Goal: Task Accomplishment & Management: Use online tool/utility

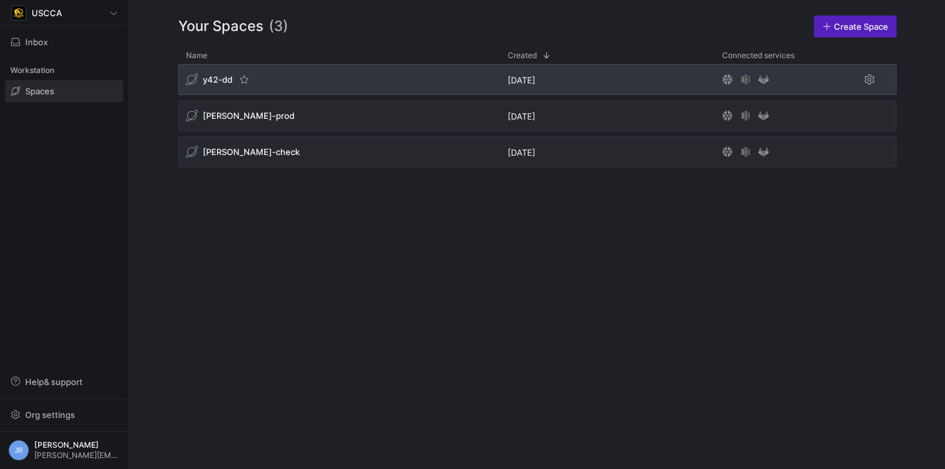
click at [209, 74] on span "y42-dd" at bounding box center [218, 79] width 30 height 10
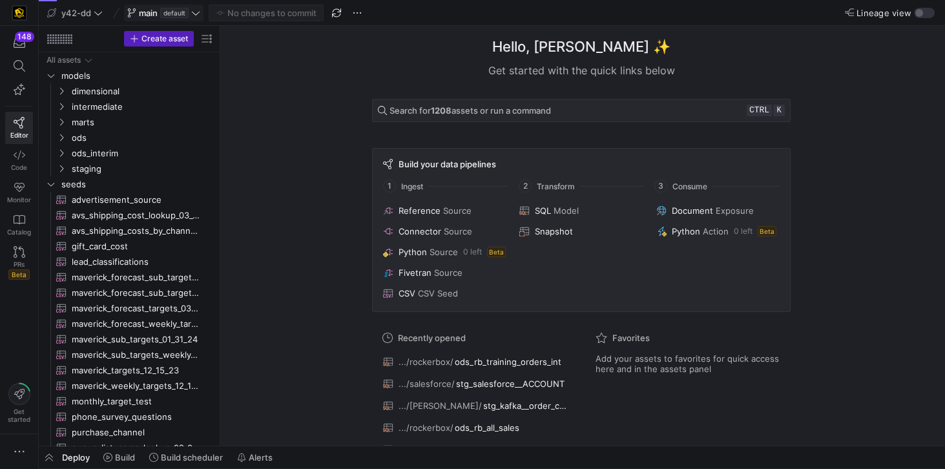
click at [146, 16] on span "main" at bounding box center [148, 13] width 19 height 10
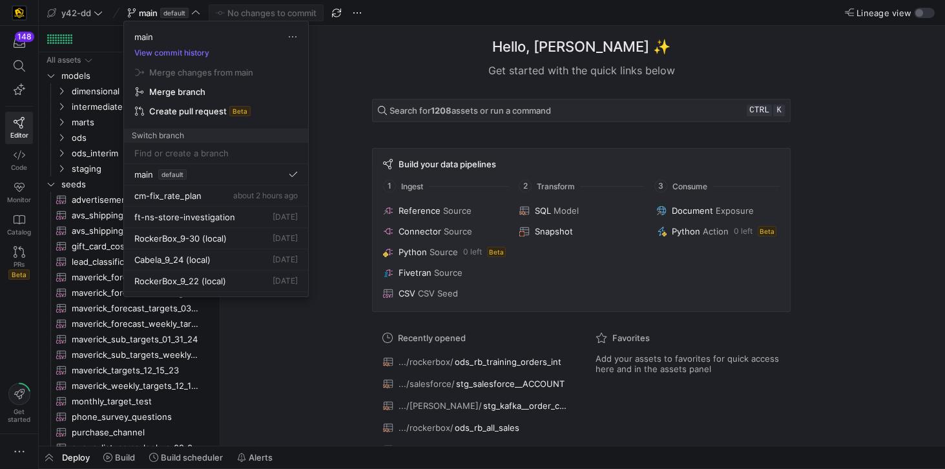
click at [198, 107] on span "Create pull request" at bounding box center [188, 111] width 78 height 10
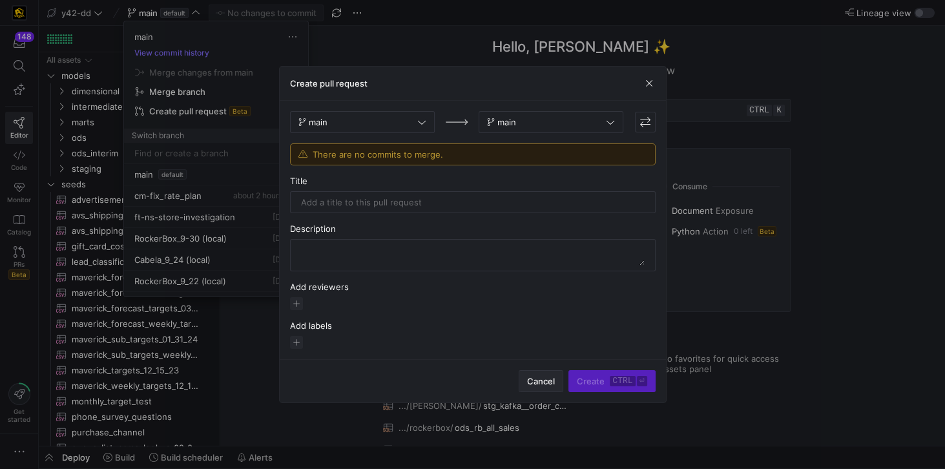
click at [529, 379] on span "Cancel" at bounding box center [541, 381] width 28 height 10
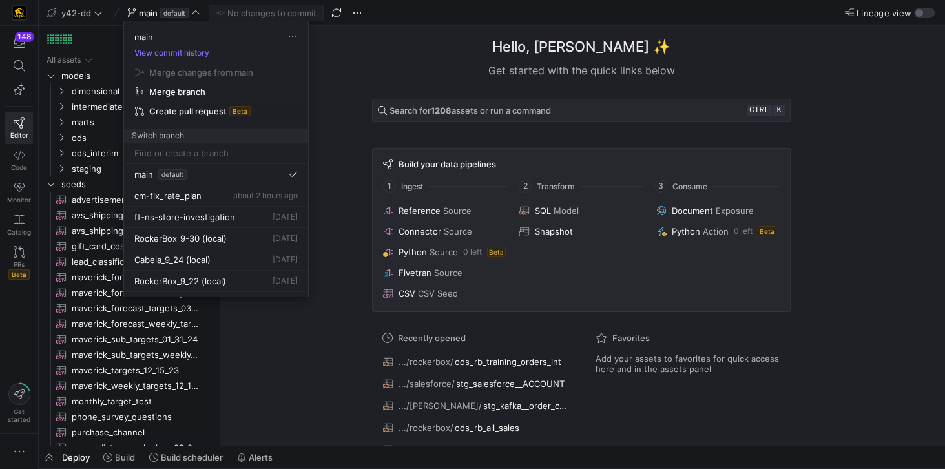
click at [163, 150] on input at bounding box center [215, 153] width 163 height 10
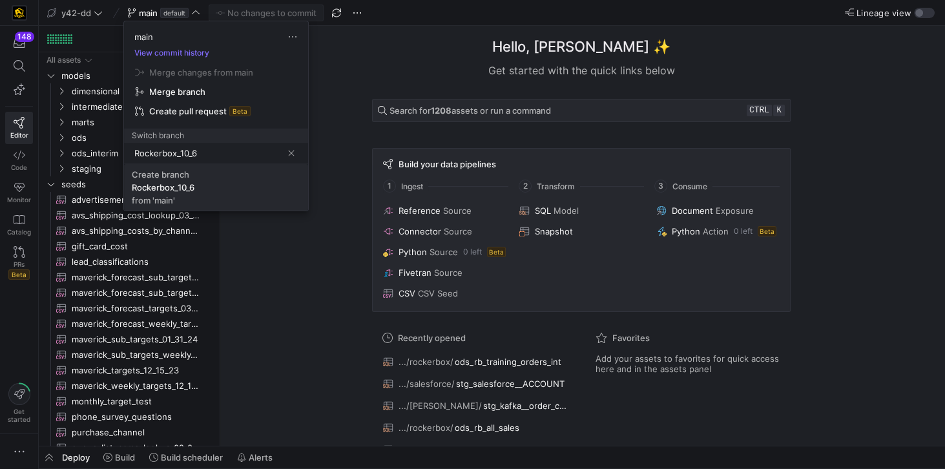
type input "Rockerbox_10_6"
click at [174, 182] on div "Rockerbox_10_6" at bounding box center [163, 187] width 63 height 10
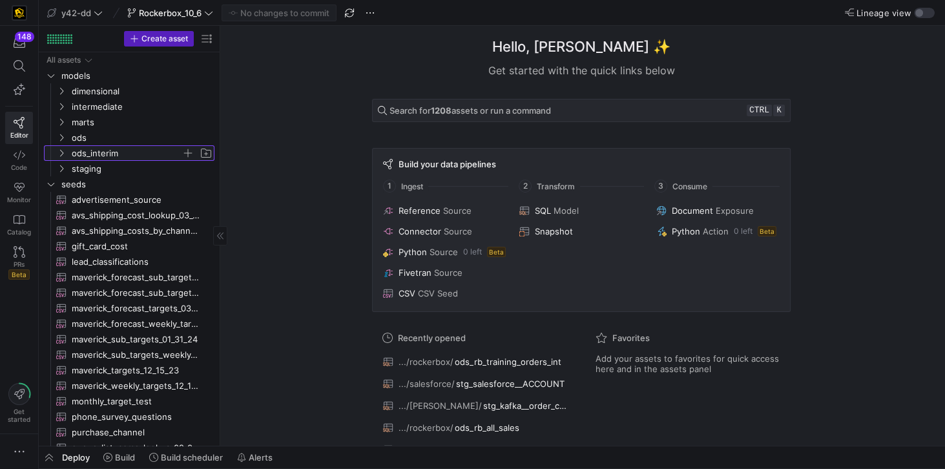
click at [99, 156] on span "ods_interim" at bounding box center [127, 153] width 110 height 15
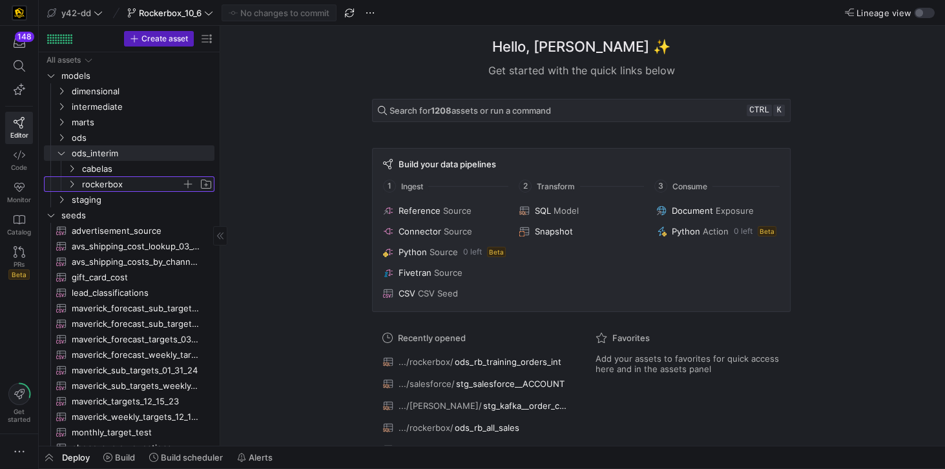
click at [107, 178] on span "rockerbox" at bounding box center [131, 184] width 99 height 15
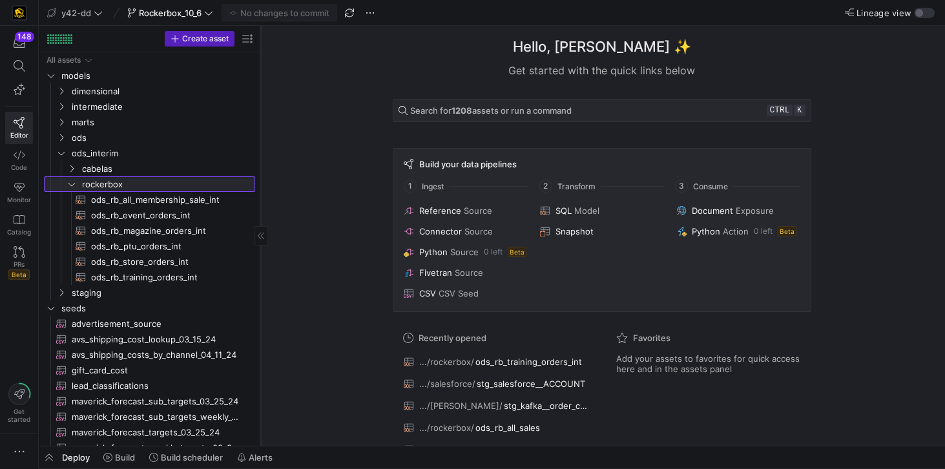
drag, startPoint x: 219, startPoint y: 210, endPoint x: 260, endPoint y: 208, distance: 40.7
click at [260, 208] on div at bounding box center [260, 236] width 1 height 420
click at [19, 67] on icon at bounding box center [20, 66] width 12 height 12
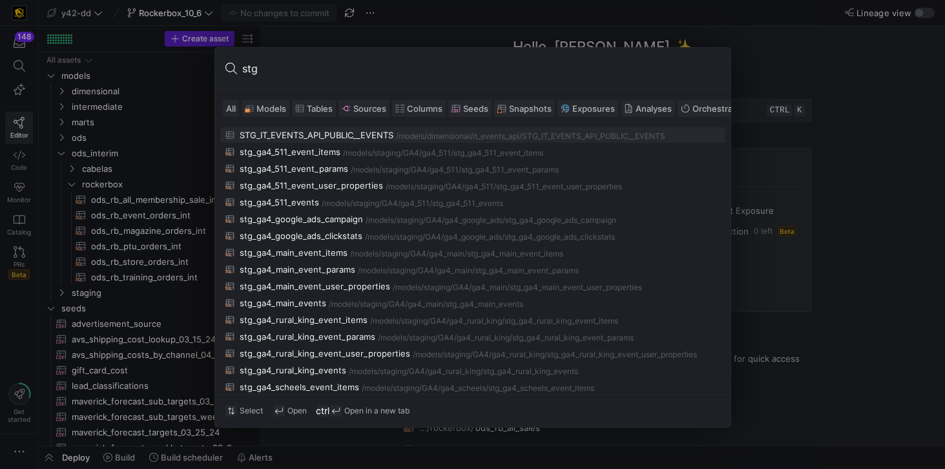
type input "stg"
click at [845, 174] on div at bounding box center [472, 234] width 945 height 469
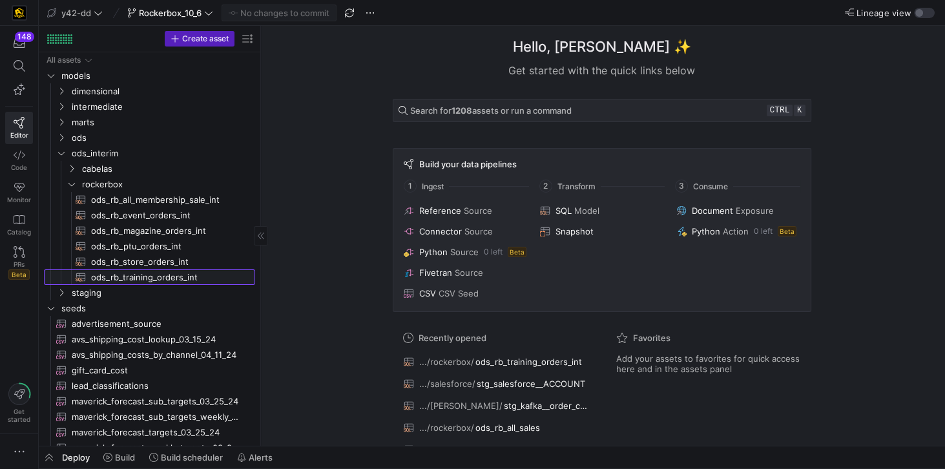
click at [166, 279] on span "ods_rb_training_orders_int​​​​​​​​​​" at bounding box center [165, 277] width 149 height 15
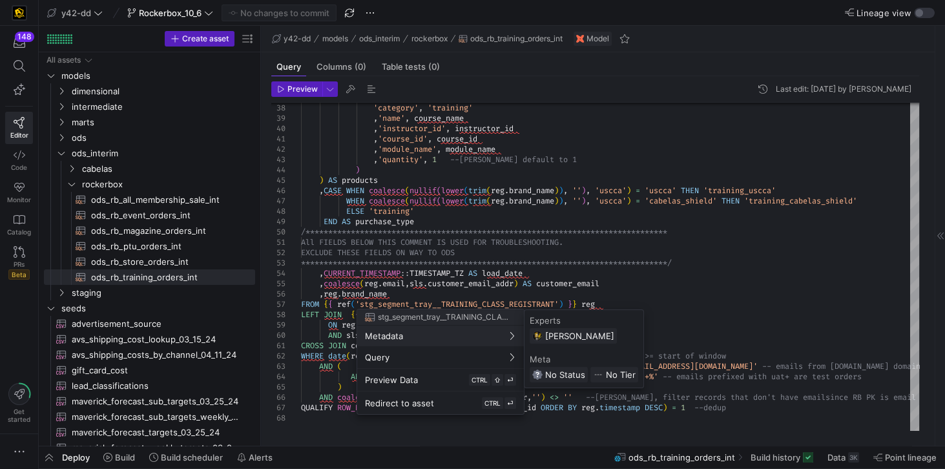
click at [490, 318] on span "stg_segment_tray__TRAINING_CLASS_REGISTRANT" at bounding box center [443, 317] width 130 height 9
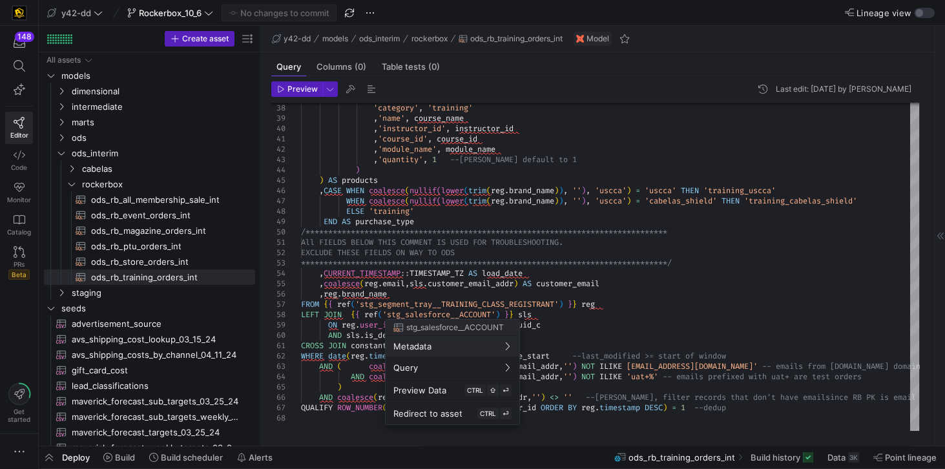
click at [484, 304] on div at bounding box center [472, 234] width 945 height 469
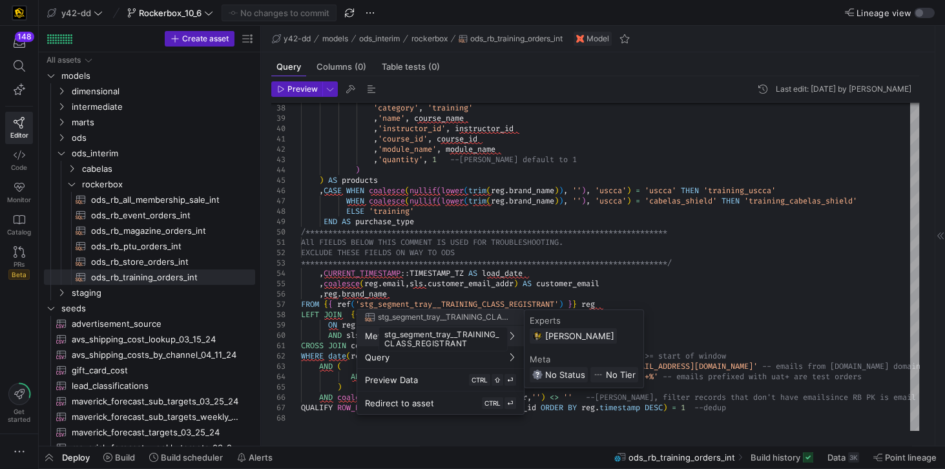
click at [499, 318] on span "stg_segment_tray__TRAINING_CLASS_REGISTRANT" at bounding box center [443, 317] width 130 height 9
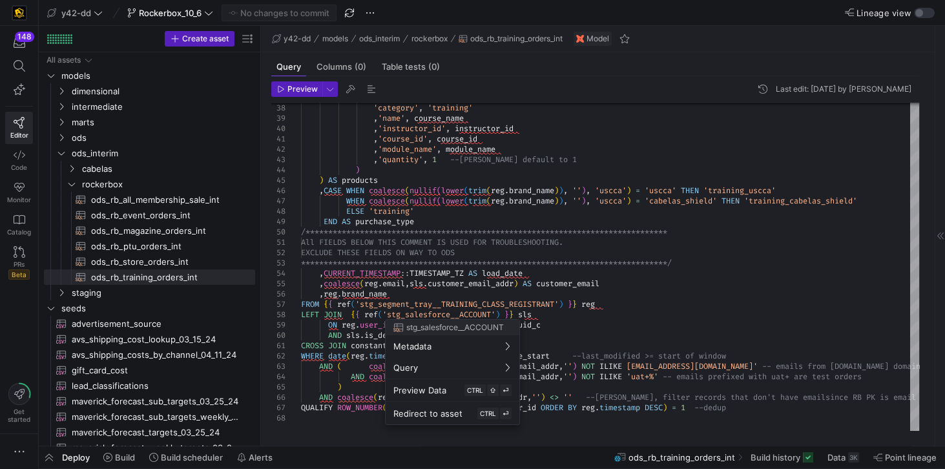
click at [459, 304] on div at bounding box center [472, 234] width 945 height 469
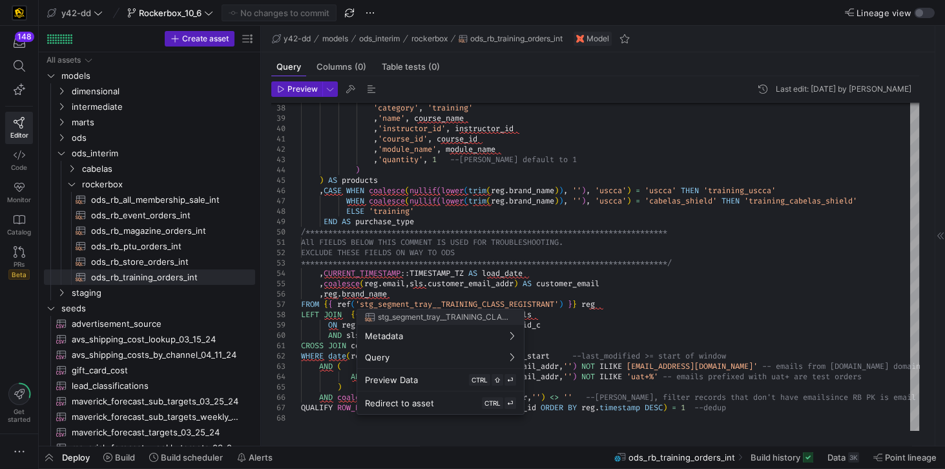
click at [364, 304] on div at bounding box center [472, 234] width 945 height 469
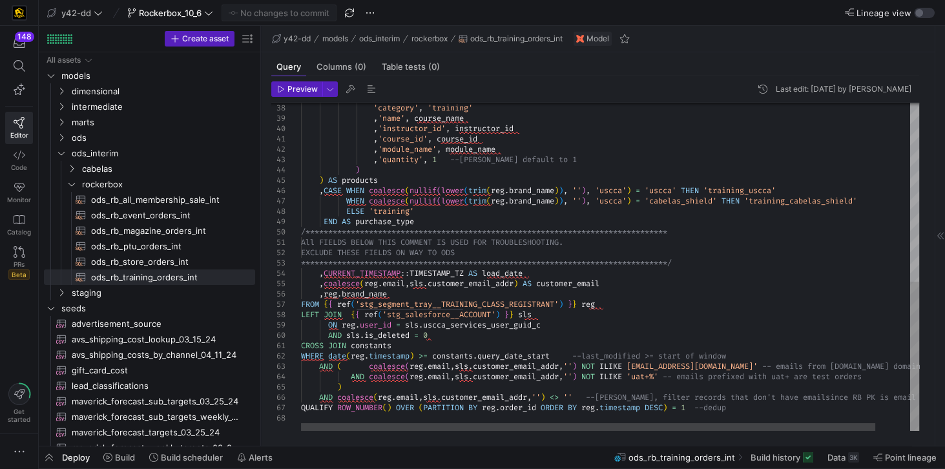
type textarea "**********"
click at [364, 304] on div "**********" at bounding box center [628, 70] width 655 height 721
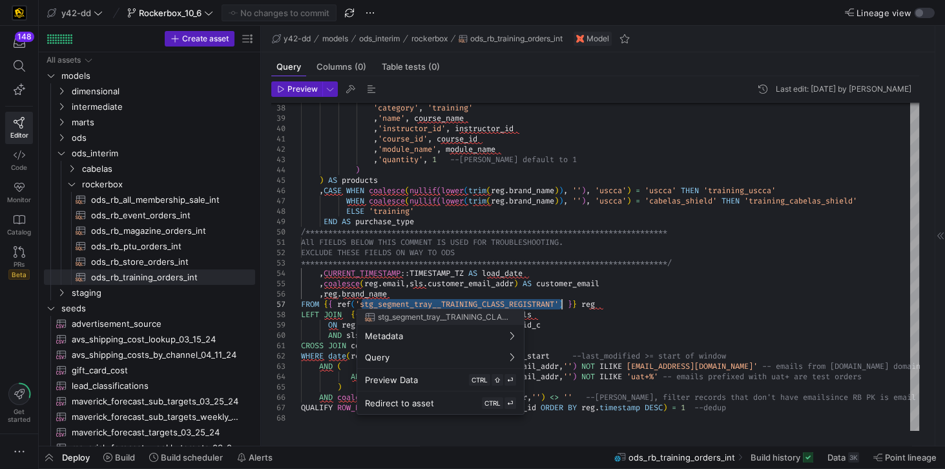
click at [362, 304] on div at bounding box center [472, 234] width 945 height 469
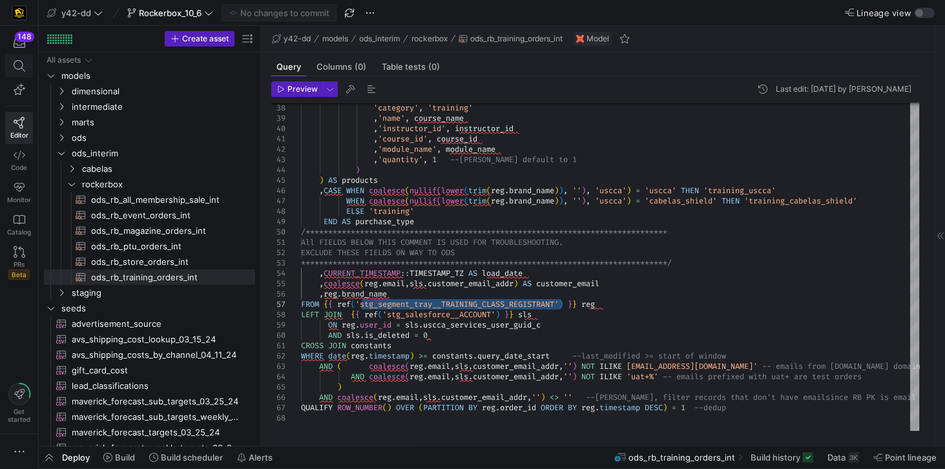
click at [22, 60] on icon at bounding box center [20, 66] width 12 height 12
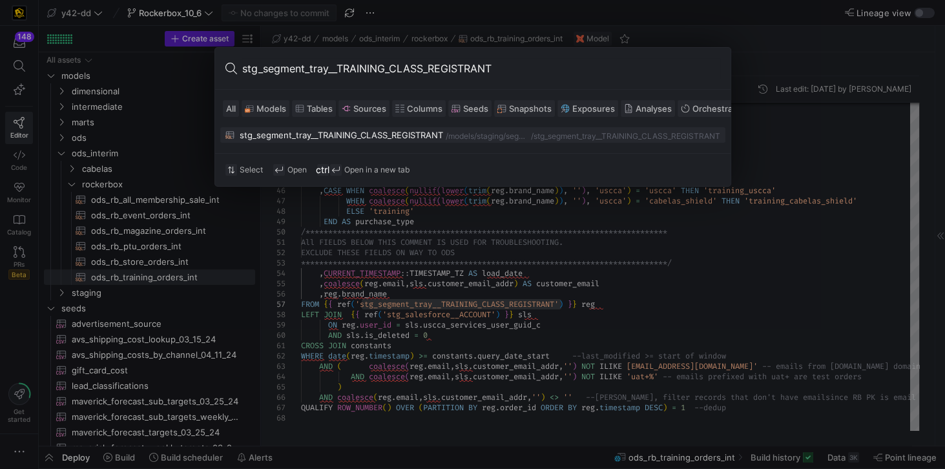
type input "stg_segment_tray__TRAINING_CLASS_REGISTRANT"
click at [337, 136] on div "stg_segment_tray__TRAINING_CLASS_REGISTRANT" at bounding box center [341, 135] width 203 height 10
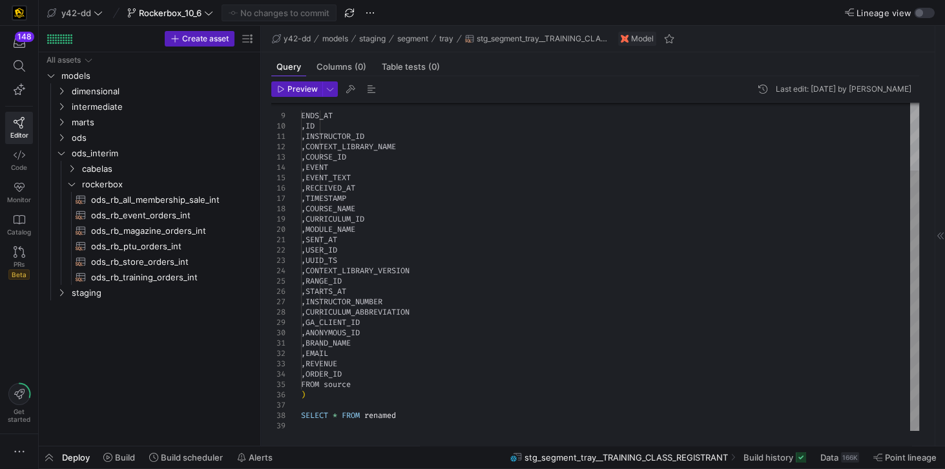
scroll to position [412, 0]
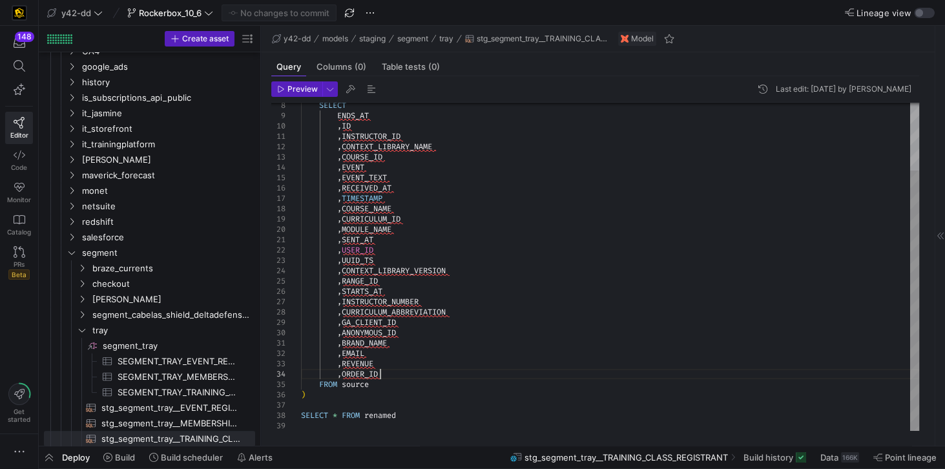
click at [389, 375] on div "ENDS_AT , ID , INSTRUCTOR_ID , CONTEXT_LIBRARY_NAME , COURSE_ID , EVENT , EVENT…" at bounding box center [610, 223] width 618 height 413
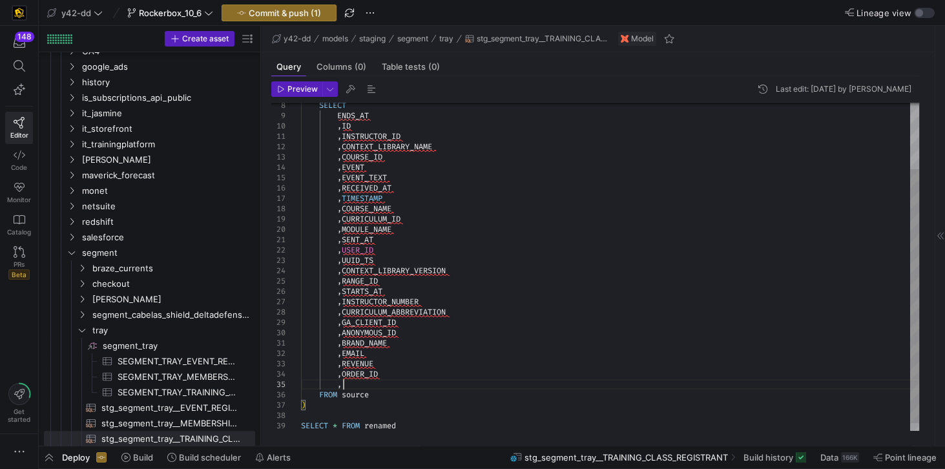
scroll to position [41, 41]
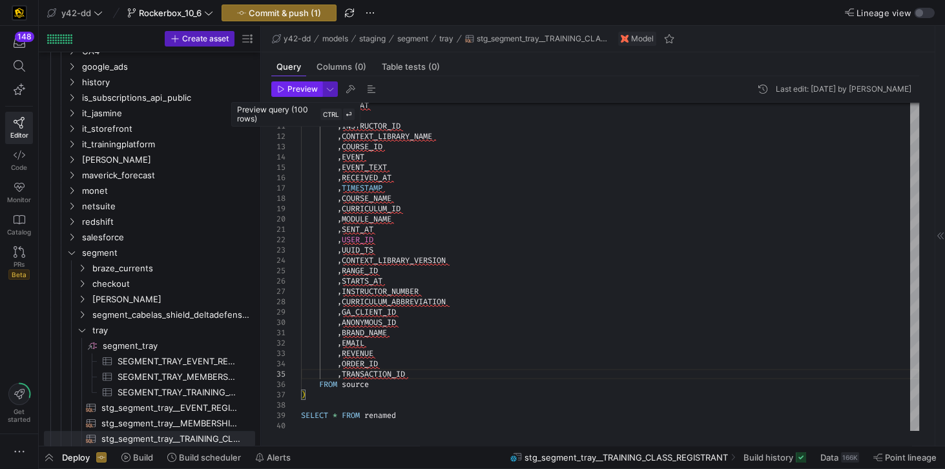
type textarea ",BRAND_NAME ,EMAIL ,REVENUE ,ORDER_ID ,TRANSACTION_ID FROM source ) SELECT * FR…"
click at [310, 90] on span "Preview" at bounding box center [302, 89] width 30 height 9
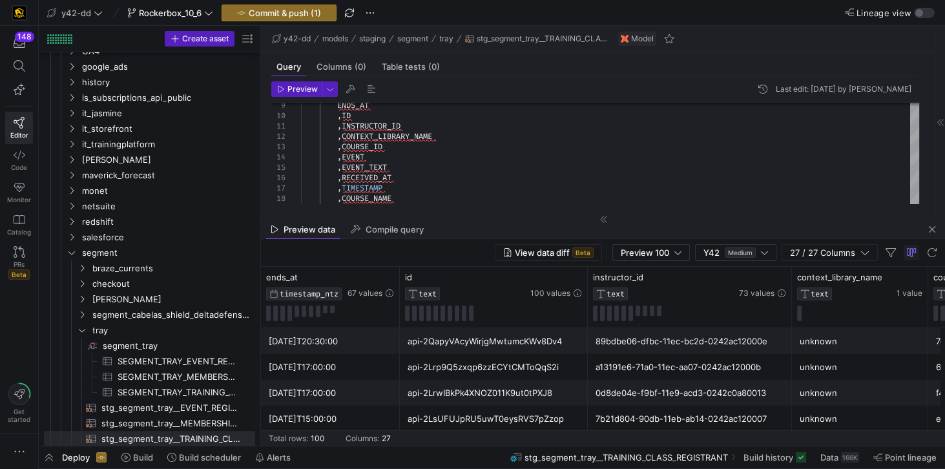
click at [855, 389] on div "unknown" at bounding box center [860, 392] width 121 height 25
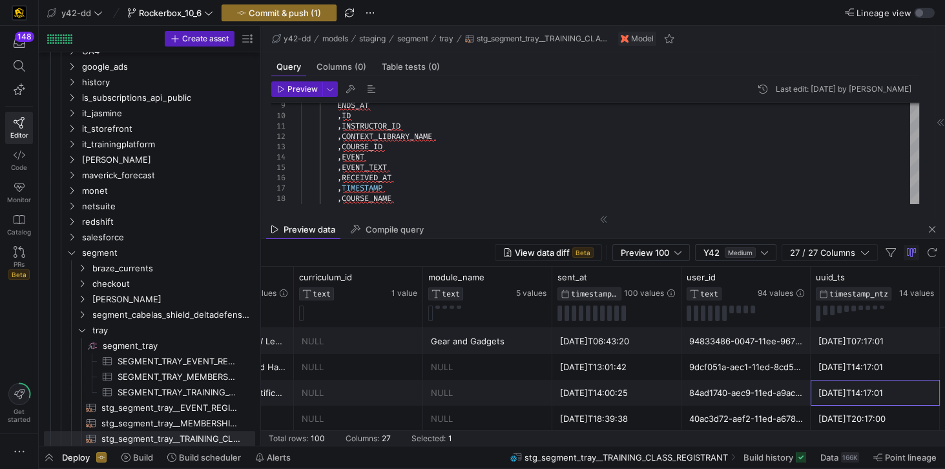
scroll to position [0, 0]
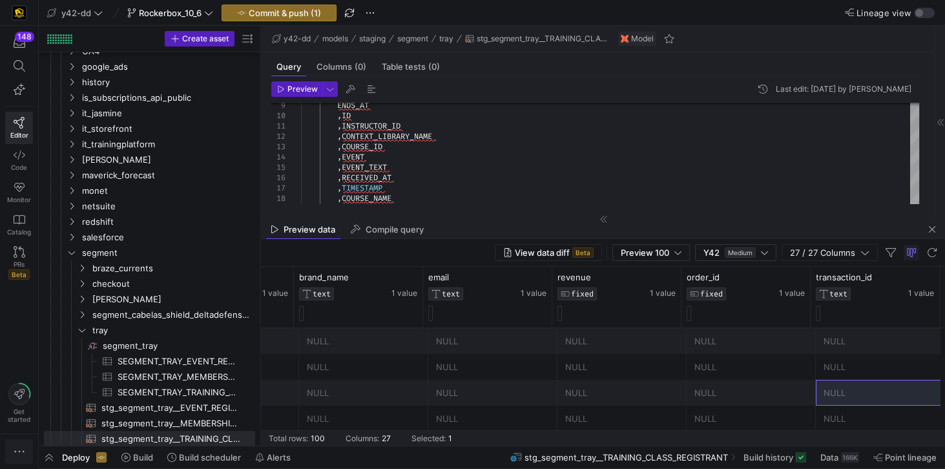
click at [16, 450] on icon "button" at bounding box center [19, 451] width 13 height 13
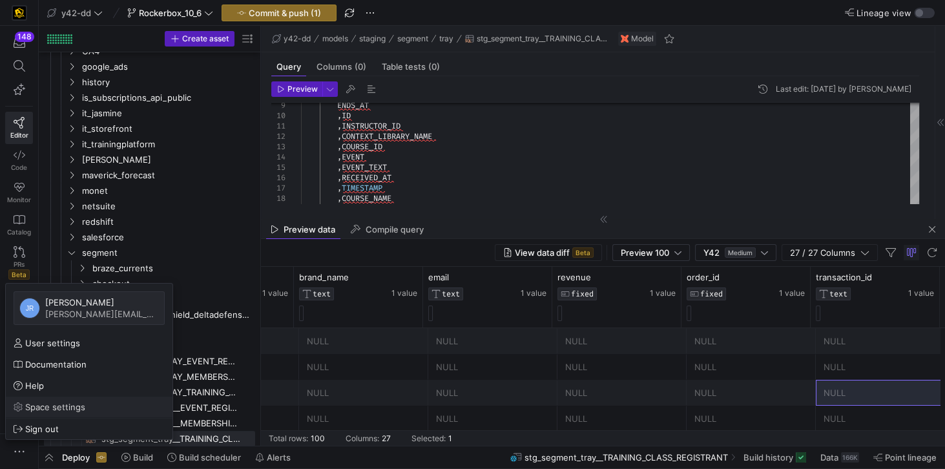
click at [50, 406] on span "Space settings" at bounding box center [55, 407] width 60 height 10
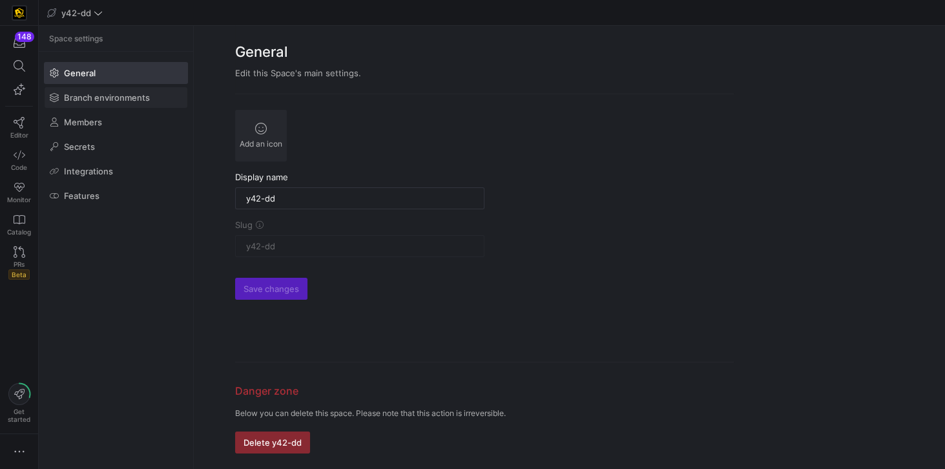
click at [139, 96] on span "Branch environments" at bounding box center [107, 97] width 86 height 10
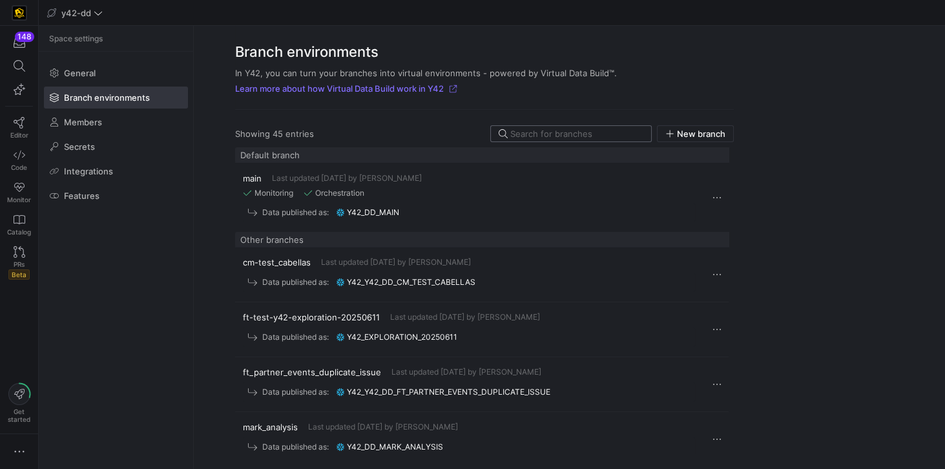
click at [548, 130] on input at bounding box center [576, 134] width 133 height 10
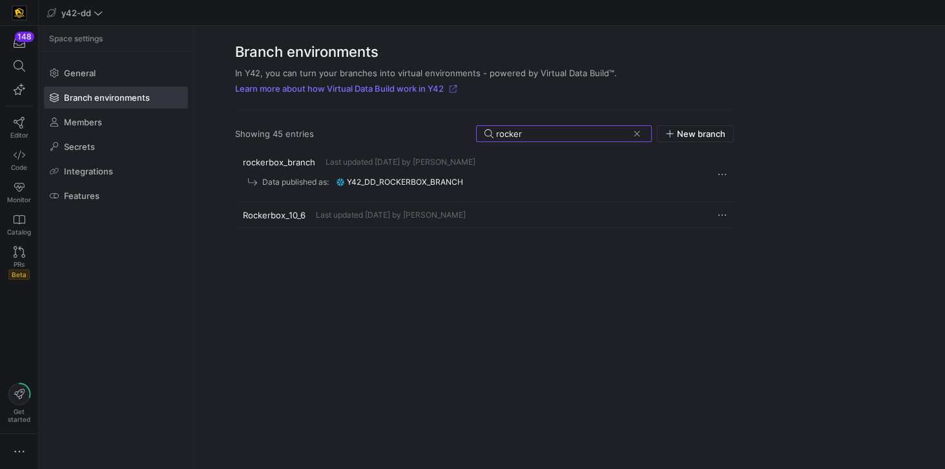
type input "rocker"
click at [296, 213] on span "Rockerbox_10_6" at bounding box center [274, 215] width 63 height 10
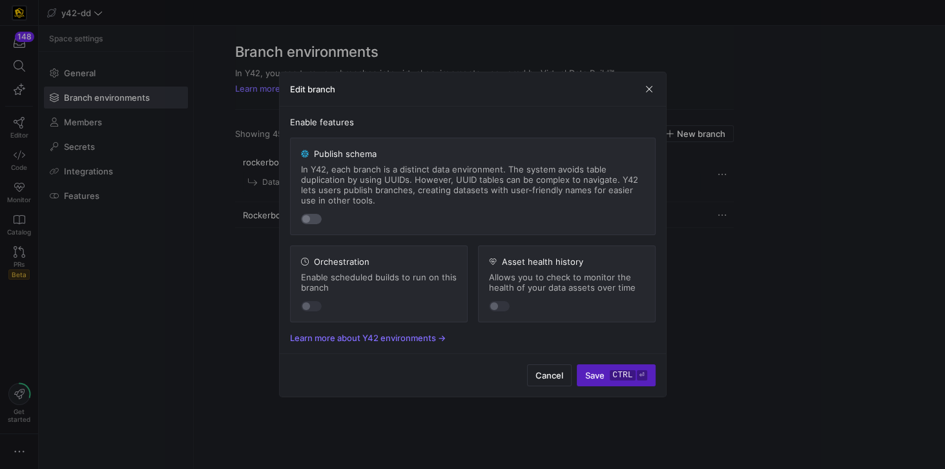
click at [316, 222] on div "button" at bounding box center [311, 219] width 21 height 10
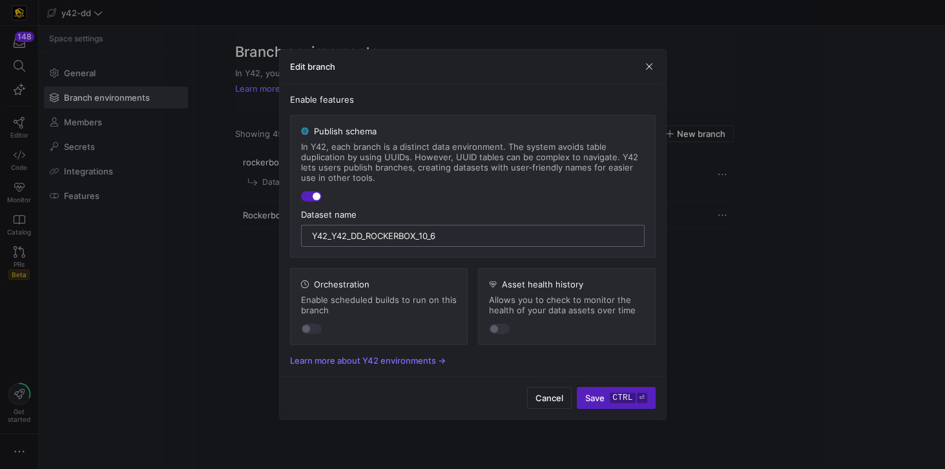
drag, startPoint x: 330, startPoint y: 238, endPoint x: 306, endPoint y: 232, distance: 25.2
click at [306, 232] on div "y42_y42_dd_Rockerbox_10_6" at bounding box center [473, 236] width 344 height 22
drag, startPoint x: 380, startPoint y: 238, endPoint x: 298, endPoint y: 229, distance: 82.0
click at [298, 229] on y42-branch-environment-feature "Publish schema In Y42, each branch is a distinct data environment. The system a…" at bounding box center [473, 186] width 366 height 143
type input "y42_dd_Rockerbox_10_6"
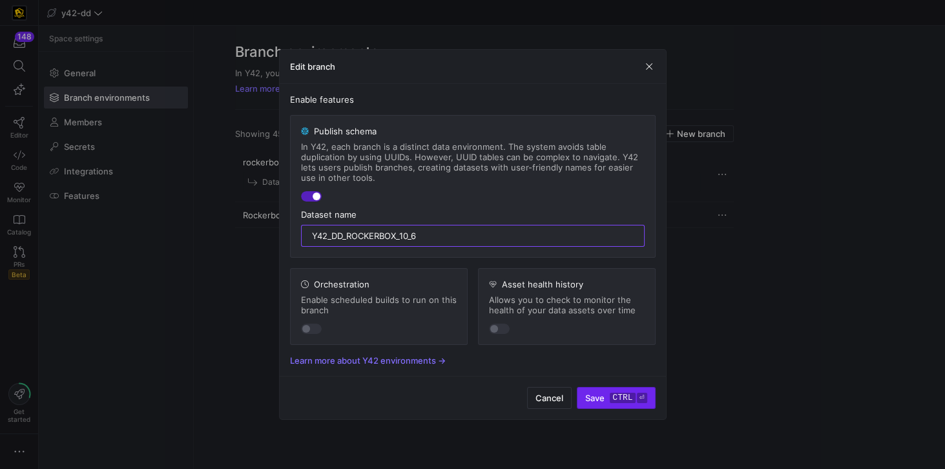
click at [610, 399] on kbd "ctrl" at bounding box center [622, 398] width 25 height 10
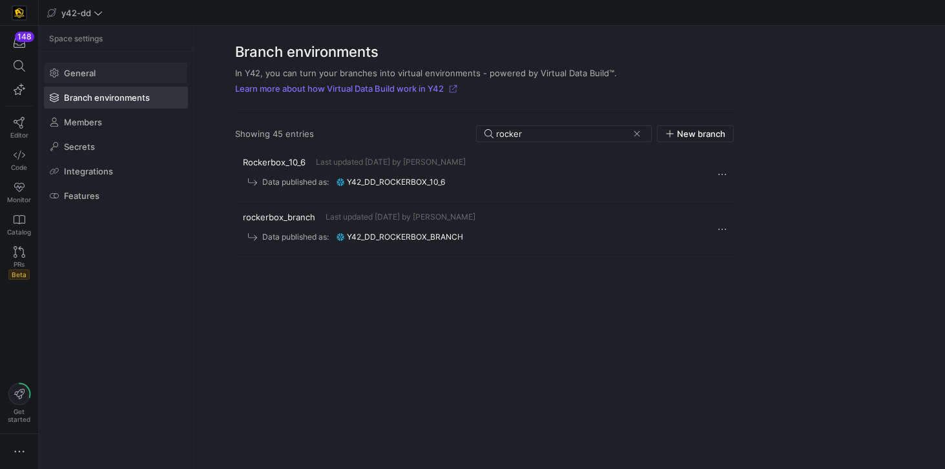
click at [99, 81] on span at bounding box center [116, 73] width 143 height 21
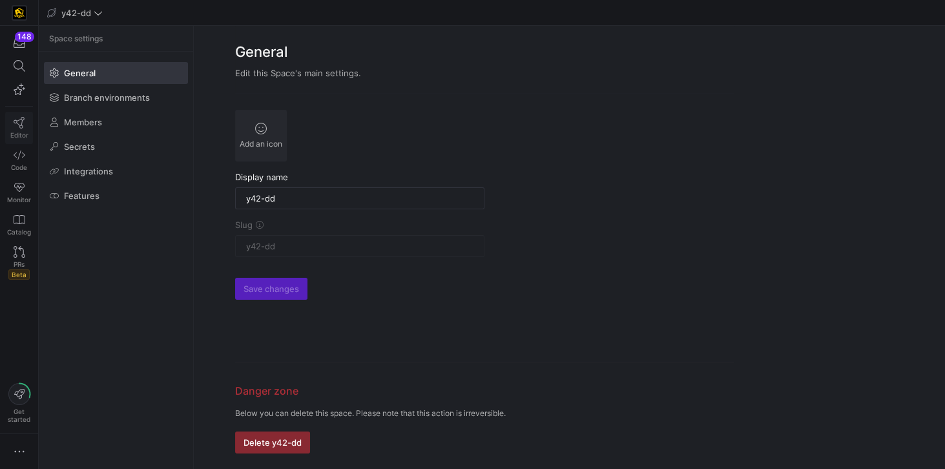
click at [15, 118] on icon at bounding box center [19, 123] width 11 height 12
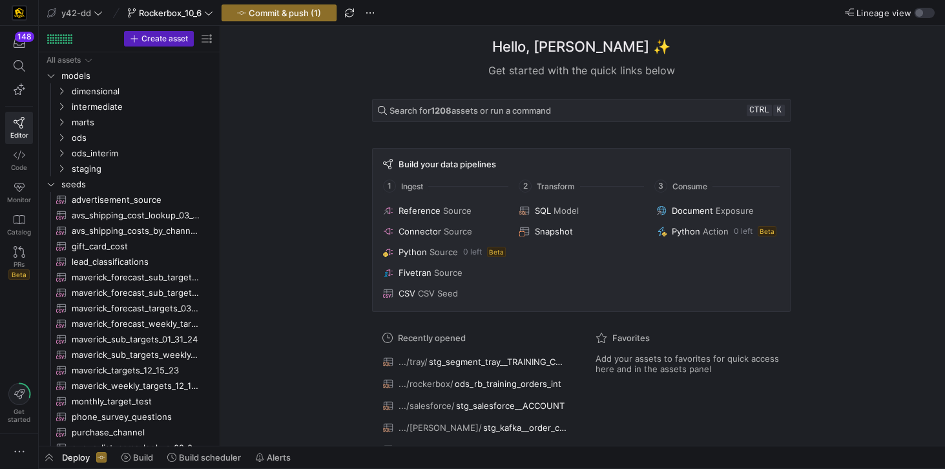
click at [324, 287] on div "Hello, Jess ✨ Get started with the quick links below Search for 1208 assets or …" at bounding box center [581, 236] width 712 height 420
click at [270, 19] on span "button" at bounding box center [279, 13] width 114 height 16
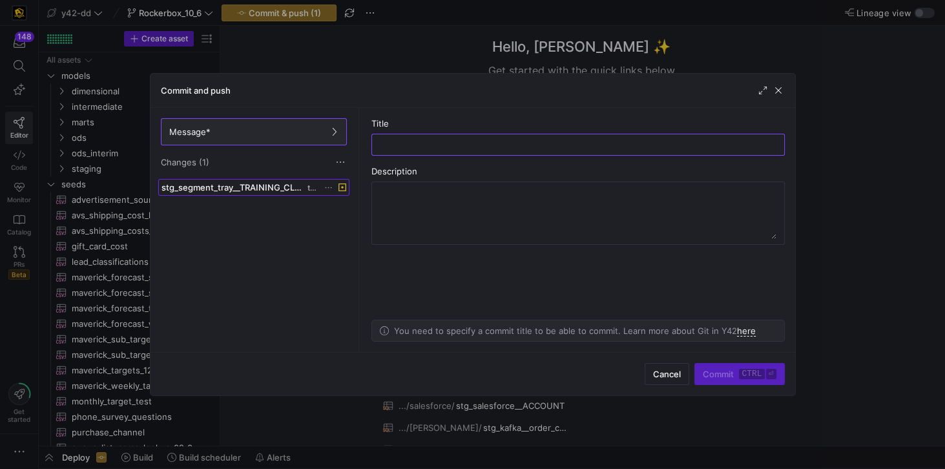
click at [275, 184] on span "stg_segment_tray__TRAINING_CLASS_REGISTRANT.sql" at bounding box center [233, 187] width 144 height 10
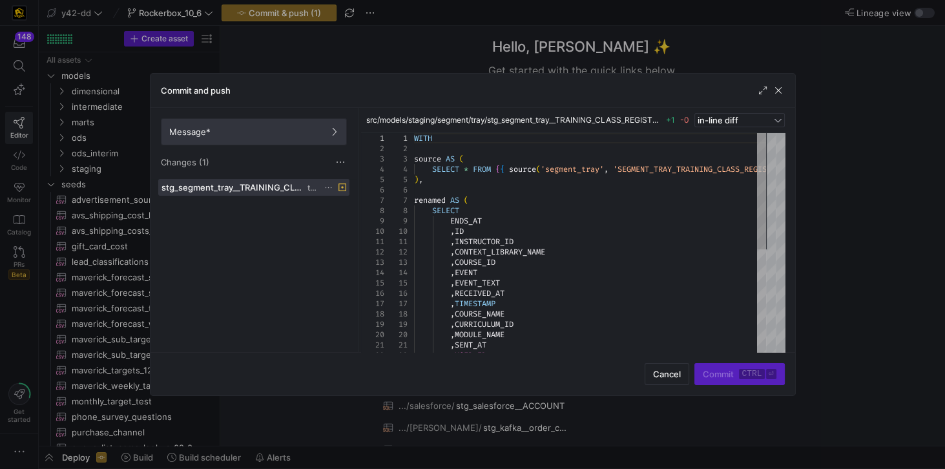
click at [301, 140] on span at bounding box center [253, 132] width 185 height 26
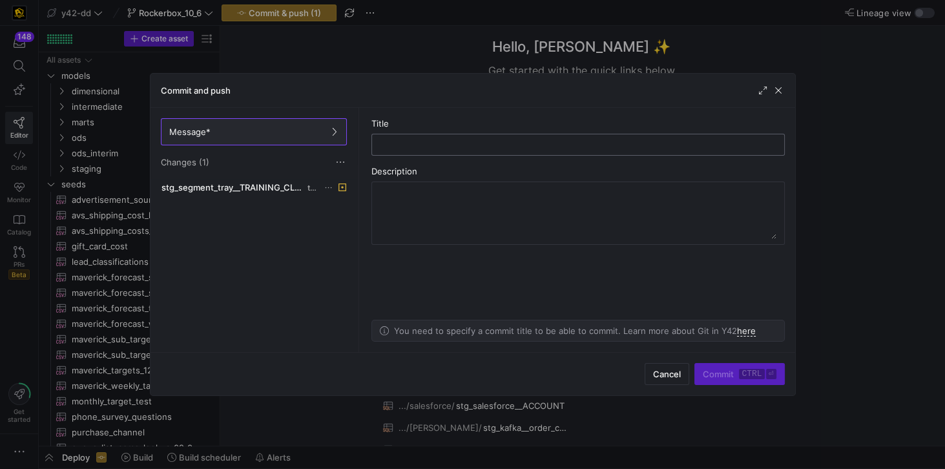
click at [417, 150] on div at bounding box center [577, 144] width 391 height 21
paste input "y42_dd_Rockerbox_10_6"
paste input "transaction_id"
type input "Add transaction_id"
click at [715, 381] on span "submit" at bounding box center [739, 374] width 88 height 21
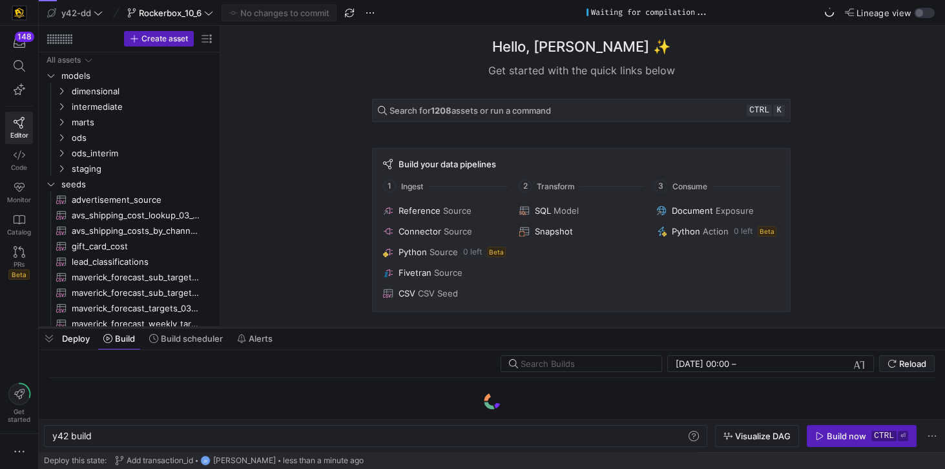
drag, startPoint x: 309, startPoint y: 448, endPoint x: 309, endPoint y: 329, distance: 118.8
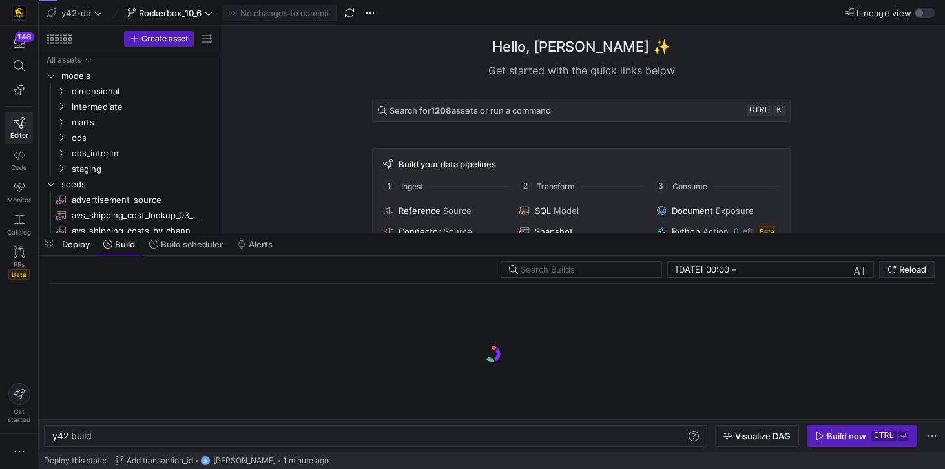
scroll to position [0, 39]
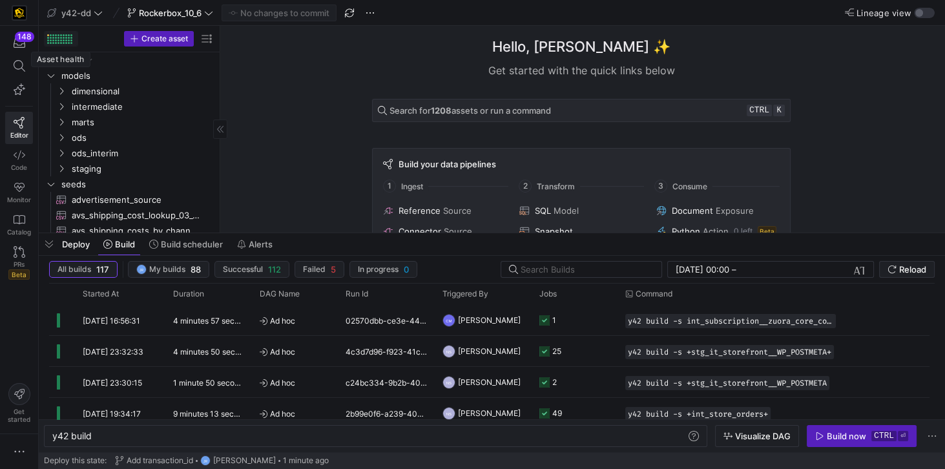
click at [48, 34] on div at bounding box center [48, 35] width 2 height 2
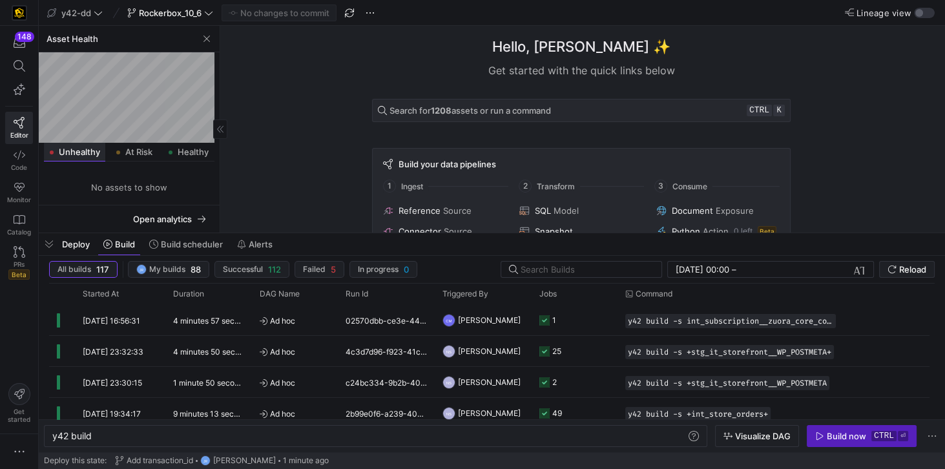
scroll to position [39, 0]
click at [81, 150] on span "Unhealthy" at bounding box center [79, 151] width 41 height 8
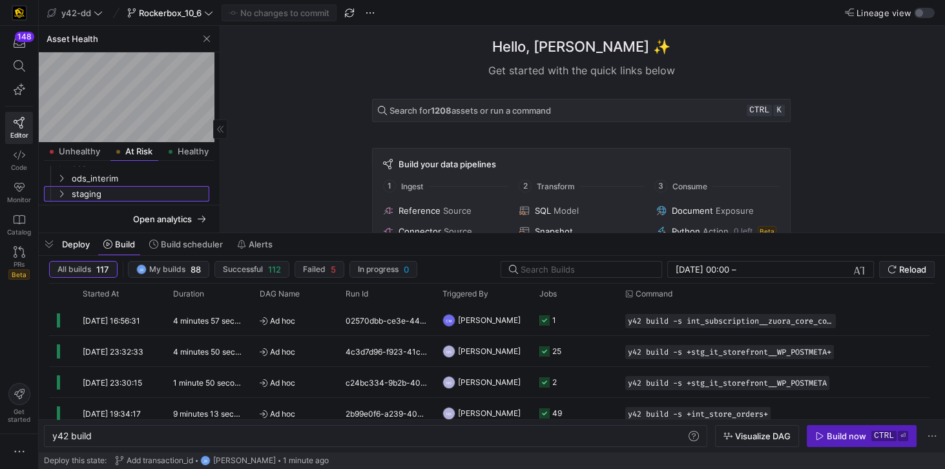
click at [99, 191] on span "staging" at bounding box center [140, 194] width 136 height 15
click at [114, 191] on span "segment" at bounding box center [144, 194] width 125 height 15
click at [112, 191] on span "tray" at bounding box center [149, 194] width 115 height 15
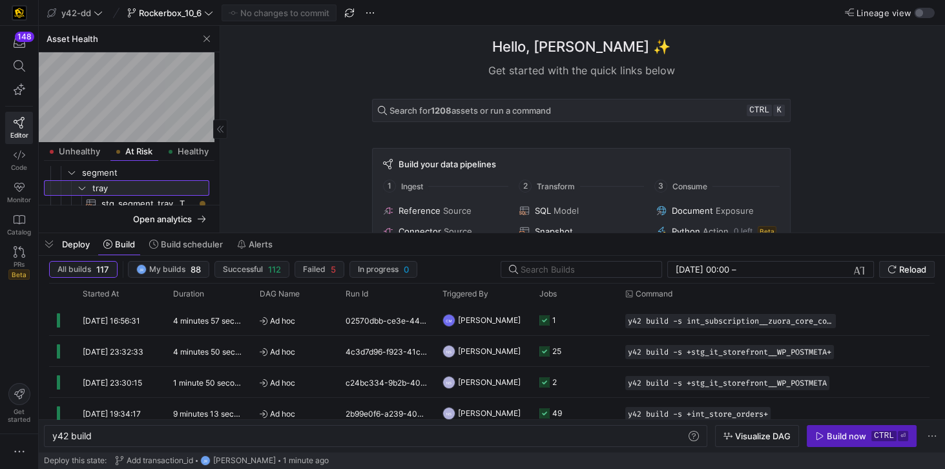
scroll to position [83, 0]
click at [114, 193] on span "stg_segment_tray__TRAINING_CLASS_REGISTRANT​​​​​​​​​​" at bounding box center [147, 194] width 93 height 15
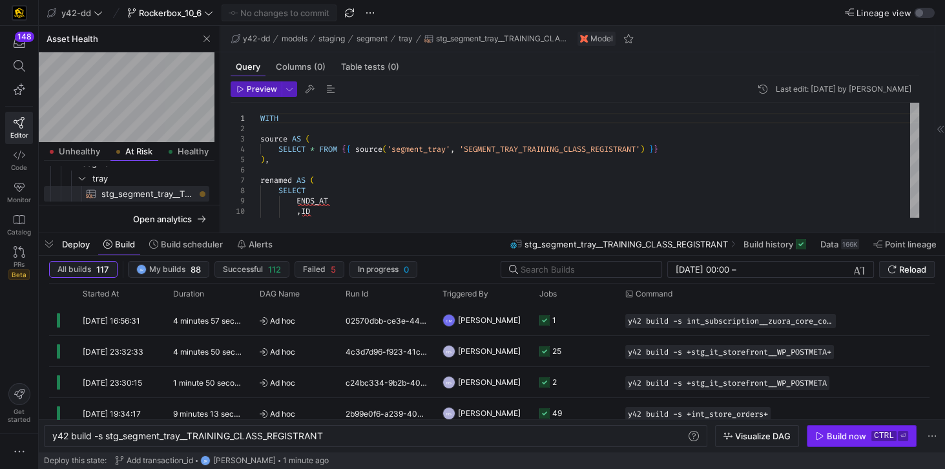
click at [829, 436] on div "Build now" at bounding box center [846, 436] width 39 height 10
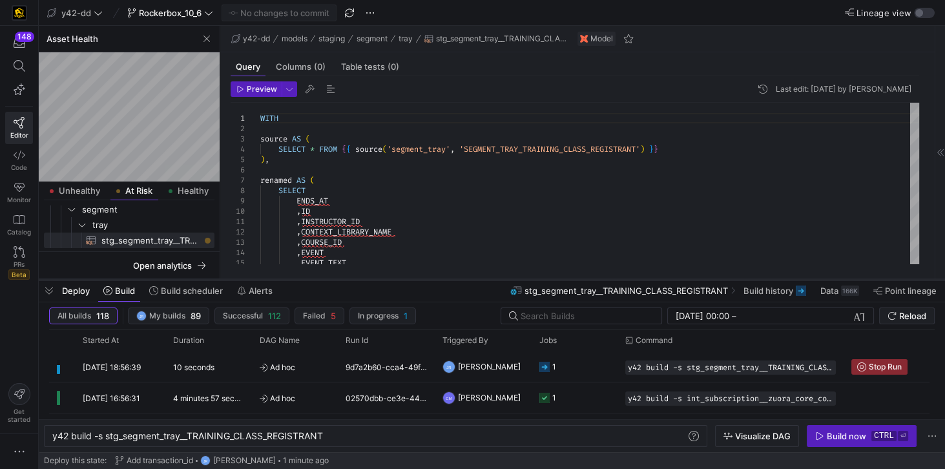
drag, startPoint x: 130, startPoint y: 231, endPoint x: 147, endPoint y: 278, distance: 49.7
click at [147, 278] on div at bounding box center [492, 279] width 906 height 5
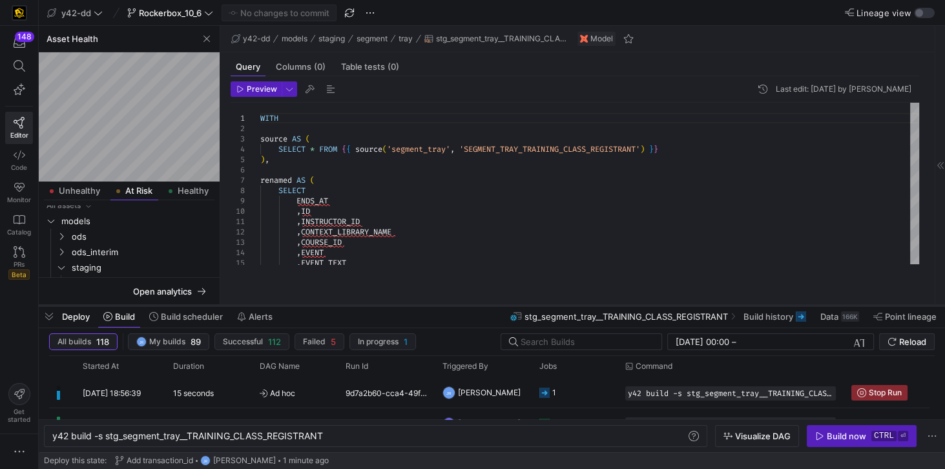
drag, startPoint x: 121, startPoint y: 280, endPoint x: 112, endPoint y: 306, distance: 27.4
click at [112, 306] on div at bounding box center [492, 305] width 906 height 5
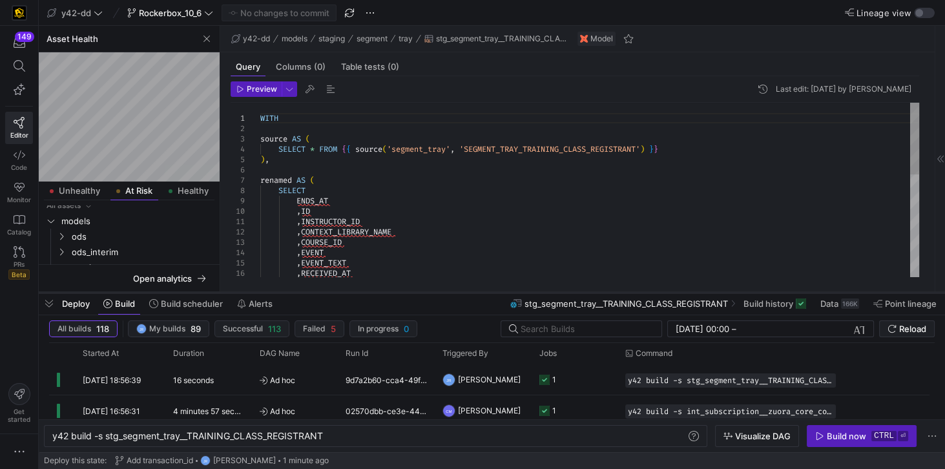
drag, startPoint x: 365, startPoint y: 306, endPoint x: 366, endPoint y: 293, distance: 12.9
click at [366, 293] on div at bounding box center [492, 292] width 906 height 5
click at [123, 256] on span "ods_interim" at bounding box center [142, 252] width 141 height 15
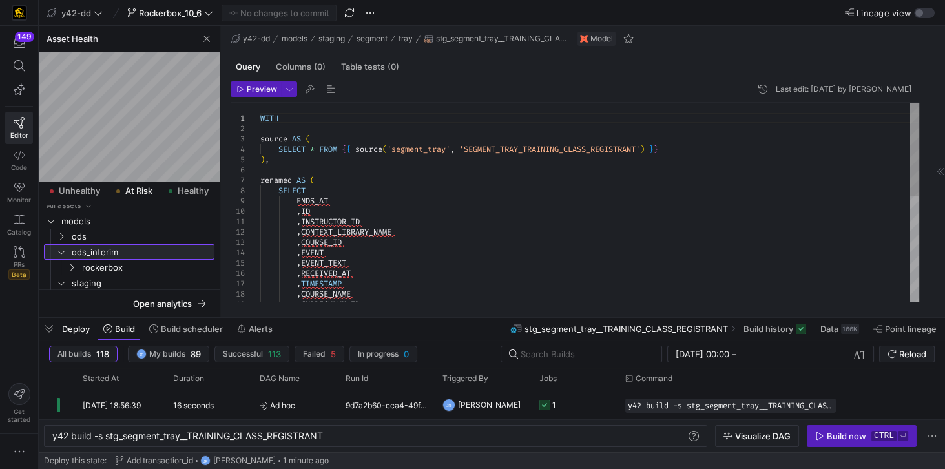
drag, startPoint x: 250, startPoint y: 295, endPoint x: 253, endPoint y: 320, distance: 25.4
click at [253, 320] on div at bounding box center [492, 317] width 906 height 5
click at [86, 269] on span "rockerbox" at bounding box center [147, 267] width 130 height 15
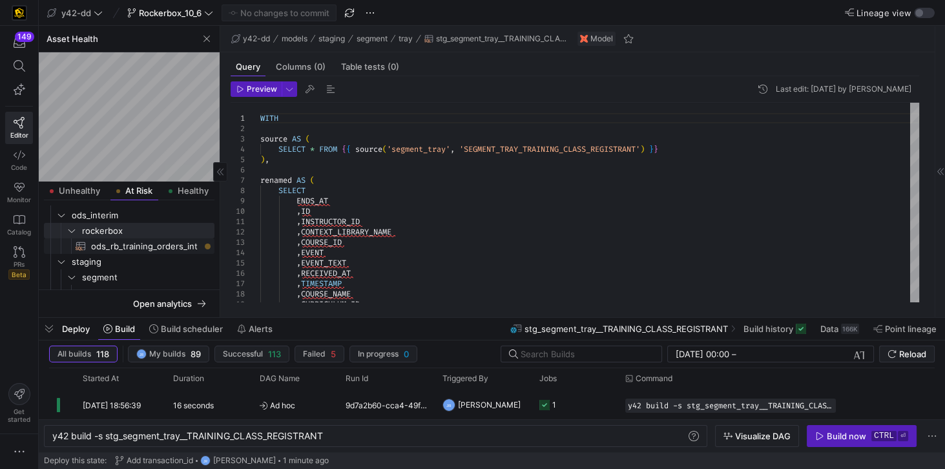
click at [125, 251] on span "ods_rb_training_orders_int​​​​​​​​​​" at bounding box center [145, 246] width 109 height 15
type textarea "y42 build -s ods_rb_training_orders_int"
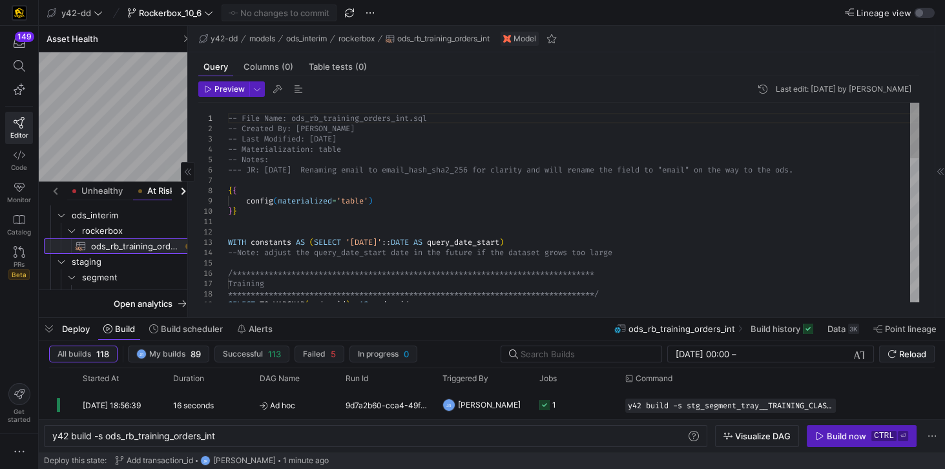
drag, startPoint x: 220, startPoint y: 242, endPoint x: 178, endPoint y: 243, distance: 42.6
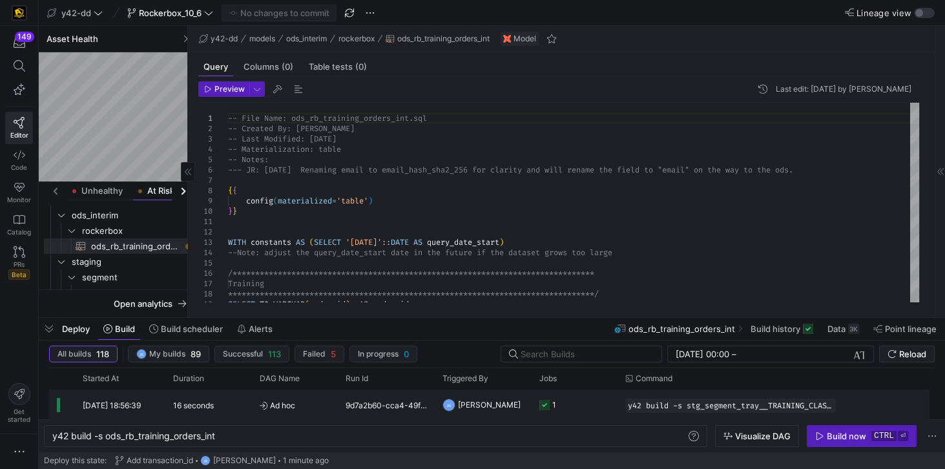
click at [540, 406] on icon "Press SPACE to select this row." at bounding box center [544, 405] width 10 height 10
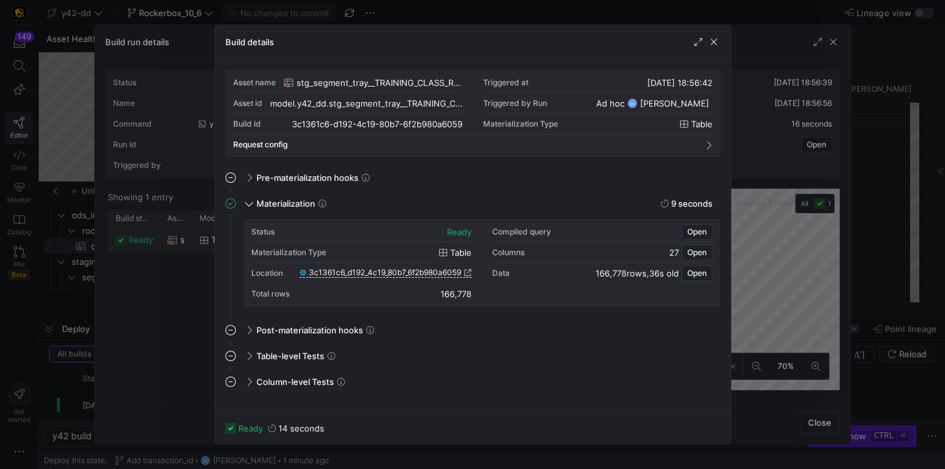
click at [512, 252] on div "Columns" at bounding box center [508, 252] width 32 height 9
click at [693, 251] on span "Open" at bounding box center [696, 252] width 19 height 9
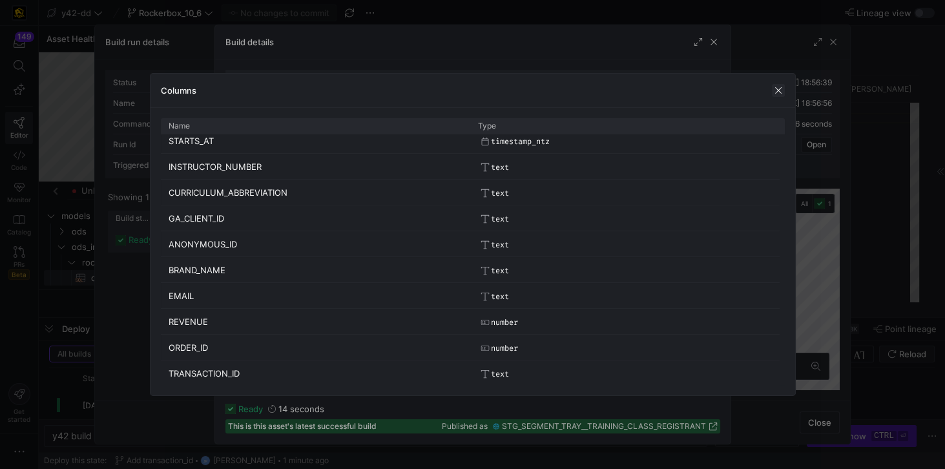
click at [778, 88] on span "button" at bounding box center [778, 90] width 13 height 13
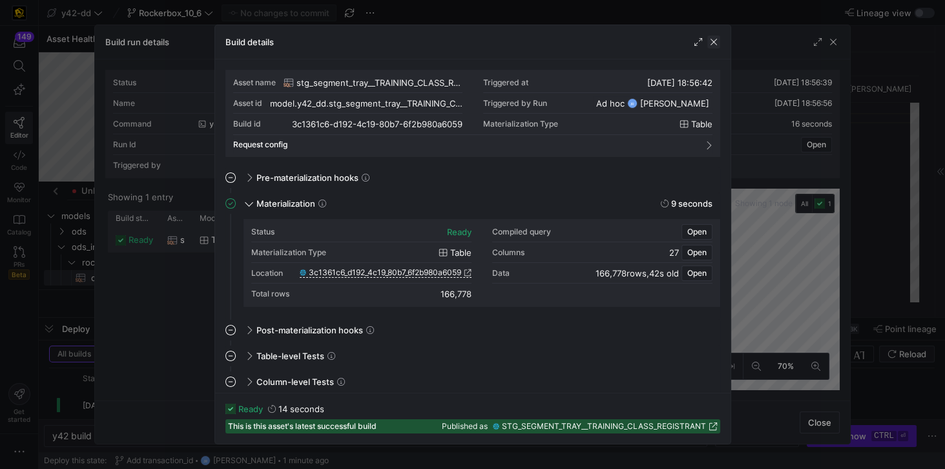
click at [714, 43] on span "button" at bounding box center [713, 42] width 13 height 13
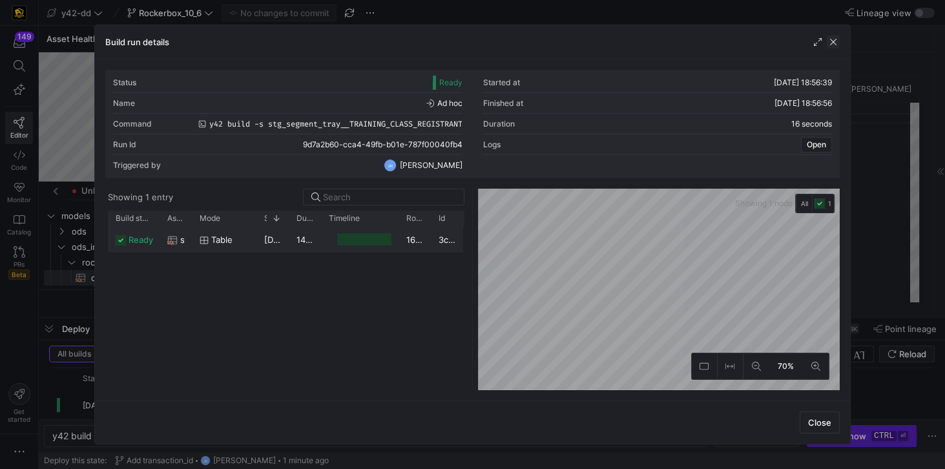
click at [831, 37] on span "button" at bounding box center [833, 42] width 13 height 13
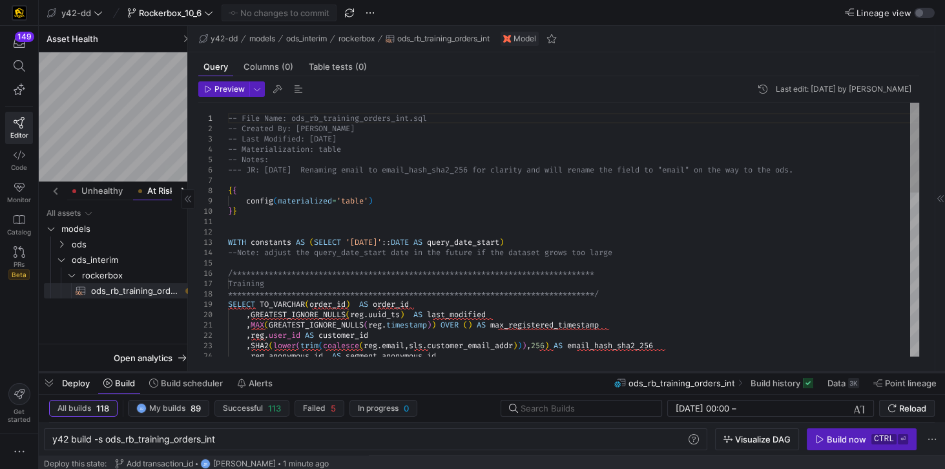
drag, startPoint x: 434, startPoint y: 316, endPoint x: 417, endPoint y: 370, distance: 57.0
click at [417, 370] on div at bounding box center [492, 371] width 906 height 5
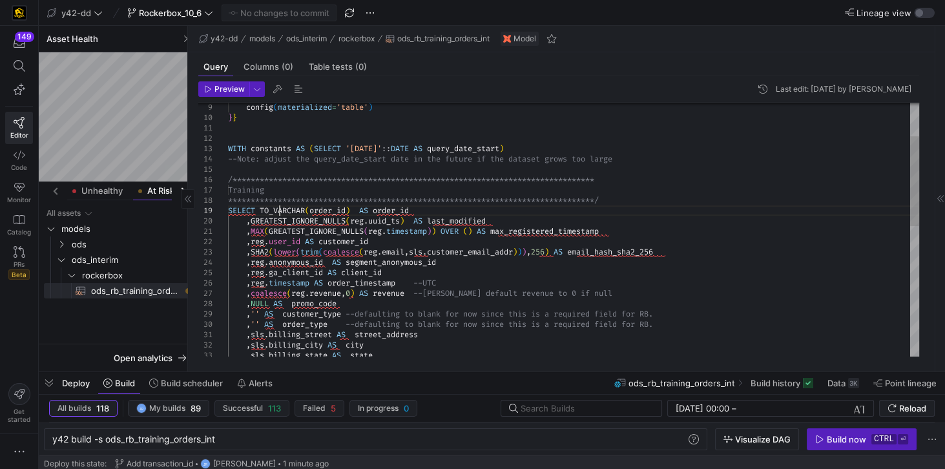
click at [280, 207] on div "**********" at bounding box center [573, 365] width 691 height 713
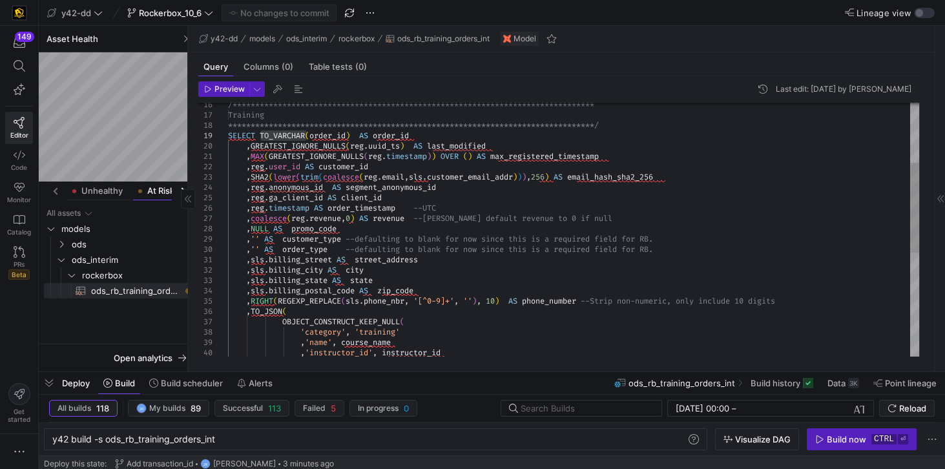
click at [302, 129] on div "**********" at bounding box center [573, 290] width 691 height 713
drag, startPoint x: 260, startPoint y: 134, endPoint x: 359, endPoint y: 138, distance: 98.9
click at [359, 138] on div "**********" at bounding box center [573, 290] width 691 height 713
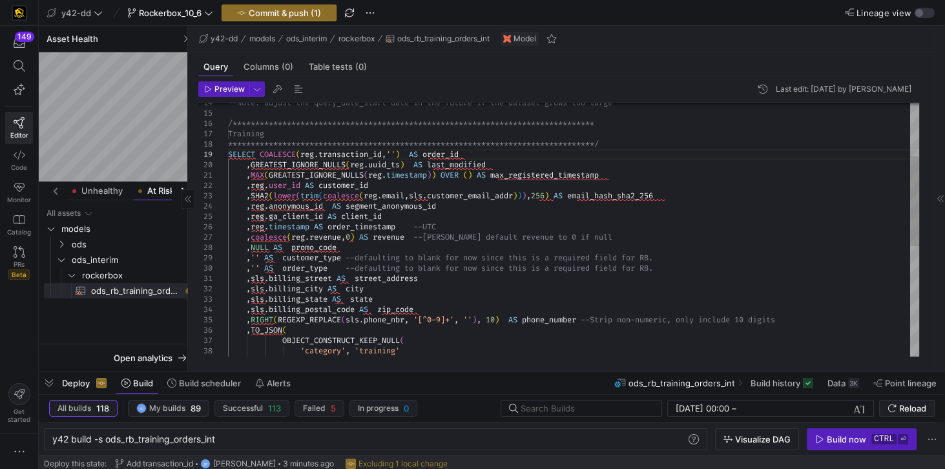
click at [245, 238] on div ", TO_JSON ( OBJECT_CONSTRUCT_KEEP_NULL ( 'category' , 'training' , 'name' , cou…" at bounding box center [573, 309] width 691 height 713
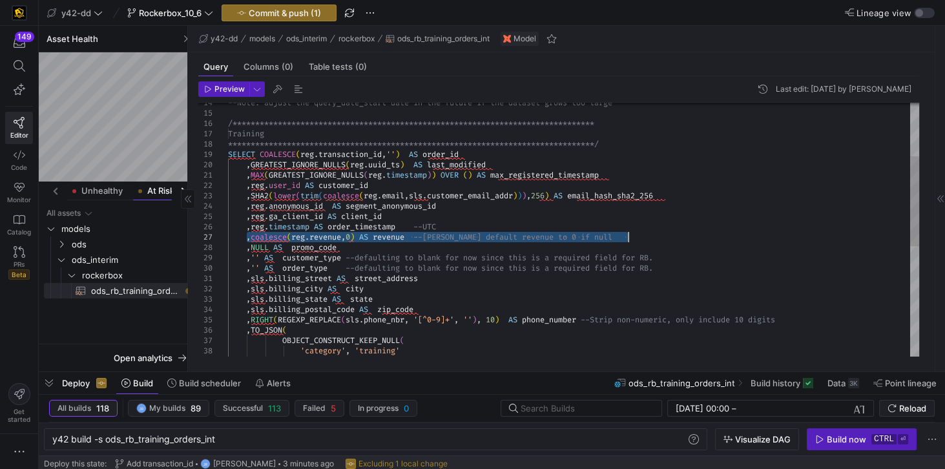
click at [629, 234] on div ", TO_JSON ( OBJECT_CONSTRUCT_KEEP_NULL ( 'category' , 'training' , 'name' , cou…" at bounding box center [573, 309] width 691 height 713
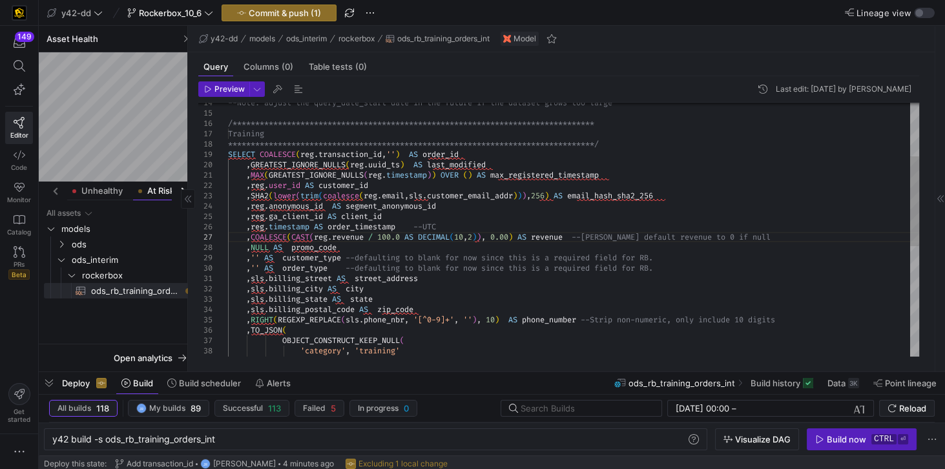
click at [247, 269] on div ", TO_JSON ( OBJECT_CONSTRUCT_KEEP_NULL ( 'category' , 'training' , 'name' , cou…" at bounding box center [573, 309] width 691 height 713
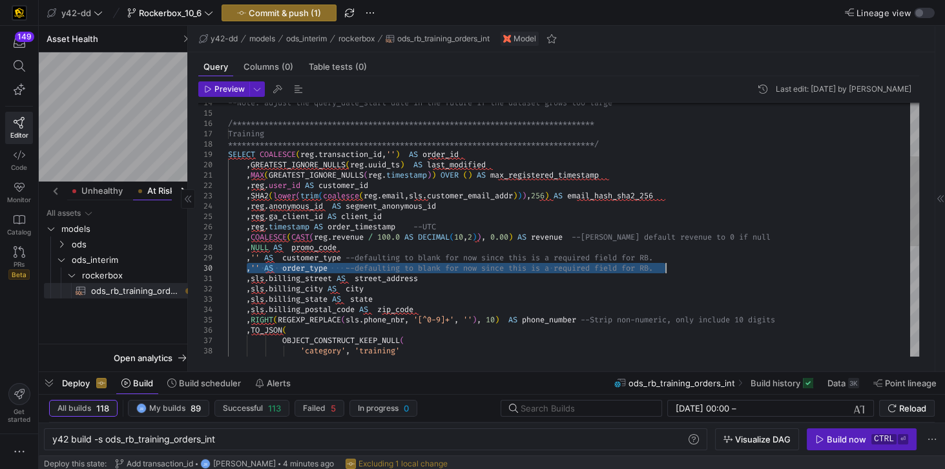
click at [671, 269] on div ", TO_JSON ( OBJECT_CONSTRUCT_KEEP_NULL ( 'category' , 'training' , 'name' , cou…" at bounding box center [573, 309] width 691 height 713
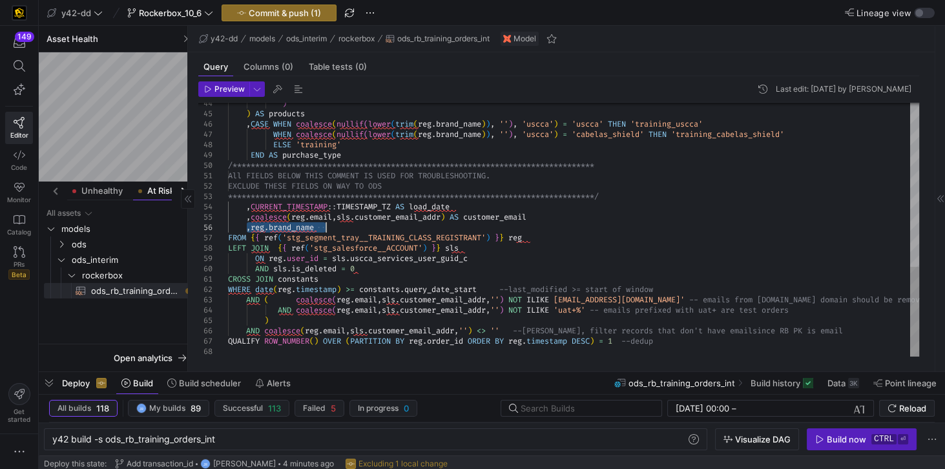
drag, startPoint x: 246, startPoint y: 229, endPoint x: 329, endPoint y: 231, distance: 83.4
click at [329, 231] on div "**********" at bounding box center [573, -1] width 691 height 713
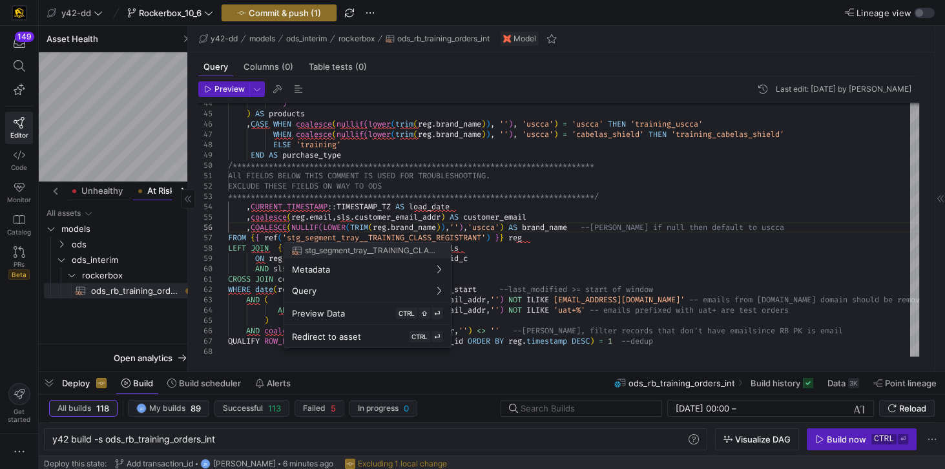
click at [543, 202] on div at bounding box center [472, 234] width 945 height 469
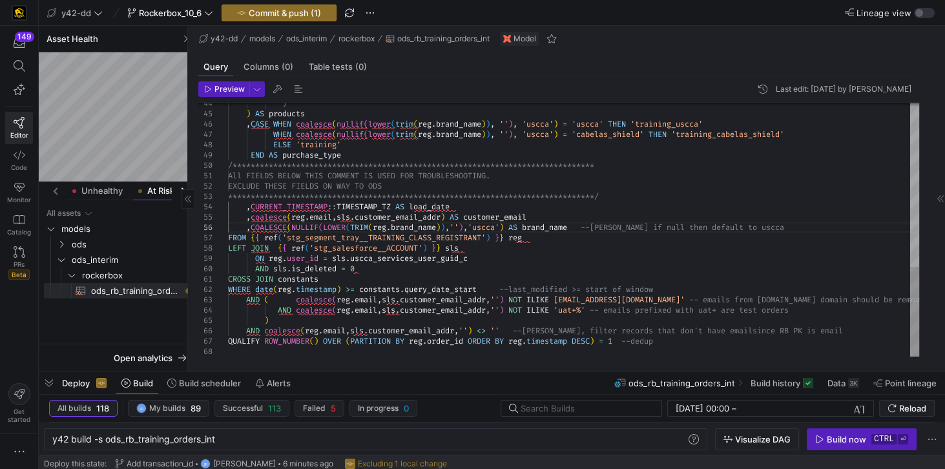
click at [432, 339] on div "**********" at bounding box center [573, -1] width 691 height 713
drag, startPoint x: 415, startPoint y: 341, endPoint x: 472, endPoint y: 343, distance: 56.9
click at [472, 343] on div "**********" at bounding box center [573, -1] width 691 height 713
click at [277, 227] on div "**********" at bounding box center [573, -1] width 691 height 713
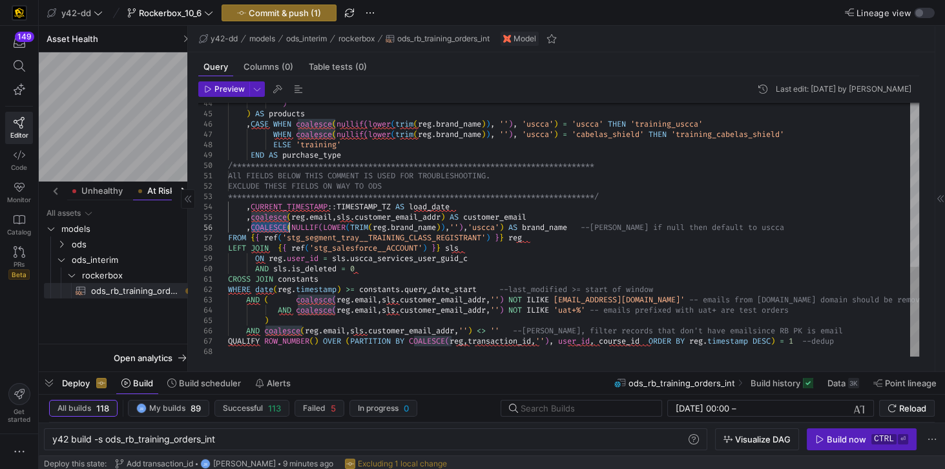
click at [276, 227] on div "**********" at bounding box center [573, -1] width 691 height 713
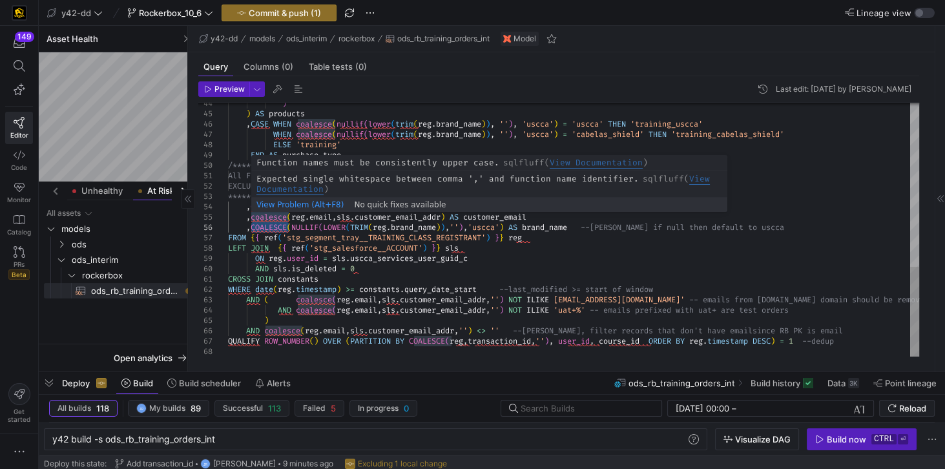
click at [275, 220] on div "**********" at bounding box center [573, -1] width 691 height 713
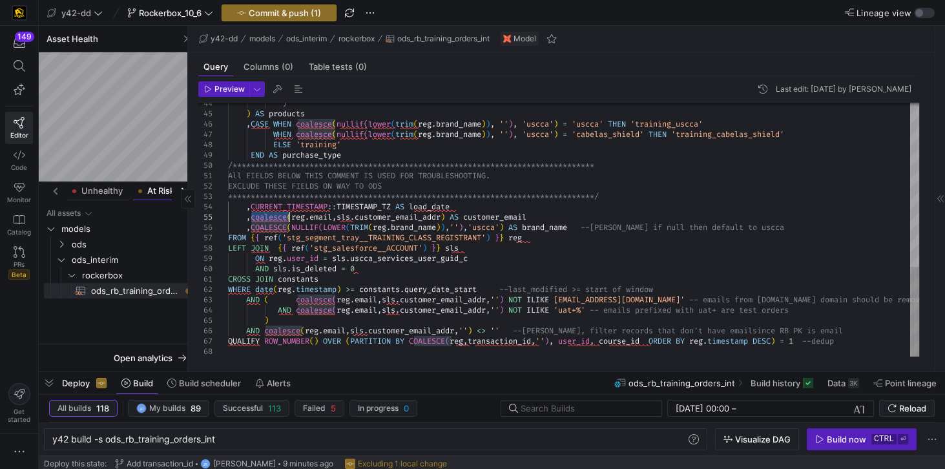
click at [275, 220] on div "**********" at bounding box center [573, -1] width 691 height 713
click at [318, 300] on div "**********" at bounding box center [573, -1] width 691 height 713
click at [316, 307] on div "**********" at bounding box center [573, -1] width 691 height 713
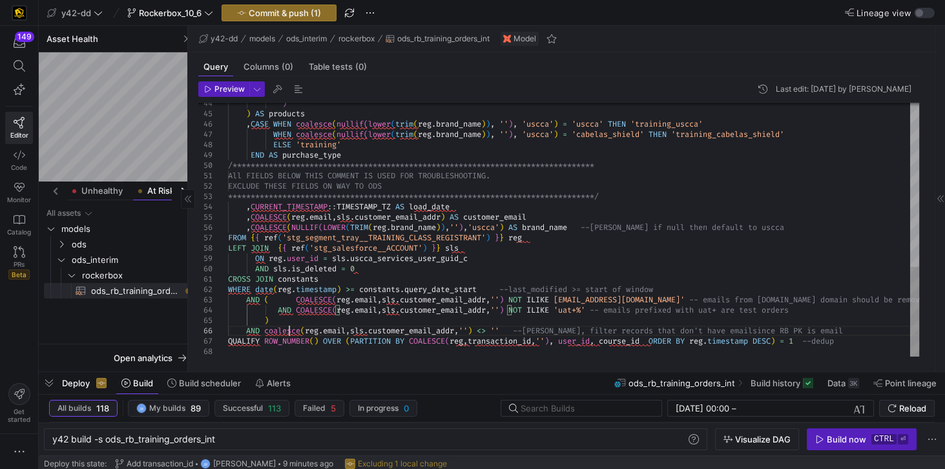
click at [287, 329] on div "**********" at bounding box center [573, -1] width 691 height 713
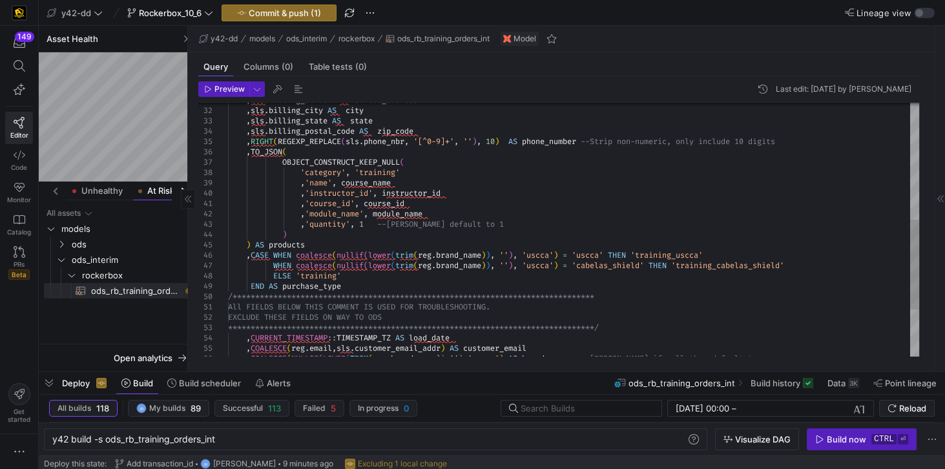
click at [314, 256] on div "**********" at bounding box center [573, 131] width 691 height 713
click at [311, 262] on div "**********" at bounding box center [573, 131] width 691 height 713
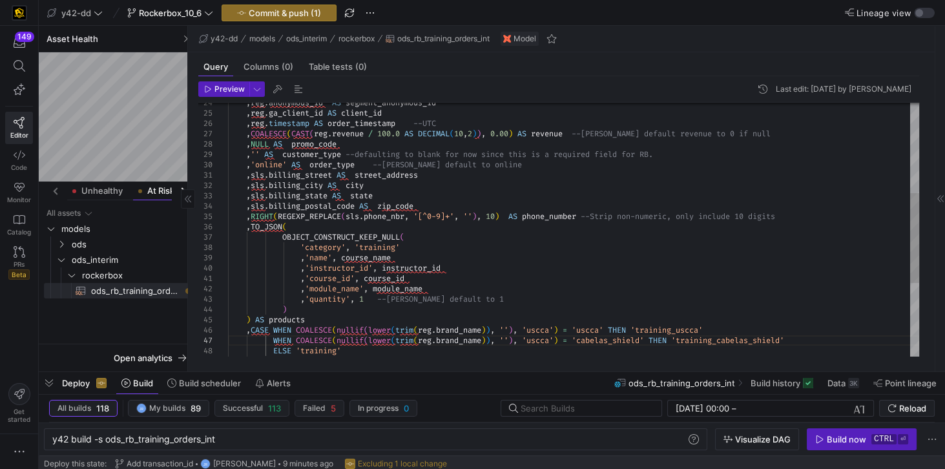
click at [298, 331] on div "OBJECT_CONSTRUCT_KEEP_NULL ( 'category' , 'training' , RIGHT ( REGEXP_REPLACE (…" at bounding box center [573, 206] width 691 height 713
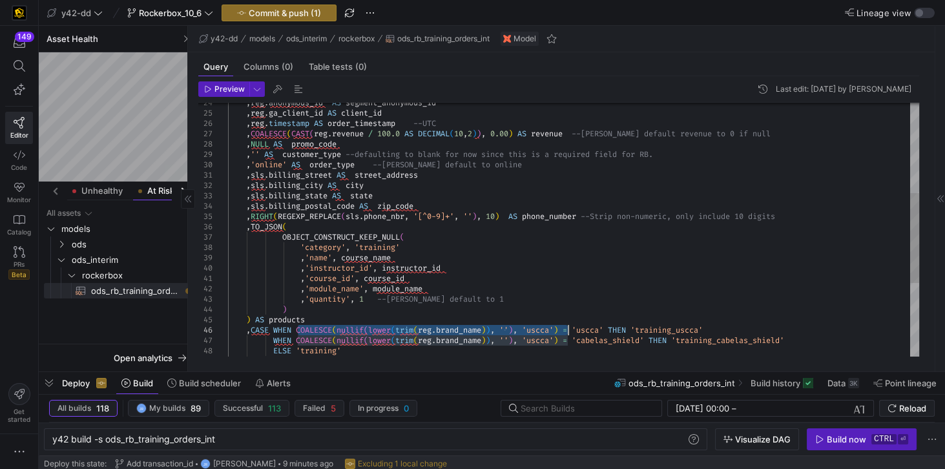
click at [568, 328] on div "OBJECT_CONSTRUCT_KEEP_NULL ( 'category' , 'training' , RIGHT ( REGEXP_REPLACE (…" at bounding box center [573, 206] width 691 height 713
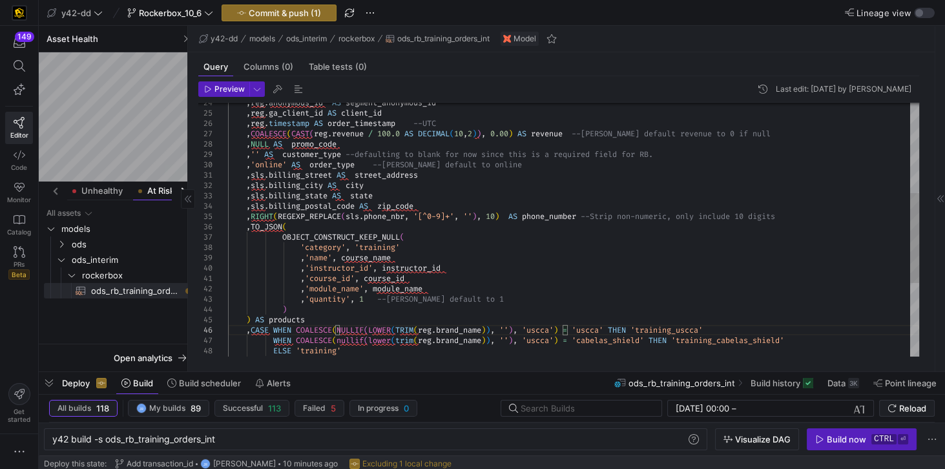
click at [302, 337] on div "OBJECT_CONSTRUCT_KEEP_NULL ( 'category' , 'training' , RIGHT ( REGEXP_REPLACE (…" at bounding box center [573, 206] width 691 height 713
click at [296, 339] on div "OBJECT_CONSTRUCT_KEEP_NULL ( 'category' , 'training' , RIGHT ( REGEXP_REPLACE (…" at bounding box center [573, 206] width 691 height 713
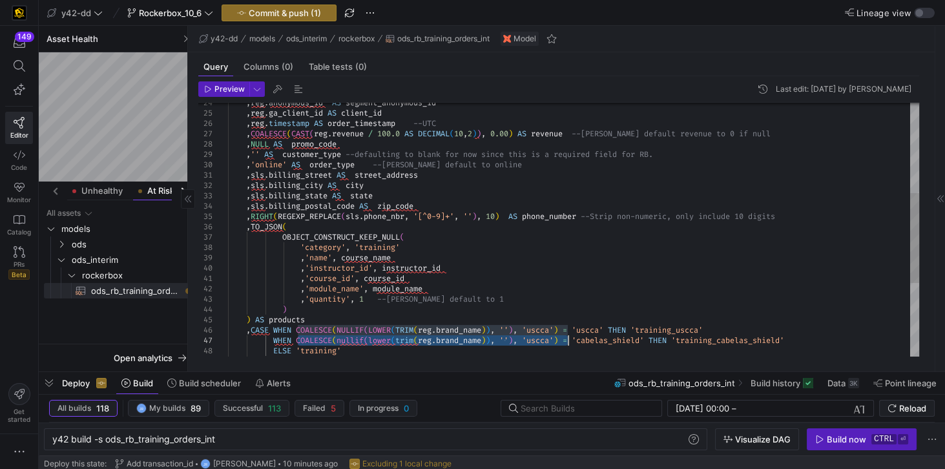
click at [567, 342] on div "OBJECT_CONSTRUCT_KEEP_NULL ( 'category' , 'training' , RIGHT ( REGEXP_REPLACE (…" at bounding box center [573, 206] width 691 height 713
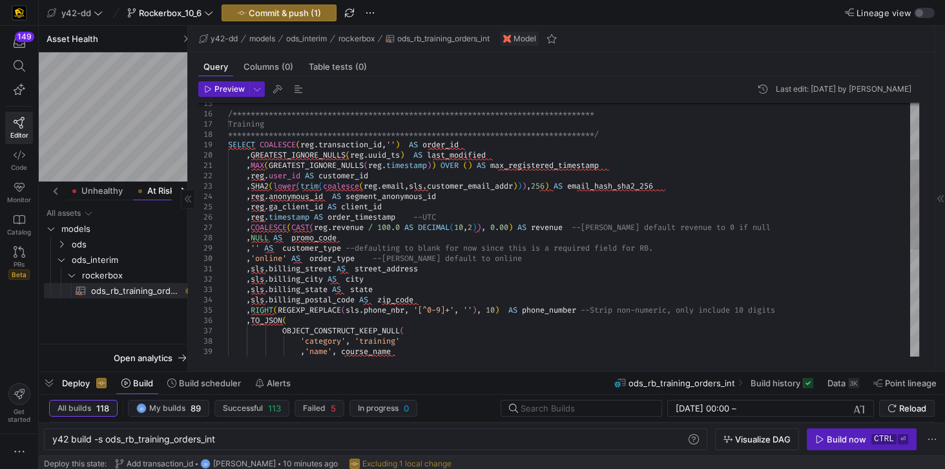
click at [284, 187] on div "OBJECT_CONSTRUCT_KEEP_NULL ( 'category' , 'training' , RIGHT ( REGEXP_REPLACE (…" at bounding box center [573, 299] width 691 height 713
click at [310, 187] on div "OBJECT_CONSTRUCT_KEEP_NULL ( 'category' , 'training' , RIGHT ( REGEXP_REPLACE (…" at bounding box center [573, 299] width 691 height 713
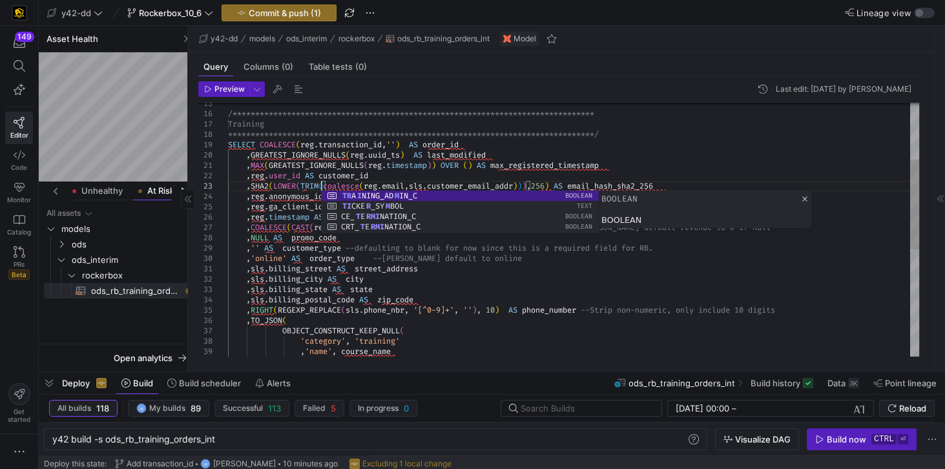
scroll to position [30, 93]
click at [344, 183] on div "OBJECT_CONSTRUCT_KEEP_NULL ( 'category' , 'training' , RIGHT ( REGEXP_REPLACE (…" at bounding box center [573, 299] width 691 height 713
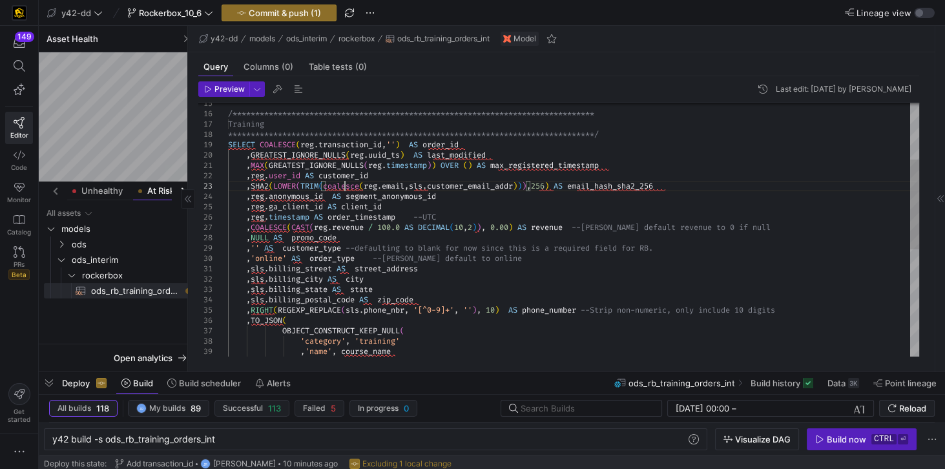
click at [344, 183] on div "OBJECT_CONSTRUCT_KEEP_NULL ( 'category' , 'training' , RIGHT ( REGEXP_REPLACE (…" at bounding box center [573, 299] width 691 height 713
drag, startPoint x: 275, startPoint y: 186, endPoint x: 367, endPoint y: 185, distance: 92.4
click at [367, 185] on div "OBJECT_CONSTRUCT_KEEP_NULL ( 'category' , 'training' , RIGHT ( REGEXP_REPLACE (…" at bounding box center [573, 299] width 691 height 713
click at [500, 269] on div "OBJECT_CONSTRUCT_KEEP_NULL ( 'category' , 'training' , RIGHT ( REGEXP_REPLACE (…" at bounding box center [573, 299] width 691 height 713
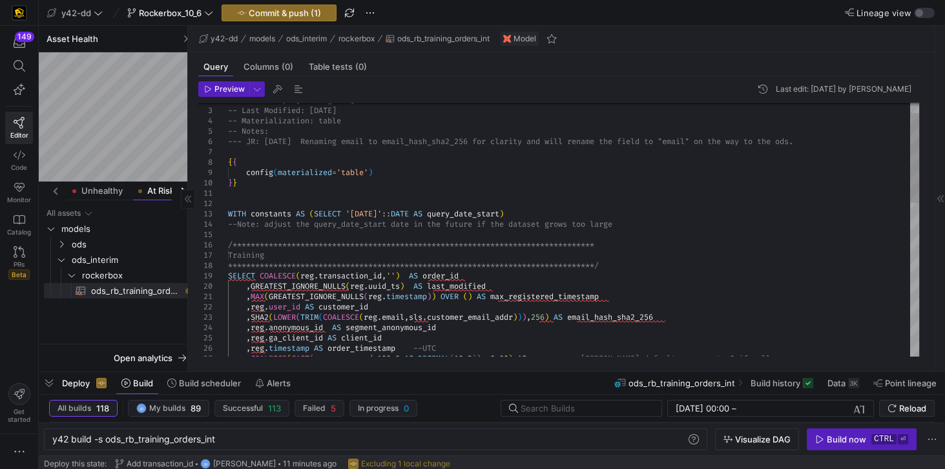
click at [383, 211] on div "**********" at bounding box center [573, 430] width 691 height 713
click at [384, 213] on div "**********" at bounding box center [573, 430] width 691 height 713
click at [383, 213] on div "**********" at bounding box center [573, 430] width 691 height 713
click at [379, 211] on div "**********" at bounding box center [573, 430] width 691 height 713
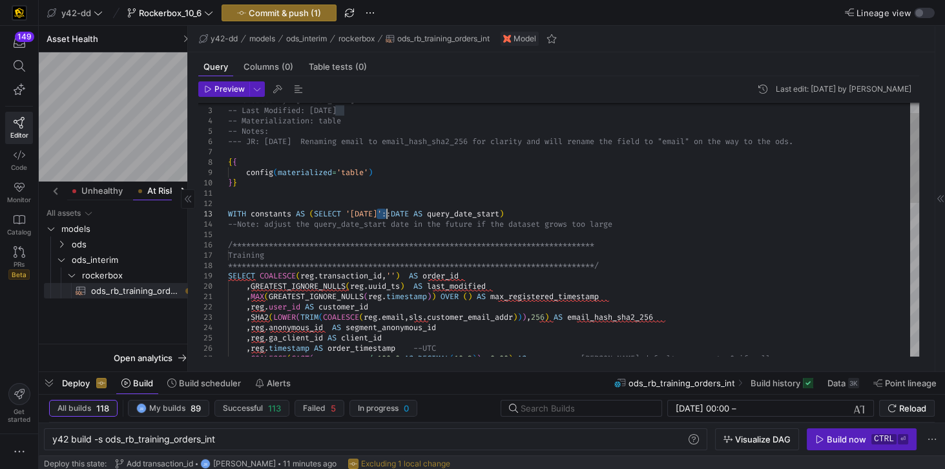
click at [386, 211] on div "**********" at bounding box center [573, 430] width 691 height 713
click at [723, 171] on div "**********" at bounding box center [573, 430] width 691 height 713
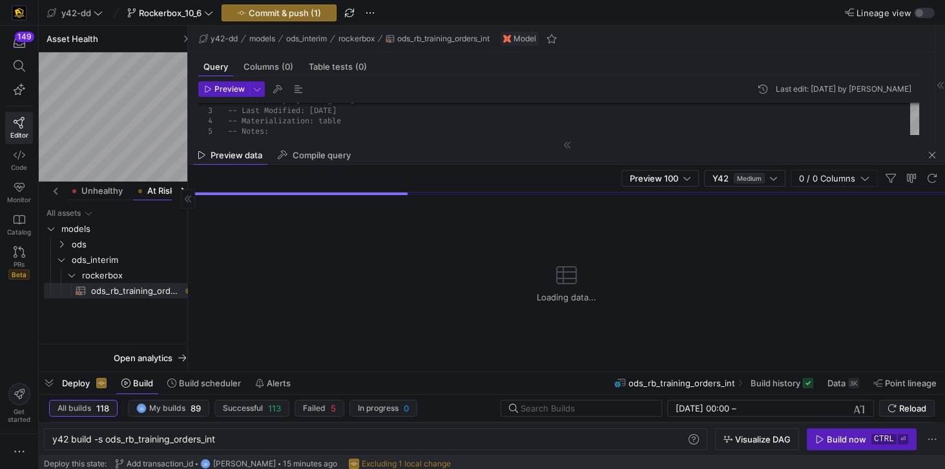
type textarea "-- File Name: ods_rb_training_orders_int.sql -- Created By: [PERSON_NAME] -- La…"
click at [511, 251] on div "Loading data..." at bounding box center [566, 283] width 757 height 176
click at [933, 155] on span "button" at bounding box center [932, 155] width 16 height 16
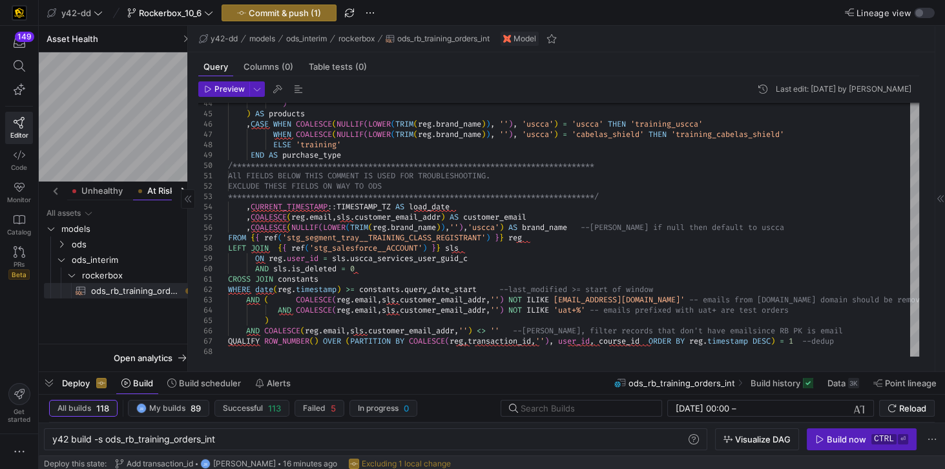
click at [102, 314] on div "All assets models ods ods_interim rockerbox ods_rb_training_orders_int​​​​​​​​​​" at bounding box center [119, 271] width 151 height 133
click at [84, 245] on span "ods" at bounding box center [132, 244] width 121 height 15
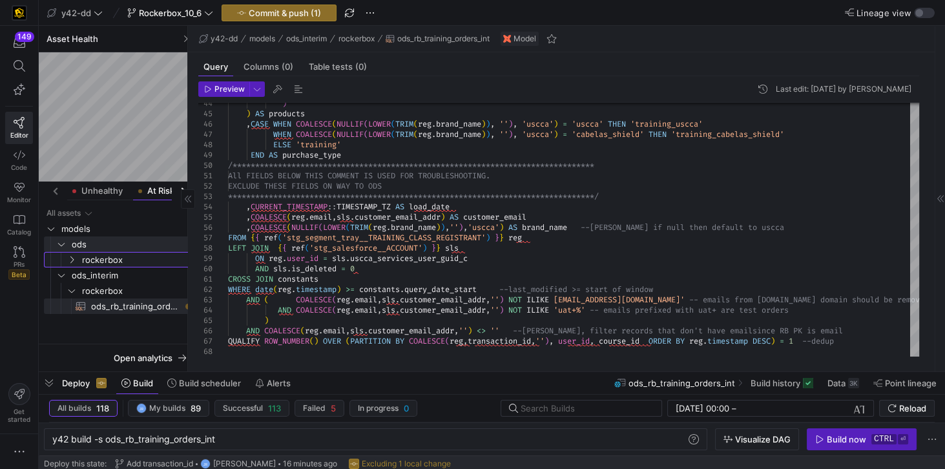
click at [89, 256] on span "rockerbox" at bounding box center [137, 260] width 111 height 15
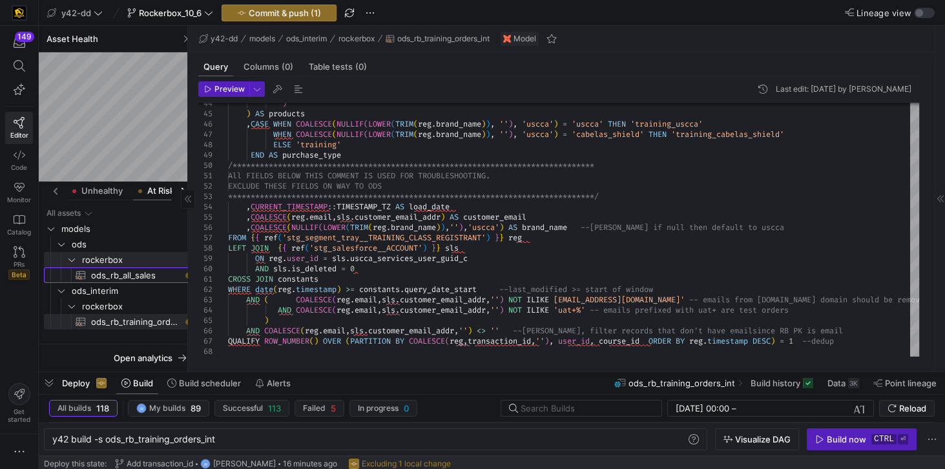
click at [127, 278] on span "ods_rb_all_sales​​​​​​​​​​" at bounding box center [135, 275] width 89 height 15
type textarea "y42 build -s ods_rb_all_sales"
type textarea "**********"
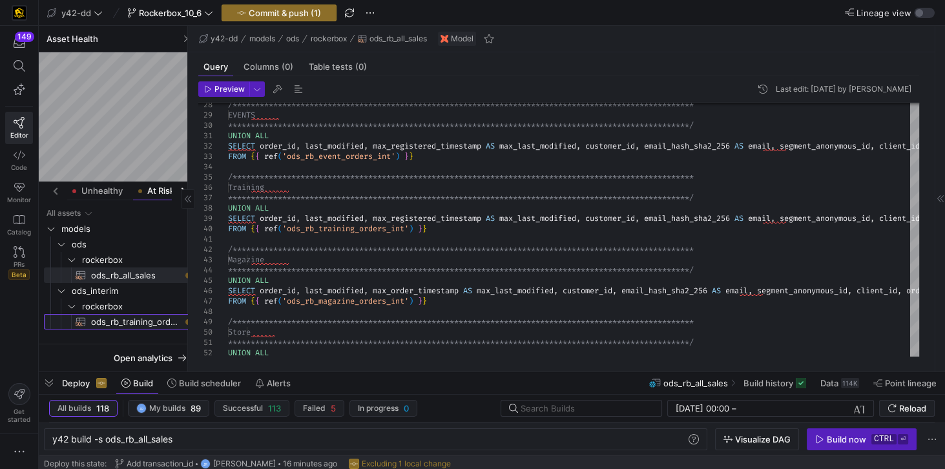
click at [107, 321] on span "ods_rb_training_orders_int​​​​​​​​​​" at bounding box center [135, 322] width 89 height 15
type textarea "y42 build -s ods_rb_training_orders_int"
type textarea "-- File Name: ods_rb_training_orders_int.sql -- Created By: [PERSON_NAME] -- La…"
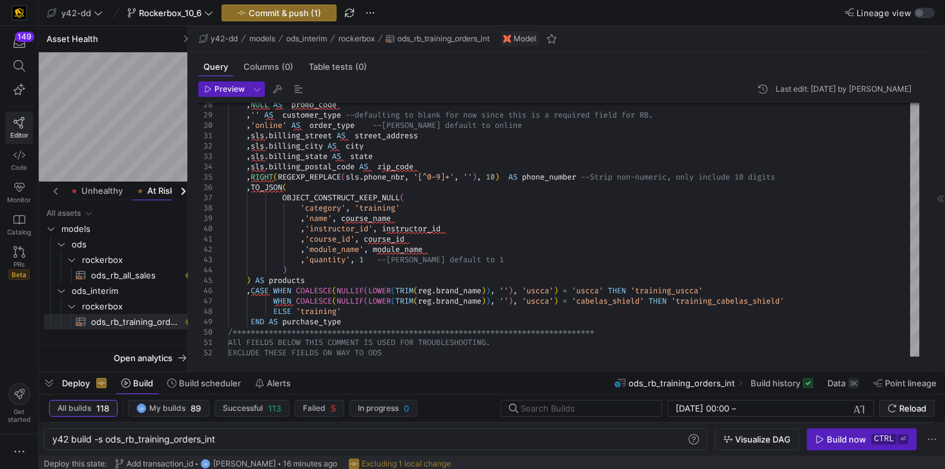
click at [21, 125] on icon at bounding box center [20, 123] width 12 height 12
click at [55, 191] on mat-tab-header "Unhealthy At Risk Healthy" at bounding box center [119, 191] width 161 height 19
click at [182, 187] on div "button" at bounding box center [181, 190] width 7 height 7
click at [154, 189] on div "Healthy" at bounding box center [175, 191] width 50 height 19
click at [80, 304] on span "ods_interim" at bounding box center [132, 306] width 121 height 15
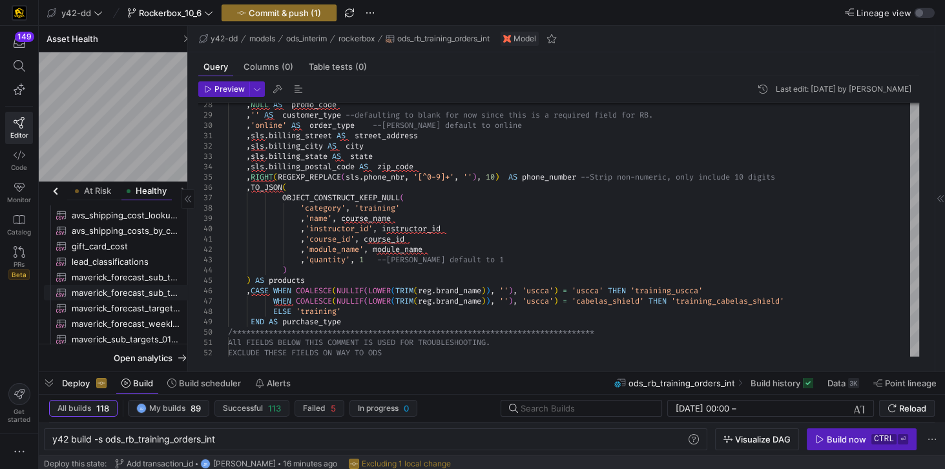
scroll to position [79, 0]
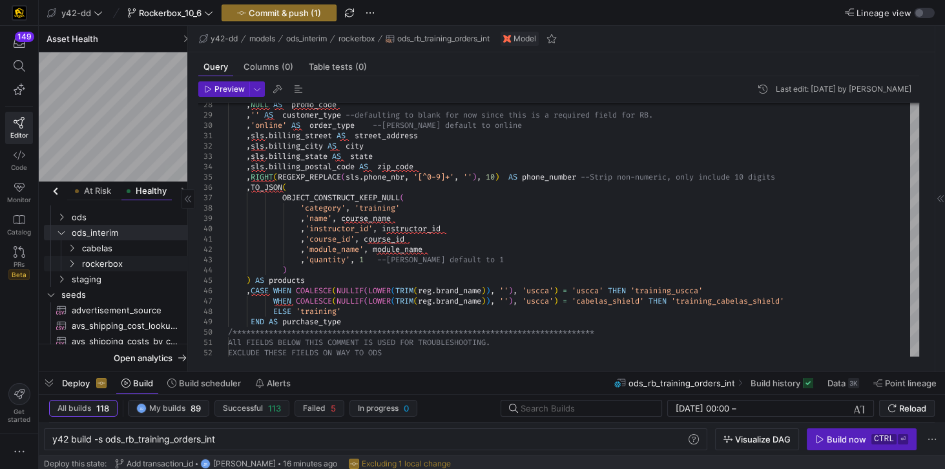
click at [101, 264] on span "rockerbox" at bounding box center [137, 263] width 111 height 15
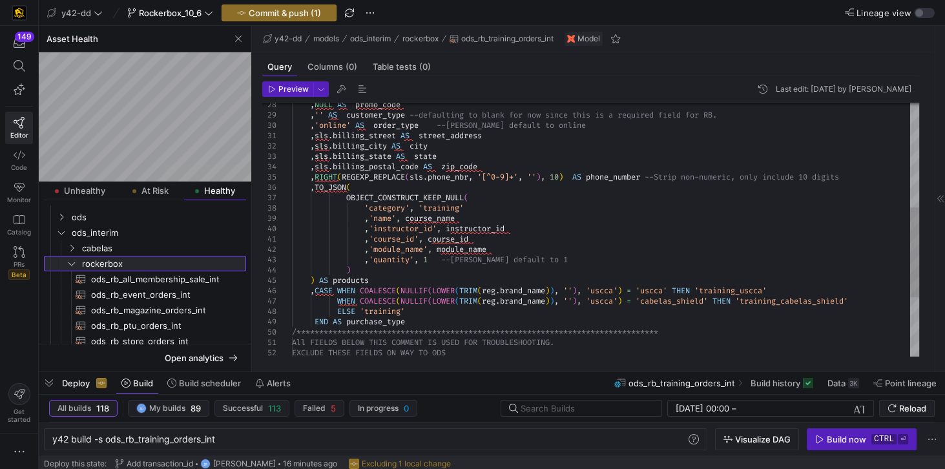
drag, startPoint x: 186, startPoint y: 277, endPoint x: 250, endPoint y: 282, distance: 64.2
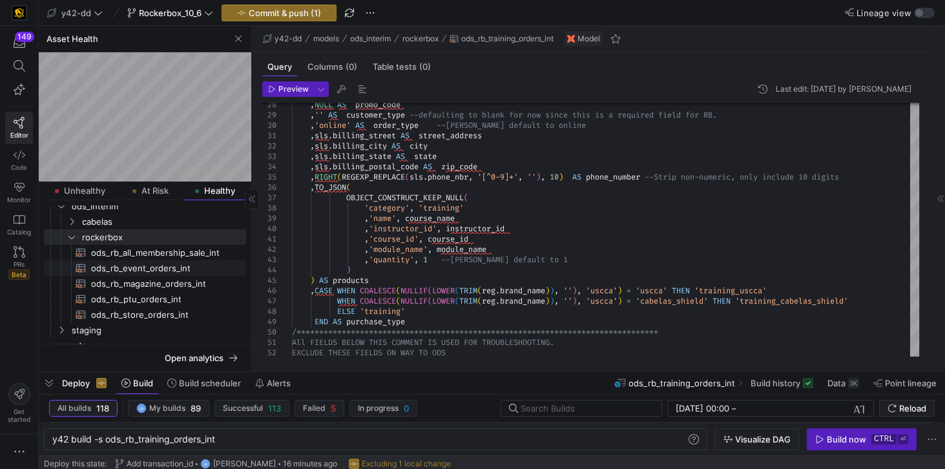
scroll to position [110, 0]
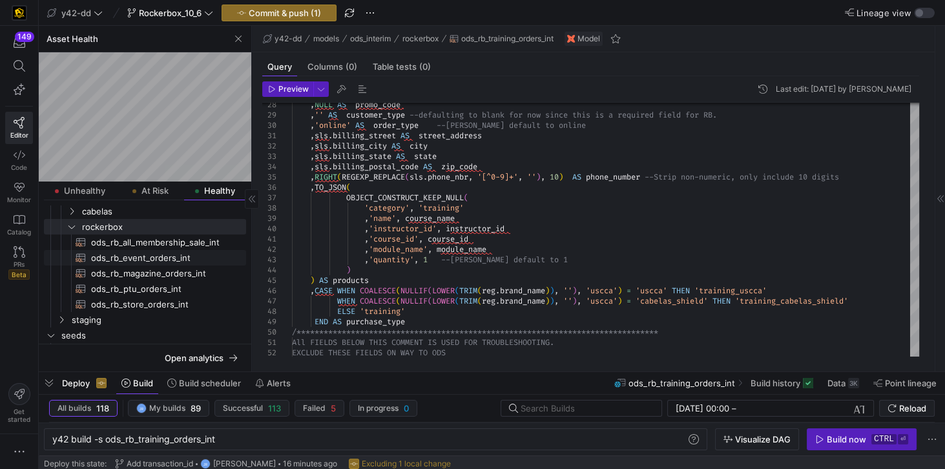
click at [165, 258] on span "ods_rb_event_orders_int​​​​​​​​​​" at bounding box center [161, 258] width 140 height 15
type textarea "y42 build -s ods_rb_event_orders_int"
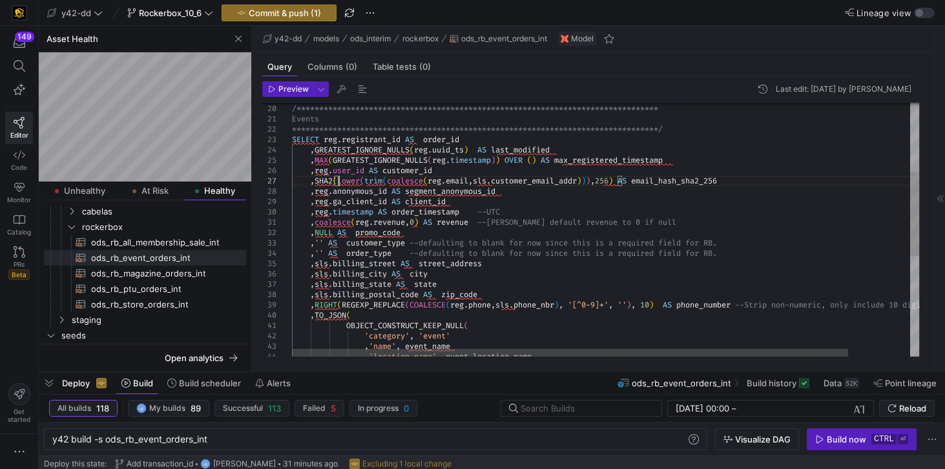
click at [340, 180] on div "**********" at bounding box center [640, 278] width 697 height 762
click at [427, 182] on div "**********" at bounding box center [640, 278] width 697 height 762
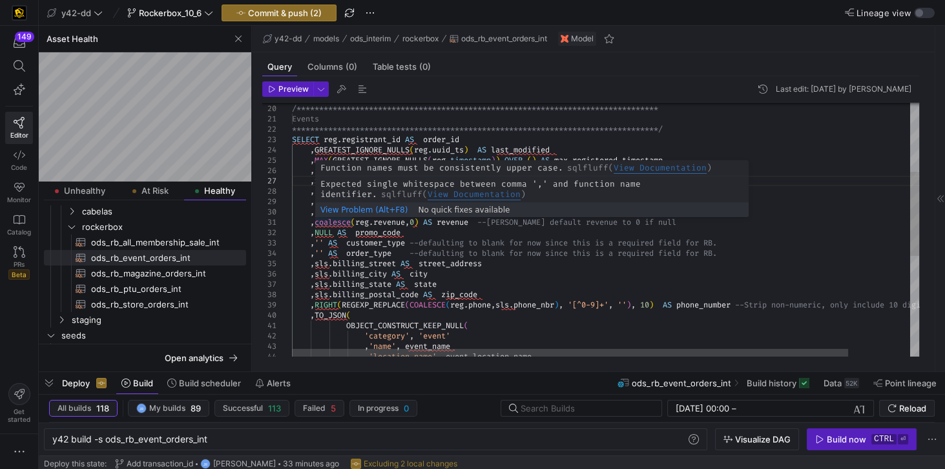
click at [342, 221] on div "**********" at bounding box center [640, 278] width 697 height 762
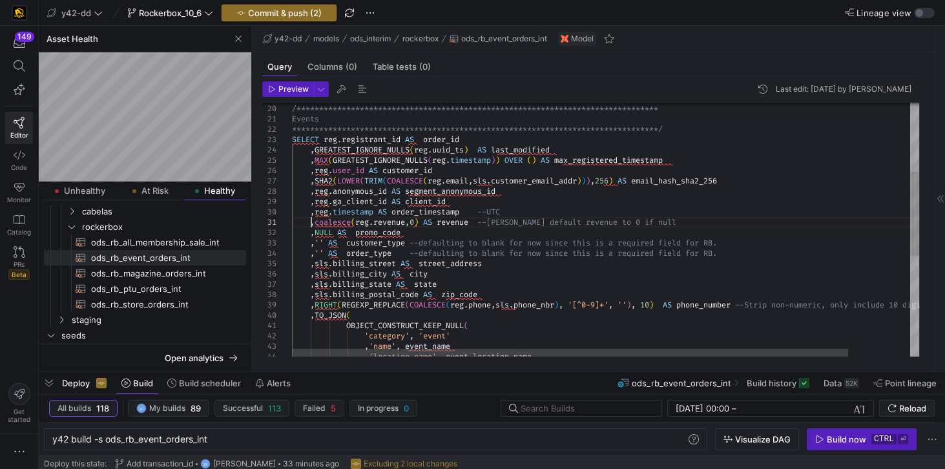
click at [312, 223] on div "**********" at bounding box center [640, 278] width 697 height 762
click at [691, 220] on div "**********" at bounding box center [640, 278] width 697 height 762
click at [311, 256] on div "**********" at bounding box center [640, 278] width 697 height 762
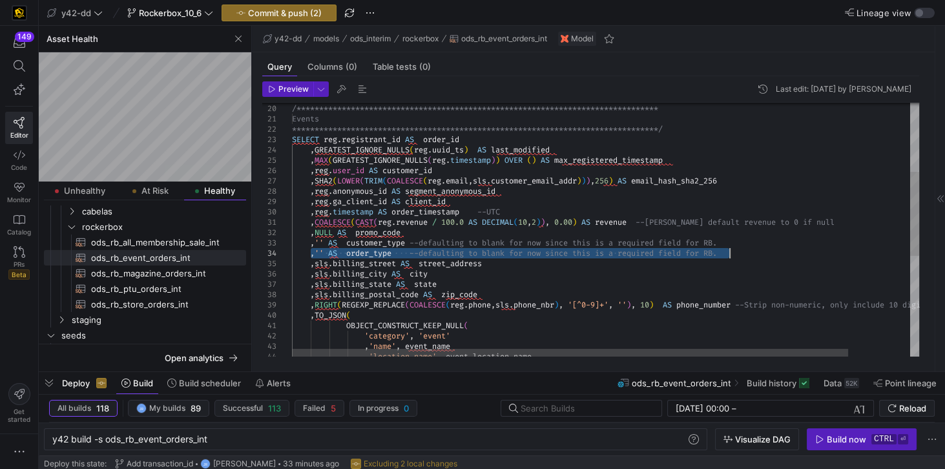
click at [733, 251] on div "**********" at bounding box center [640, 278] width 697 height 762
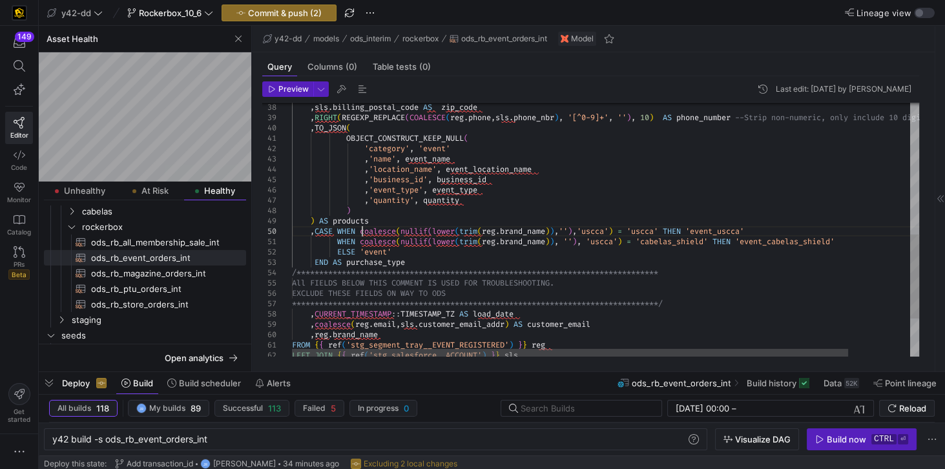
click at [362, 231] on div ", sls . billing_postal_code AS zip_code , RIGHT ( REGEXP_REPLACE ( COALESCE ( r…" at bounding box center [640, 90] width 697 height 762
click at [482, 230] on div ", sls . billing_postal_code AS zip_code , RIGHT ( REGEXP_REPLACE ( COALESCE ( r…" at bounding box center [640, 90] width 697 height 762
click at [360, 244] on div ", sls . billing_postal_code AS zip_code , RIGHT ( REGEXP_REPLACE ( COALESCE ( r…" at bounding box center [640, 90] width 697 height 762
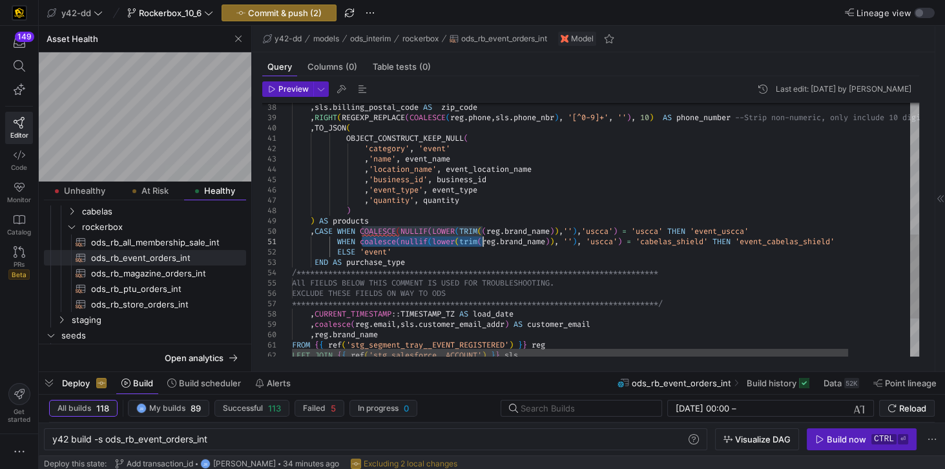
click at [481, 242] on div ", sls . billing_postal_code AS zip_code , RIGHT ( REGEXP_REPLACE ( COALESCE ( r…" at bounding box center [640, 90] width 697 height 762
click at [486, 229] on div ", sls . billing_postal_code AS zip_code , RIGHT ( REGEXP_REPLACE ( COALESCE ( r…" at bounding box center [640, 90] width 697 height 762
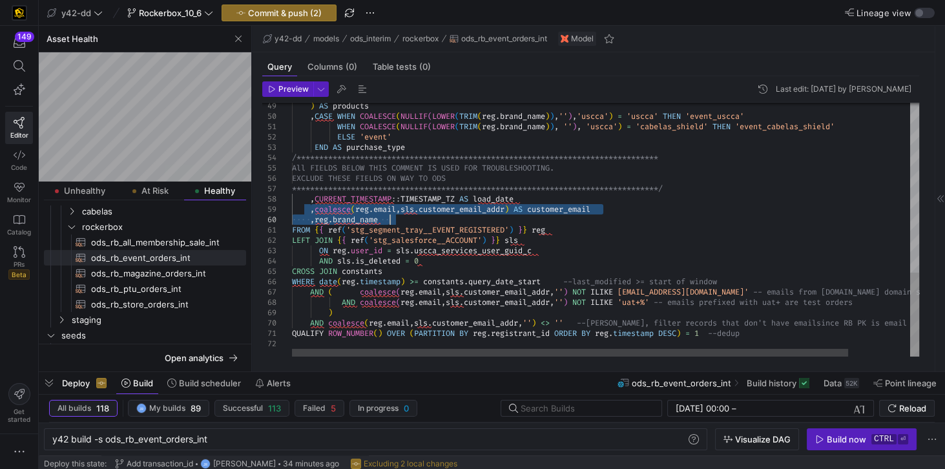
drag, startPoint x: 326, startPoint y: 210, endPoint x: 391, endPoint y: 218, distance: 65.1
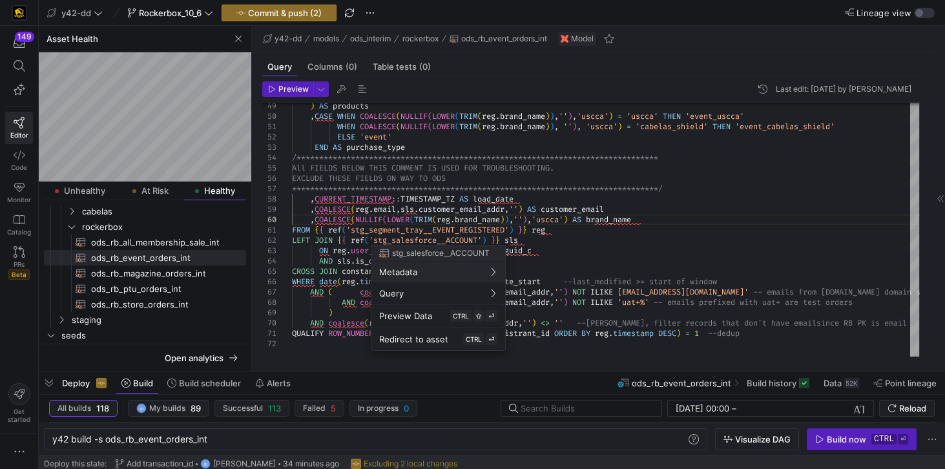
click at [670, 209] on div at bounding box center [472, 234] width 945 height 469
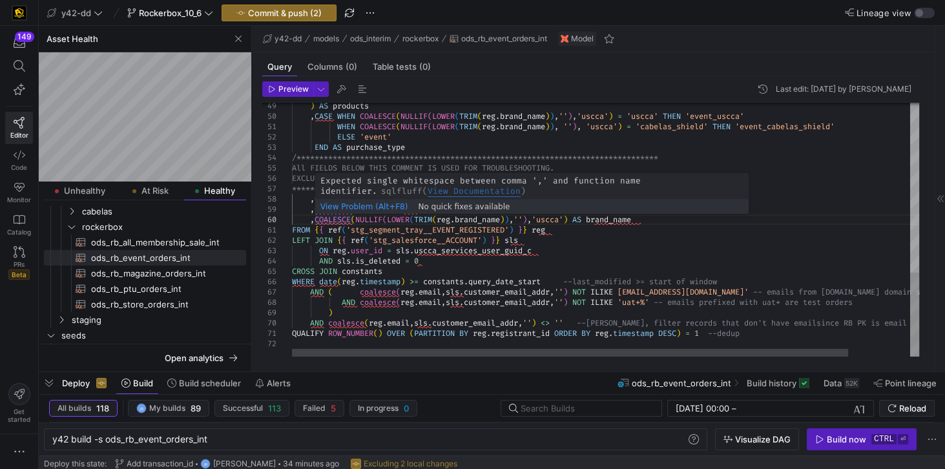
scroll to position [30, 358]
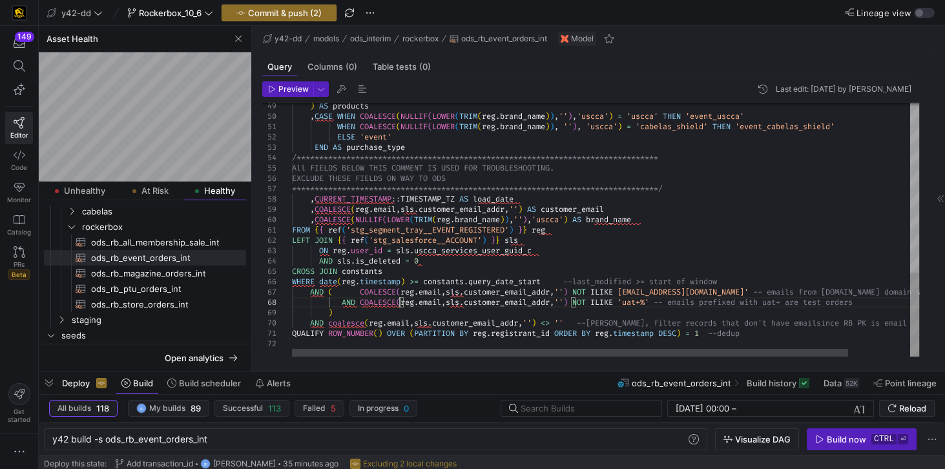
type textarea "eg.user_id = sls.uscca_services_user_guid_c AND sls.is_deleted = 0 CROSS JOIN c…"
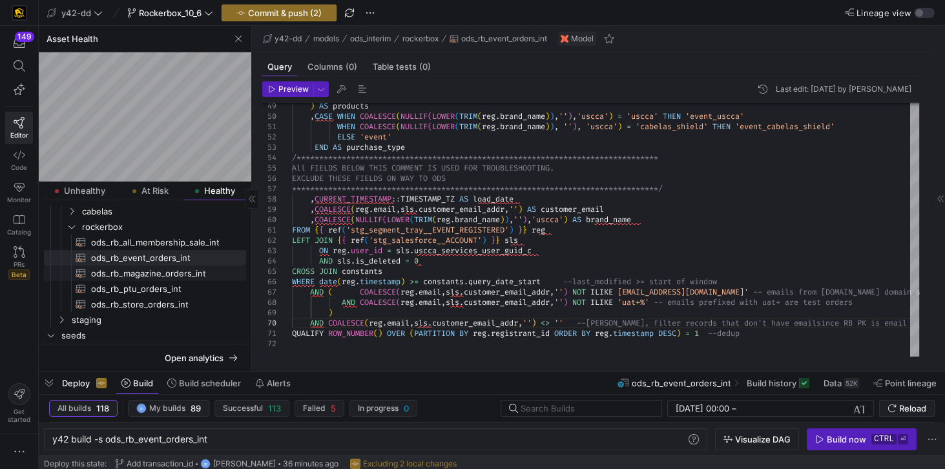
click at [173, 272] on span "ods_rb_magazine_orders_int​​​​​​​​​​" at bounding box center [161, 273] width 140 height 15
type textarea "y42 build -s ods_rb_magazine_orders_int"
type textarea "-- File Name: ods_rb_magazine_orders_int.sql -- Created By: Jess Rabida -- Last…"
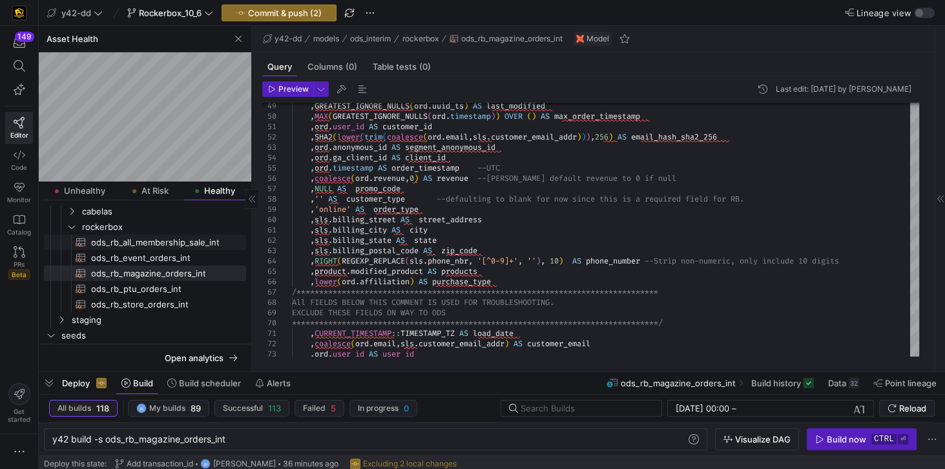
click at [191, 240] on span "ods_rb_all_membership_sale_int​​​​​​​​​​" at bounding box center [161, 242] width 140 height 15
type textarea "y42 build -s ods_rb_all_membership_sale_int"
type textarea "-- File Name: ods_rb_all_membership_sale_int.sql -- Created By: Rachel Lien -- …"
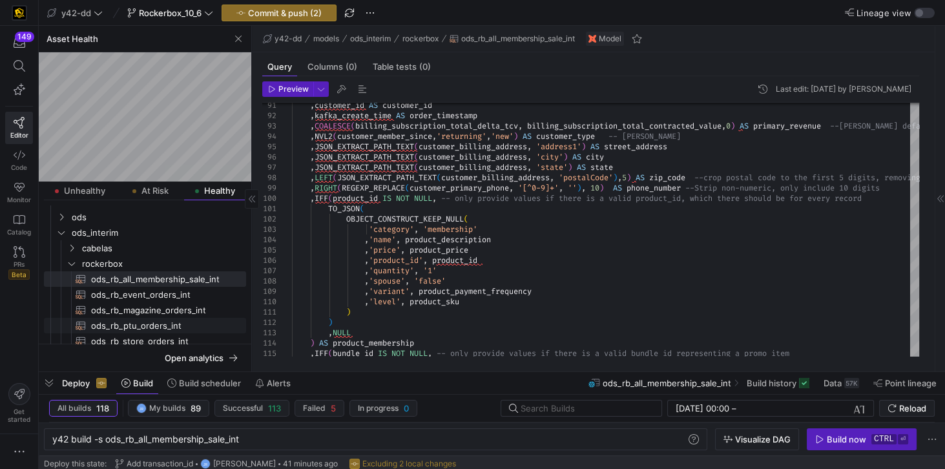
scroll to position [99, 0]
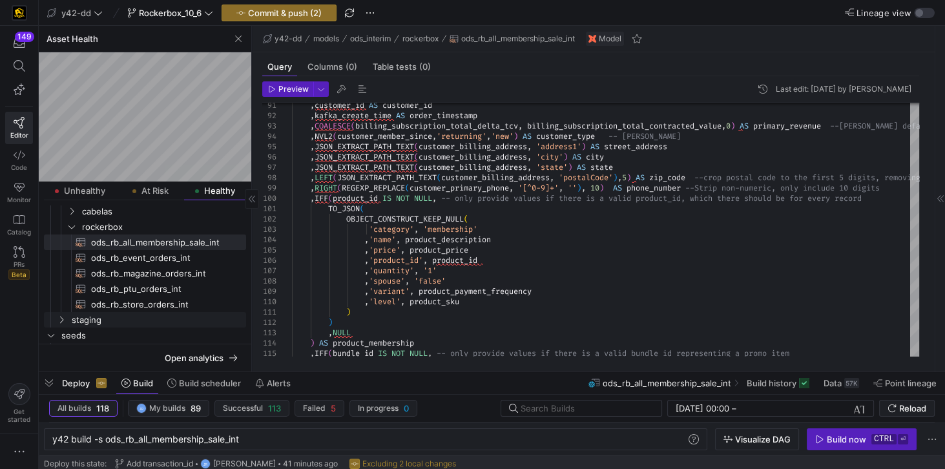
click at [63, 324] on y42-icon "Press SPACE to select this row." at bounding box center [61, 320] width 10 height 10
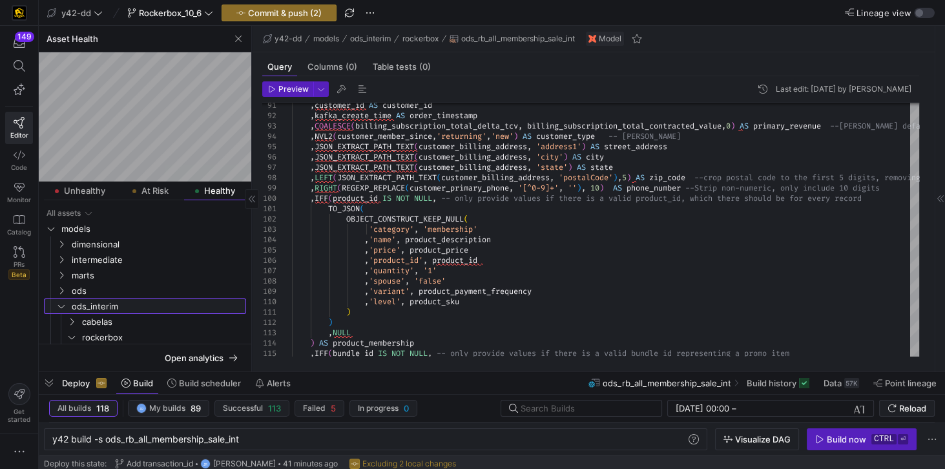
click at [96, 308] on span "ods_interim" at bounding box center [158, 306] width 172 height 15
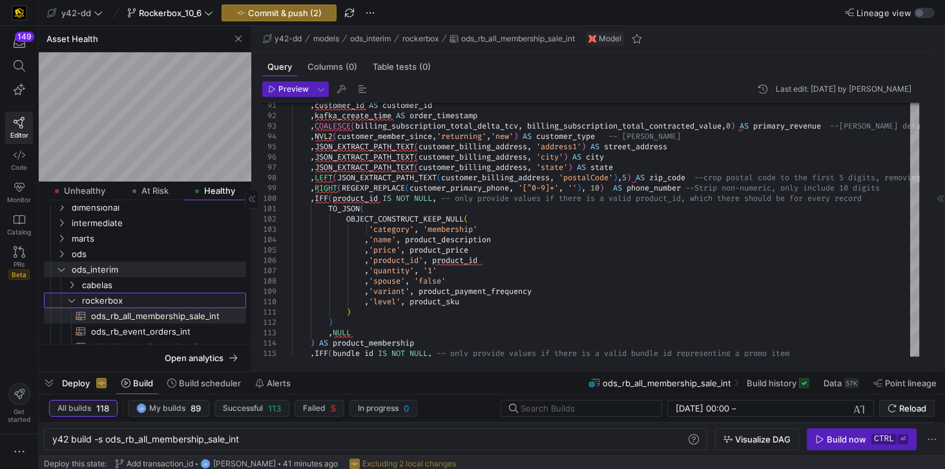
click at [97, 303] on span "rockerbox" at bounding box center [163, 300] width 162 height 15
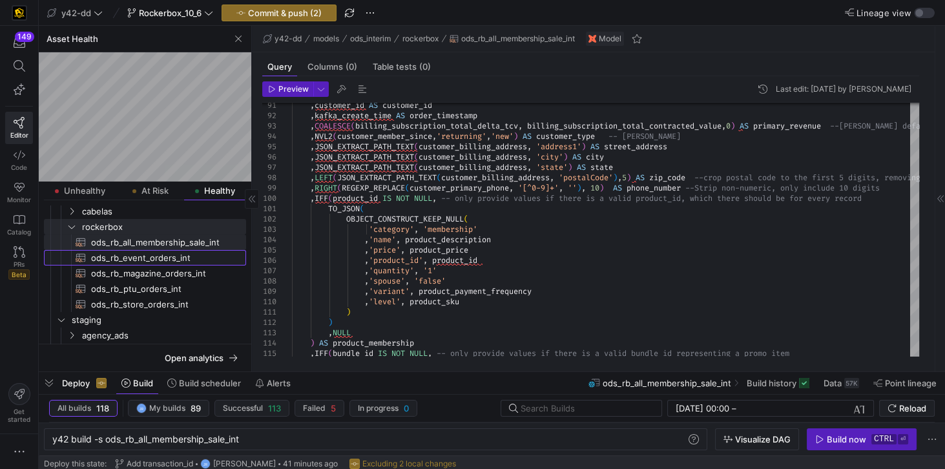
click at [125, 259] on span "ods_rb_event_orders_int​​​​​​​​​​" at bounding box center [161, 258] width 140 height 15
type textarea "y42 build -s ods_rb_event_orders_int"
type textarea "-- File Name: ods_rb_event_orders_int.sql -- Created By: Jess Rabida -- Last Mo…"
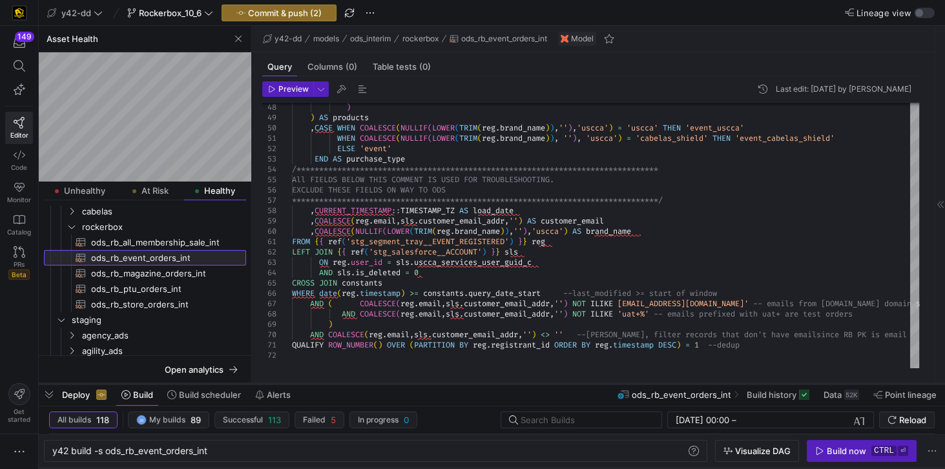
drag, startPoint x: 304, startPoint y: 372, endPoint x: 304, endPoint y: 384, distance: 11.6
click at [304, 384] on div at bounding box center [492, 383] width 906 height 5
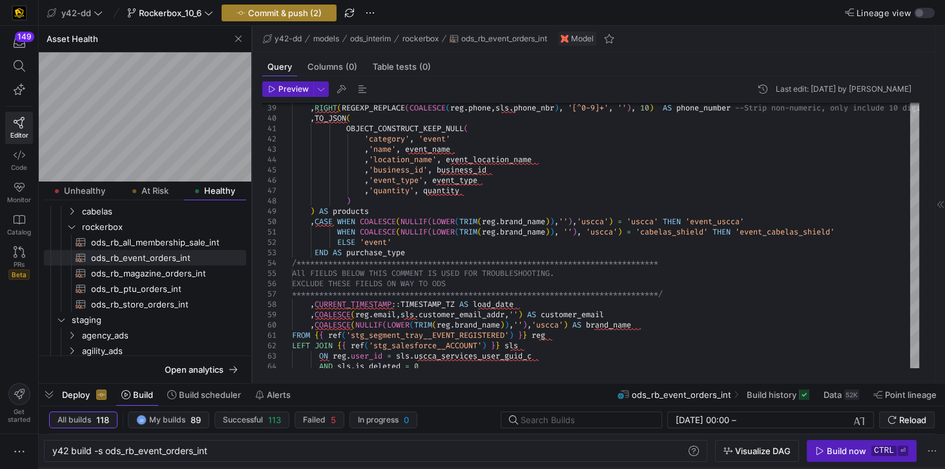
click at [278, 15] on span "Commit & push (2)" at bounding box center [285, 13] width 74 height 10
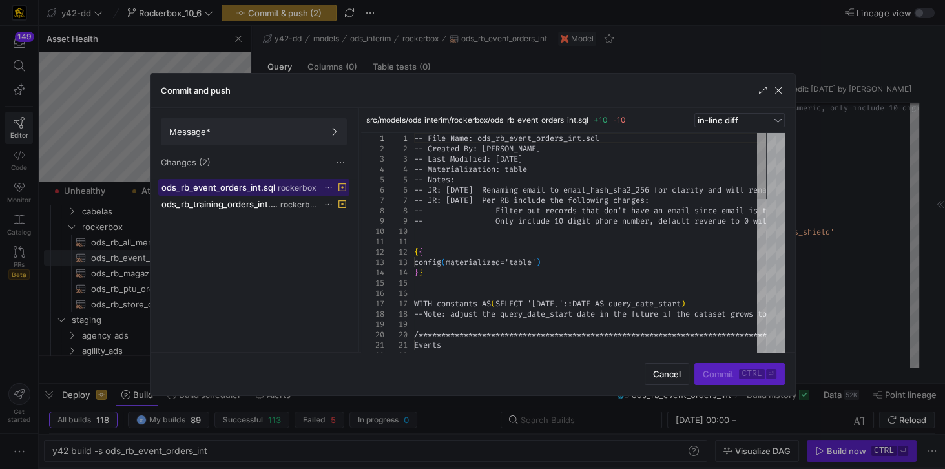
click at [281, 191] on span at bounding box center [254, 188] width 190 height 16
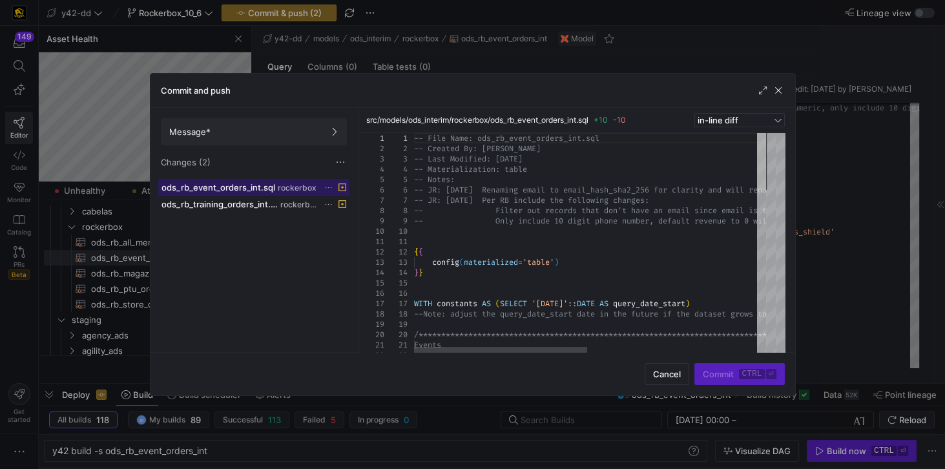
click at [757, 168] on div at bounding box center [761, 161] width 9 height 57
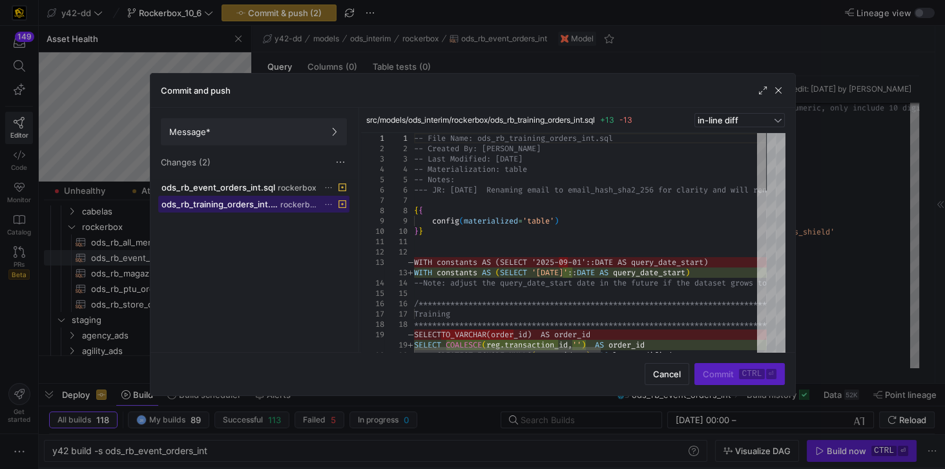
click at [254, 205] on span "ods_rb_training_orders_int.sql" at bounding box center [219, 204] width 116 height 10
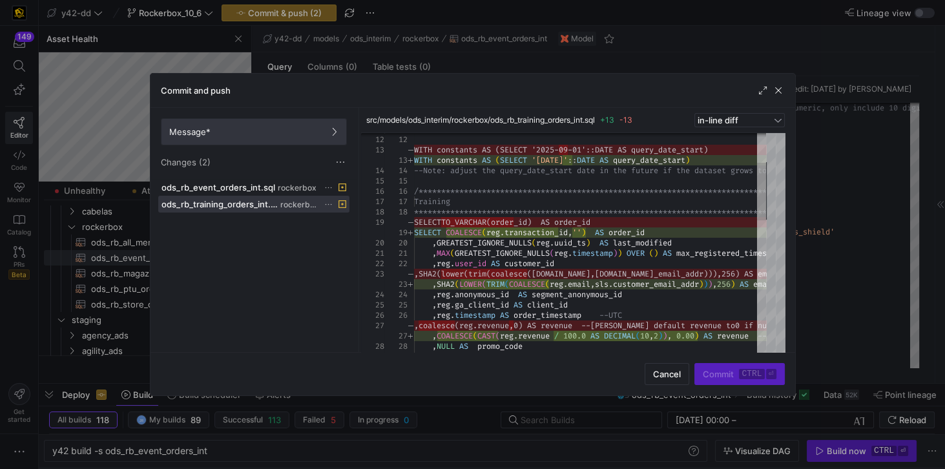
click at [242, 132] on span "Message*" at bounding box center [253, 132] width 169 height 10
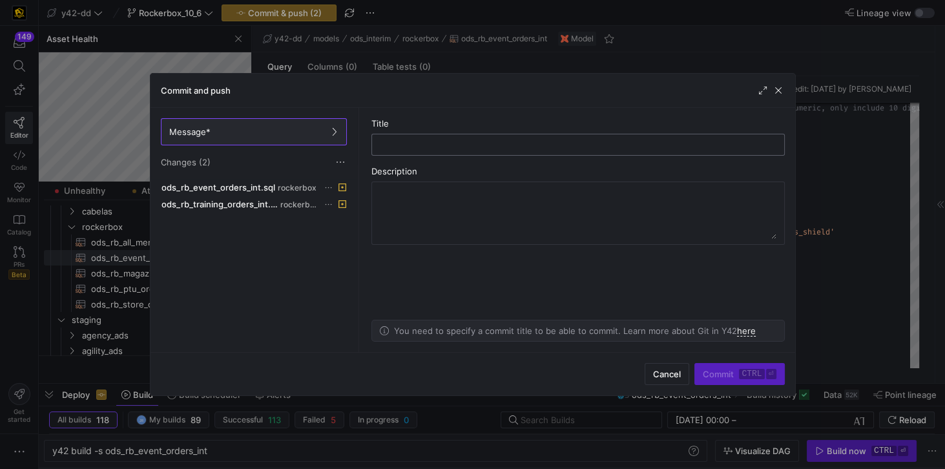
click at [403, 144] on input "text" at bounding box center [577, 145] width 391 height 10
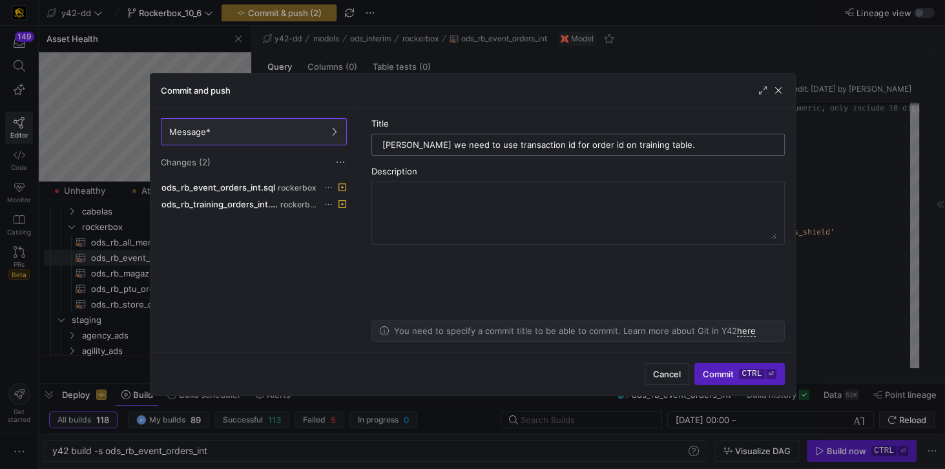
click at [592, 143] on input "Per Trevor we need to use transaction id for order id on training table." at bounding box center [577, 145] width 391 height 10
click at [682, 143] on input "Per Trevor we need to use transaction id for order id from training table." at bounding box center [577, 145] width 391 height 10
type input "Per Trevor we need to use transaction id. they just added new field"
click at [725, 380] on span "submit" at bounding box center [739, 374] width 88 height 21
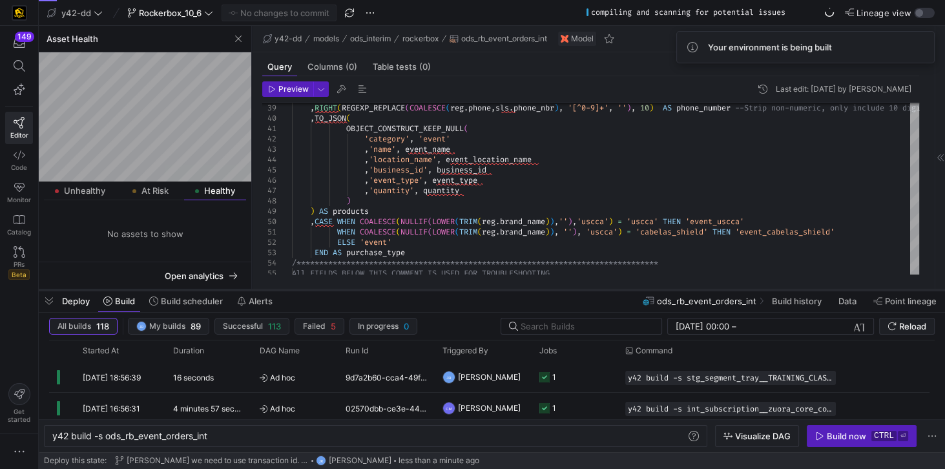
drag, startPoint x: 364, startPoint y: 385, endPoint x: 362, endPoint y: 291, distance: 93.7
click at [362, 291] on div at bounding box center [492, 289] width 906 height 5
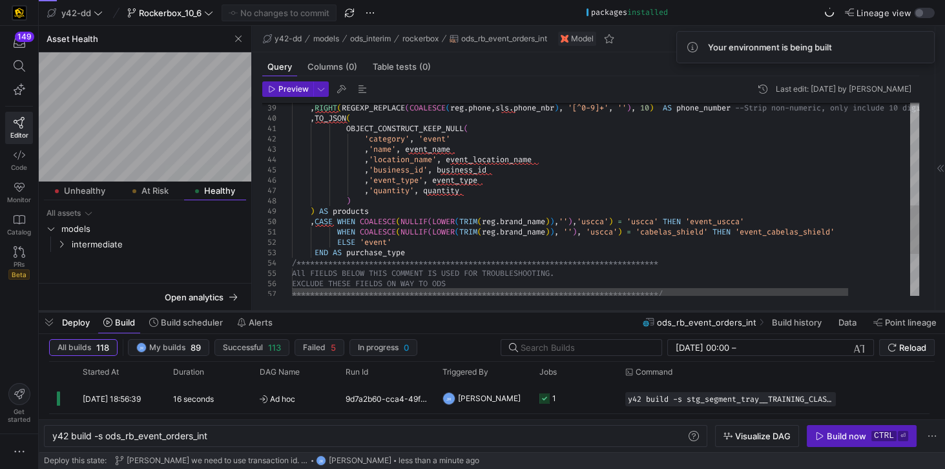
drag, startPoint x: 125, startPoint y: 291, endPoint x: 124, endPoint y: 313, distance: 21.3
click at [124, 313] on div at bounding box center [492, 311] width 906 height 5
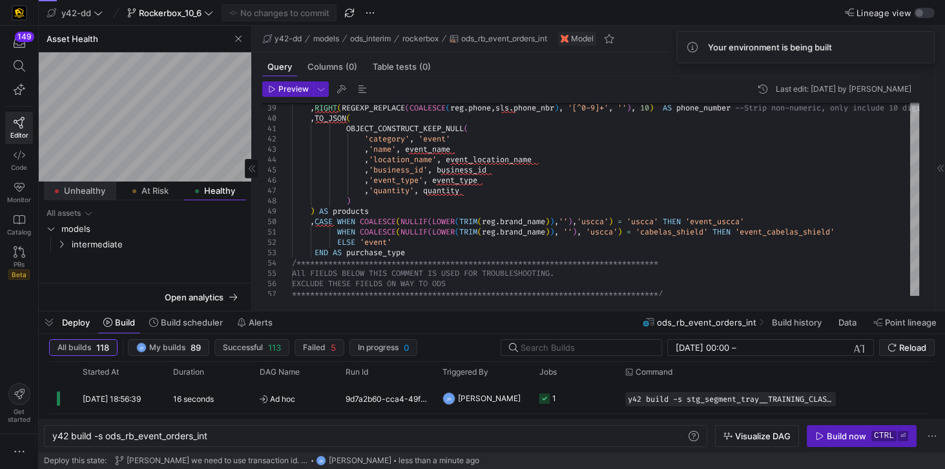
click at [90, 192] on span "Unhealthy" at bounding box center [84, 191] width 41 height 8
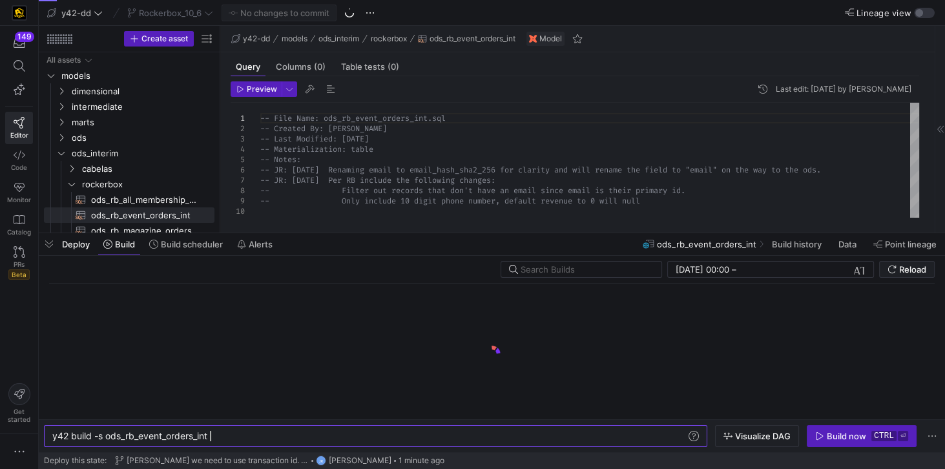
scroll to position [0, 156]
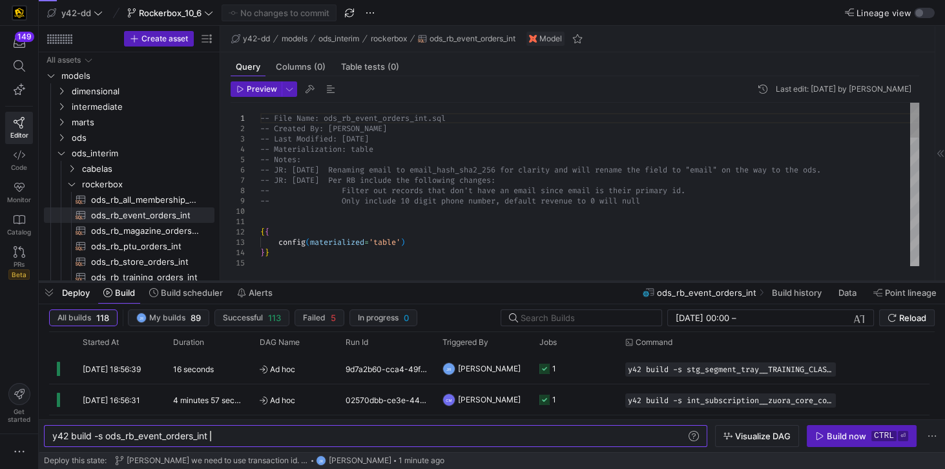
drag, startPoint x: 300, startPoint y: 232, endPoint x: 309, endPoint y: 280, distance: 49.2
click at [309, 280] on div at bounding box center [492, 281] width 906 height 5
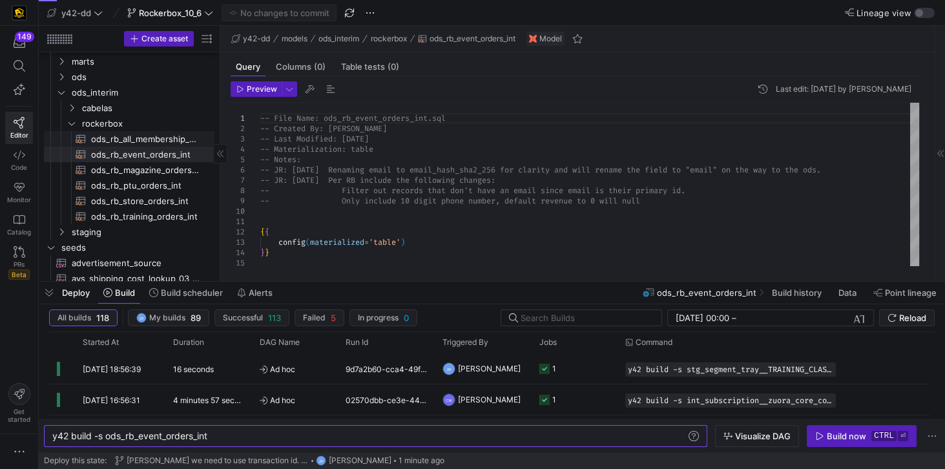
scroll to position [74, 0]
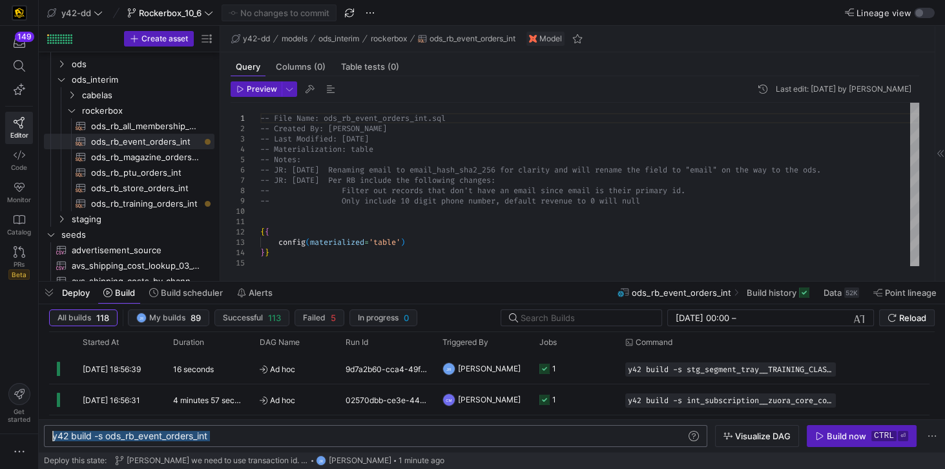
drag, startPoint x: 226, startPoint y: 439, endPoint x: 47, endPoint y: 441, distance: 178.9
click at [52, 441] on div "y42 build -s ods_rb_event_orders_int" at bounding box center [370, 436] width 636 height 10
type textarea "y42 build -s +ods_interim.rockerbox.*"
click at [508, 442] on div "y42 build -s +ods_interim.rockerbox.* y42 build -s +ods_interim.rockerbox.*" at bounding box center [375, 436] width 663 height 22
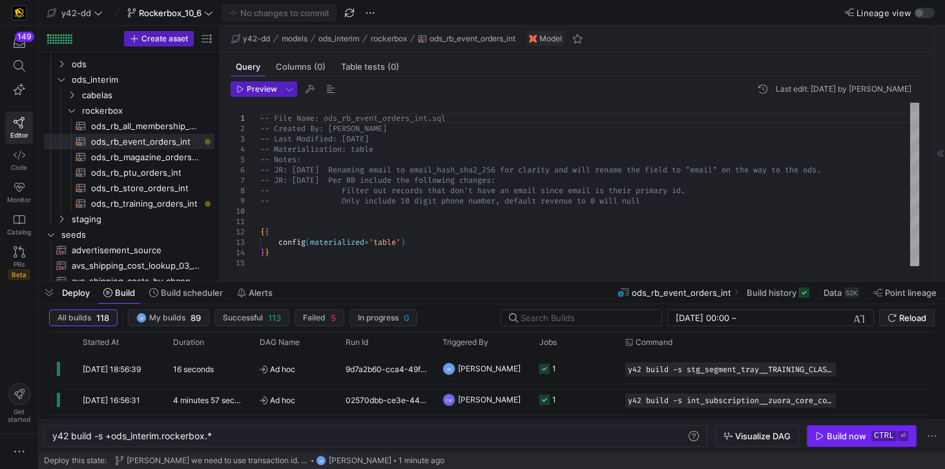
click at [867, 438] on span "Build now ctrl ⏎" at bounding box center [861, 436] width 93 height 10
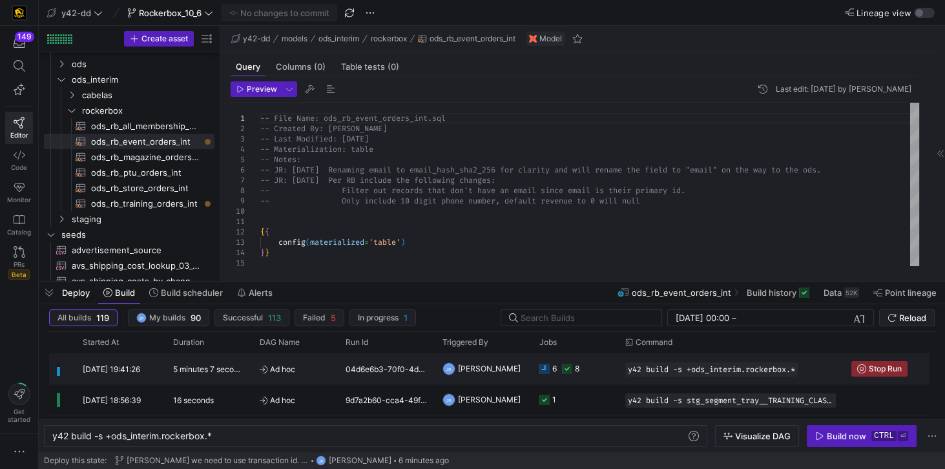
click at [541, 368] on rect "Press SPACE to select this row." at bounding box center [544, 369] width 10 height 10
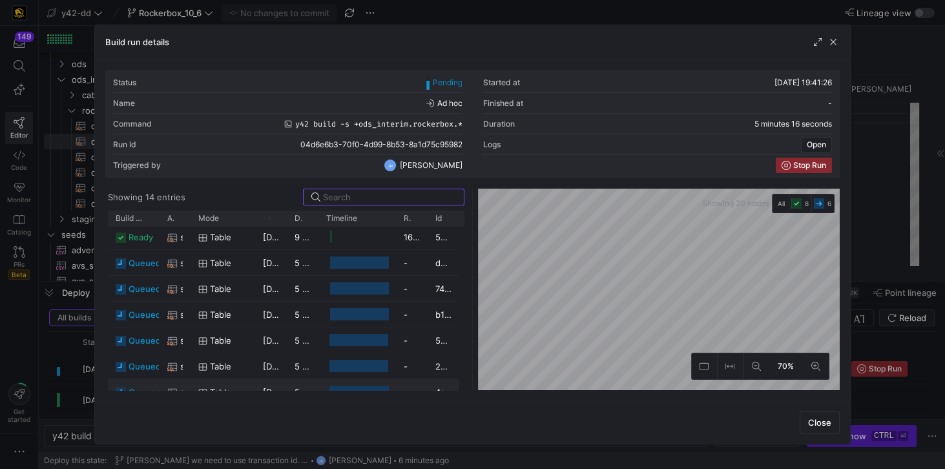
scroll to position [0, 0]
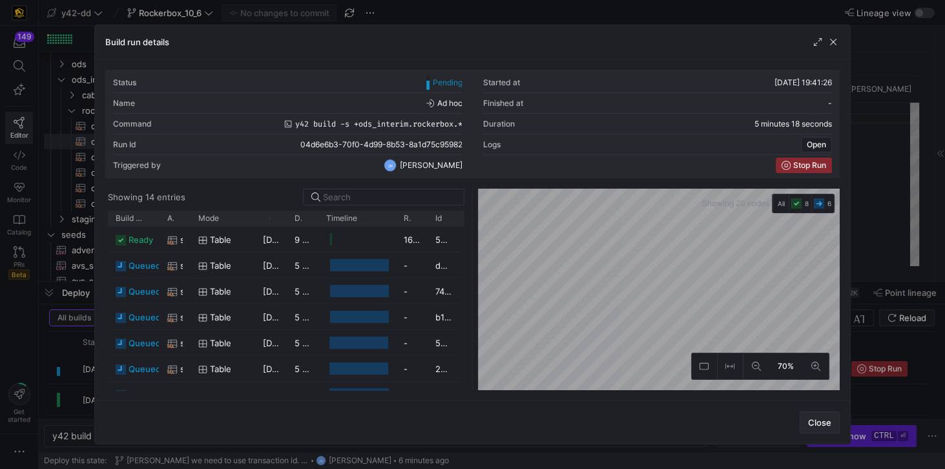
click at [814, 421] on span "Close" at bounding box center [819, 422] width 23 height 10
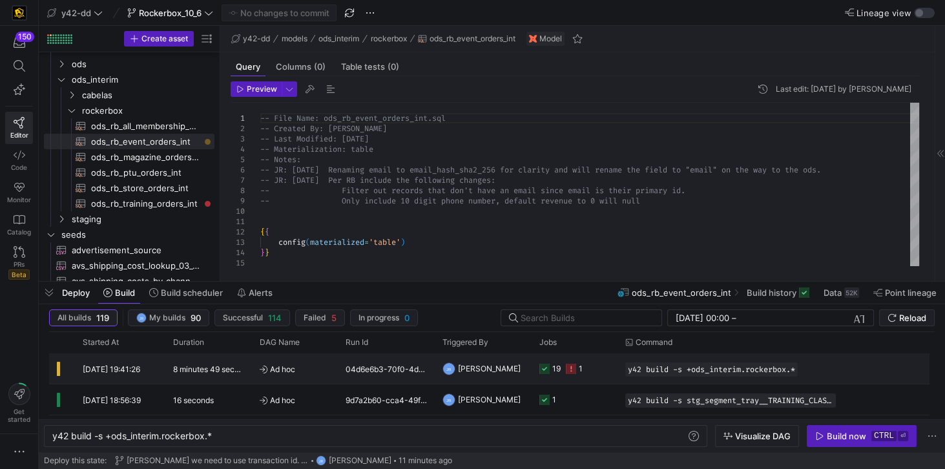
click at [567, 369] on icon "Press SPACE to select this row." at bounding box center [571, 369] width 10 height 10
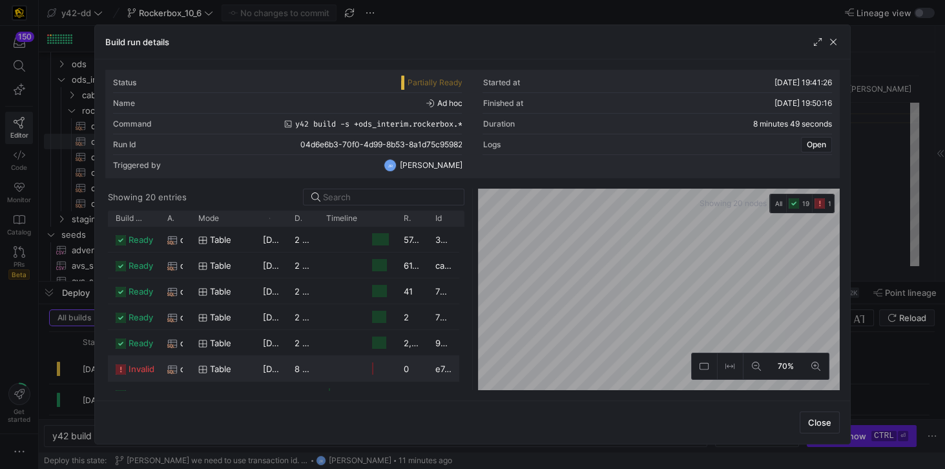
click at [145, 368] on span "invalid" at bounding box center [142, 369] width 26 height 25
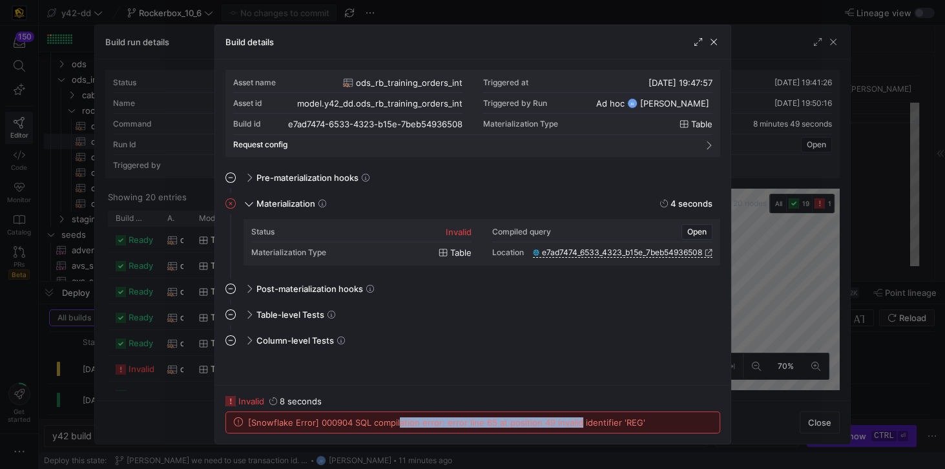
drag, startPoint x: 397, startPoint y: 420, endPoint x: 574, endPoint y: 419, distance: 177.0
click at [574, 419] on span "[Snowflake Error] 000904 SQL compilation error: error line 65 at position 49 in…" at bounding box center [446, 422] width 397 height 10
click at [714, 45] on span "button" at bounding box center [713, 42] width 13 height 13
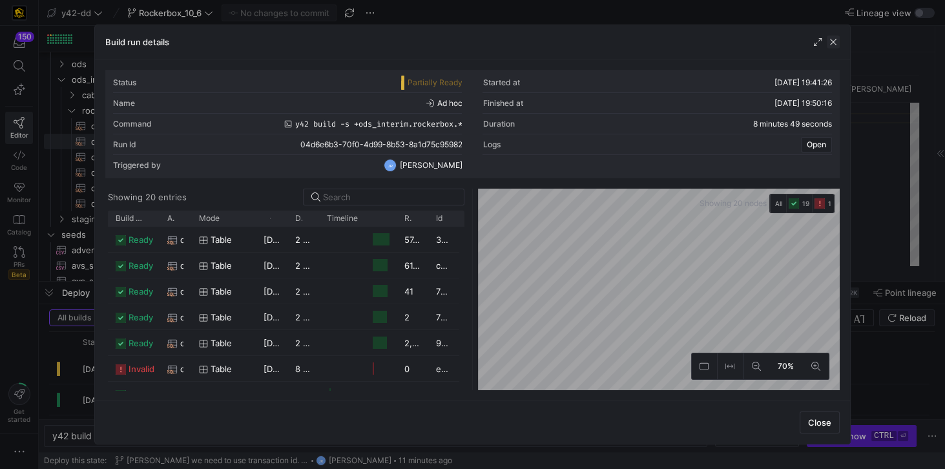
click at [830, 41] on span "button" at bounding box center [833, 42] width 13 height 13
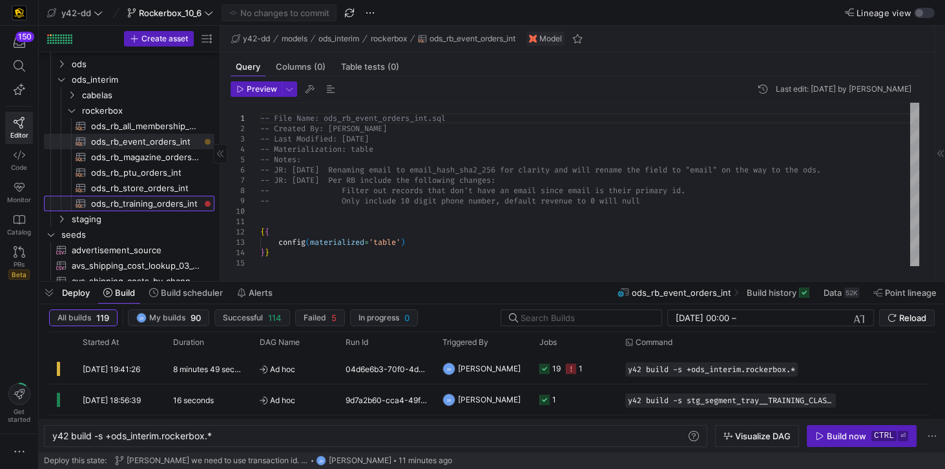
click at [149, 202] on span "ods_rb_training_orders_int​​​​​​​​​​" at bounding box center [145, 203] width 109 height 15
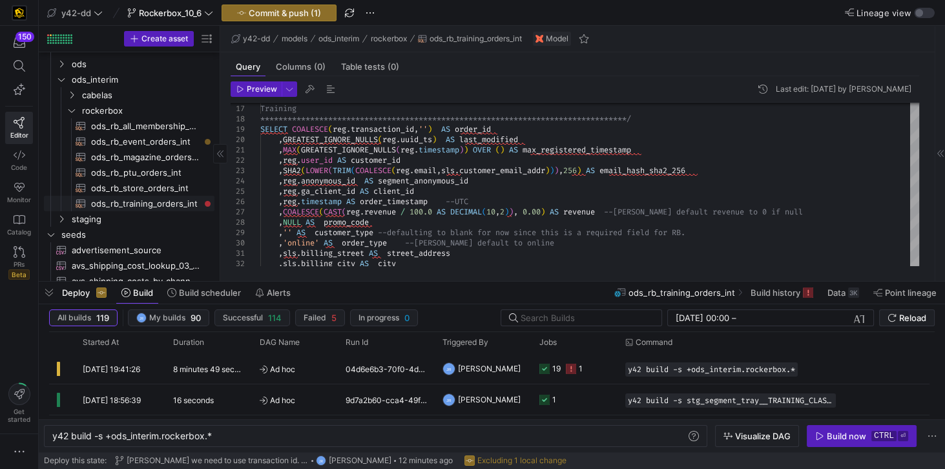
type textarea "ified >= start of window AND ( COALESCE(reg.email,sls.customer_email_addr,'') N…"
click at [189, 205] on span "ods_rb_training_orders_int​​​​​​​​​​" at bounding box center [145, 203] width 109 height 15
click at [209, 437] on div "y42 build -s +ods_interim.rockerbox.*" at bounding box center [370, 436] width 636 height 10
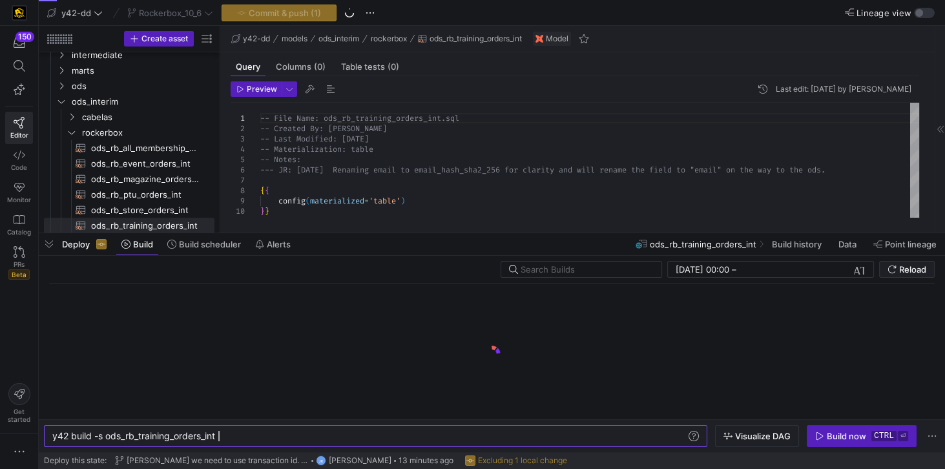
scroll to position [0, 165]
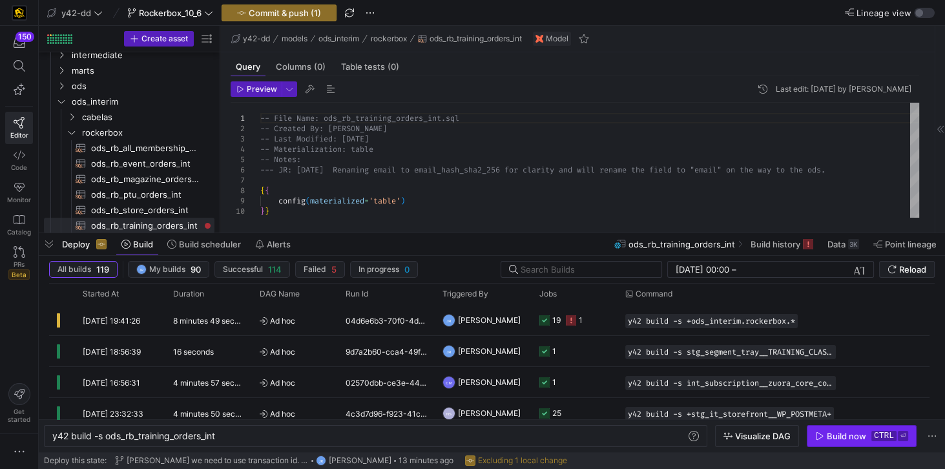
click at [829, 437] on div "Build now" at bounding box center [846, 436] width 39 height 10
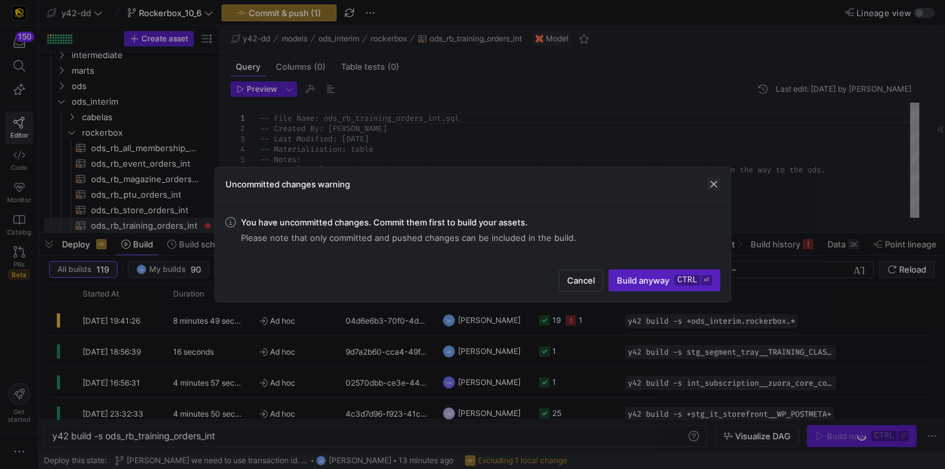
click at [716, 182] on span "button" at bounding box center [713, 184] width 13 height 13
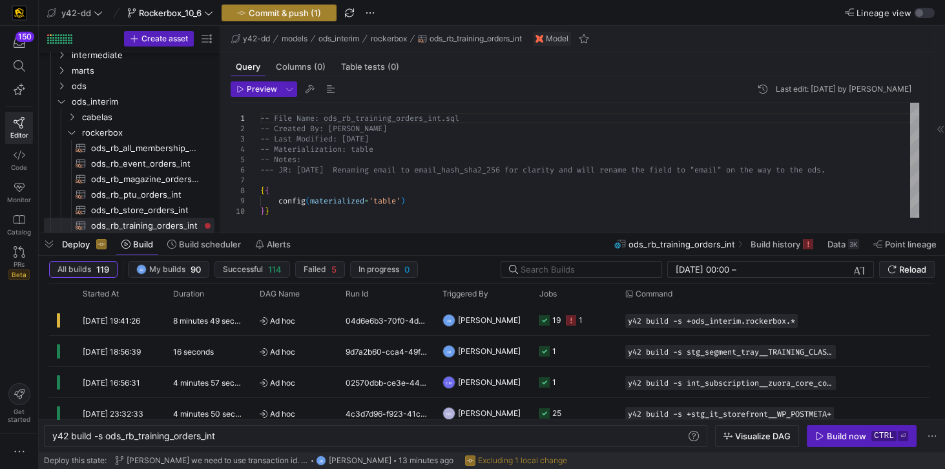
click at [285, 14] on span "Commit & push (1)" at bounding box center [285, 13] width 72 height 10
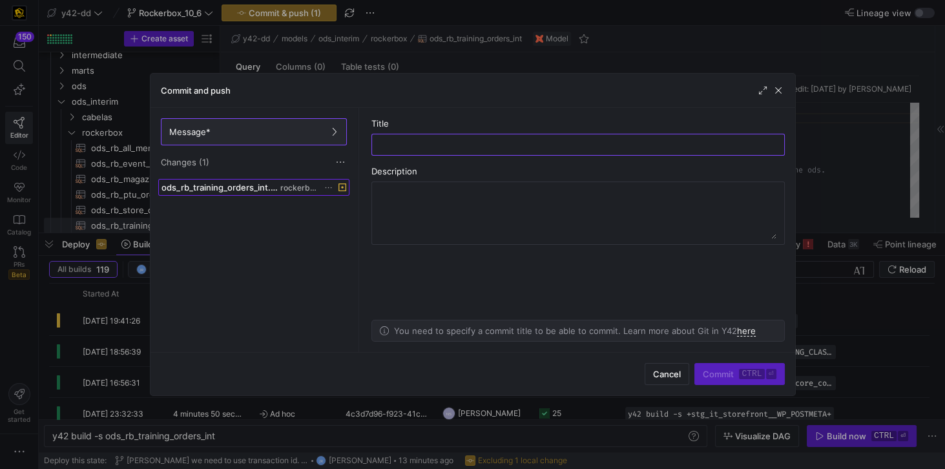
click at [261, 185] on span "ods_rb_training_orders_int.sql" at bounding box center [219, 187] width 116 height 10
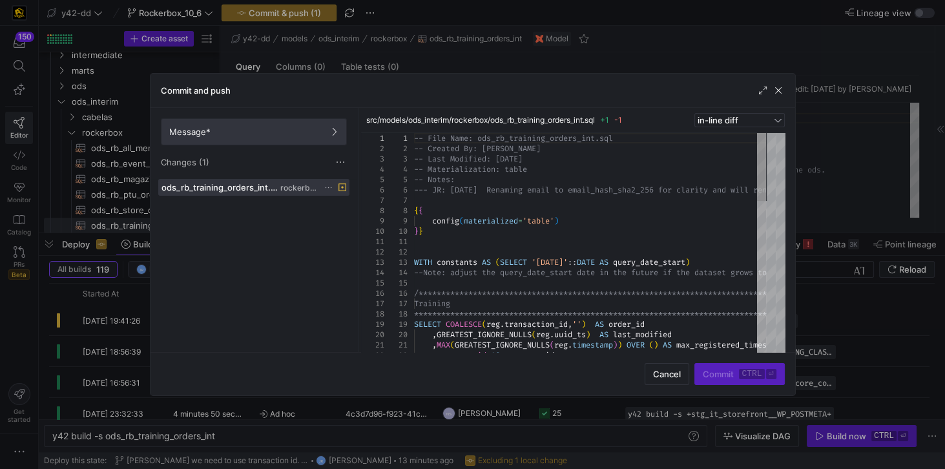
click at [225, 142] on span at bounding box center [253, 132] width 185 height 26
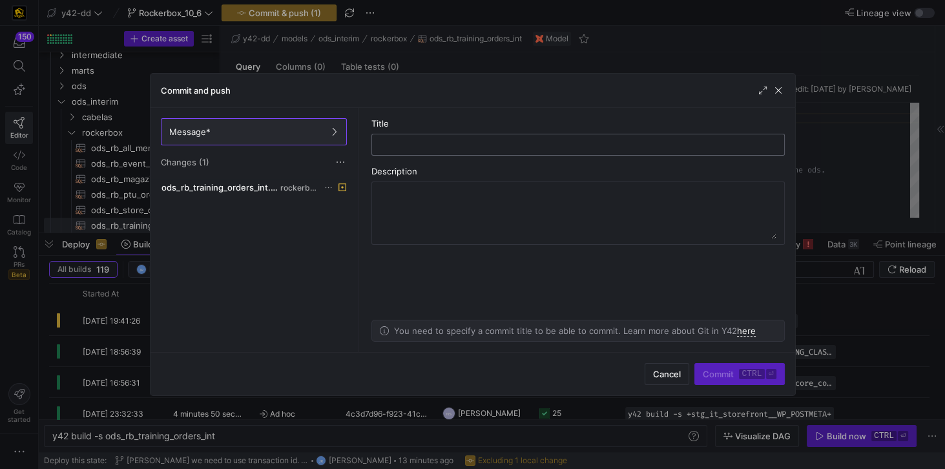
click at [388, 145] on input "text" at bounding box center [577, 145] width 391 height 10
type input "update"
click at [729, 378] on span "Commit ctrl ⏎" at bounding box center [739, 374] width 73 height 10
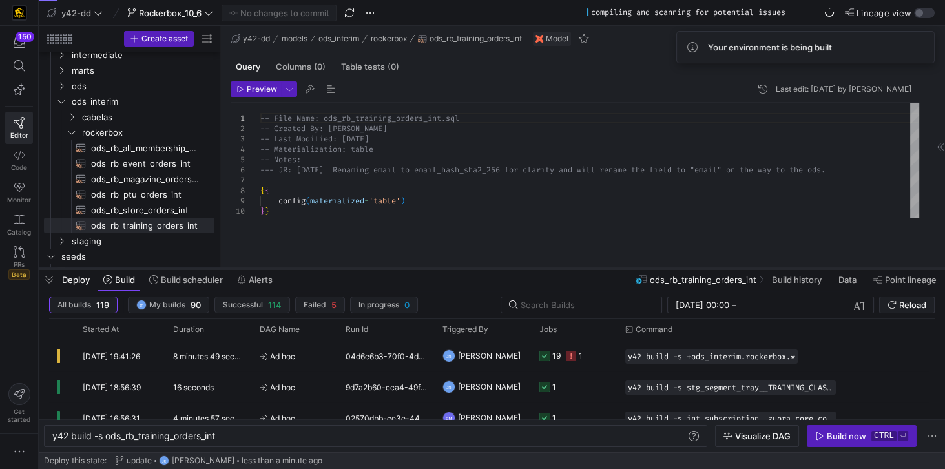
drag, startPoint x: 316, startPoint y: 234, endPoint x: 308, endPoint y: 269, distance: 36.5
click at [308, 269] on div at bounding box center [492, 268] width 906 height 5
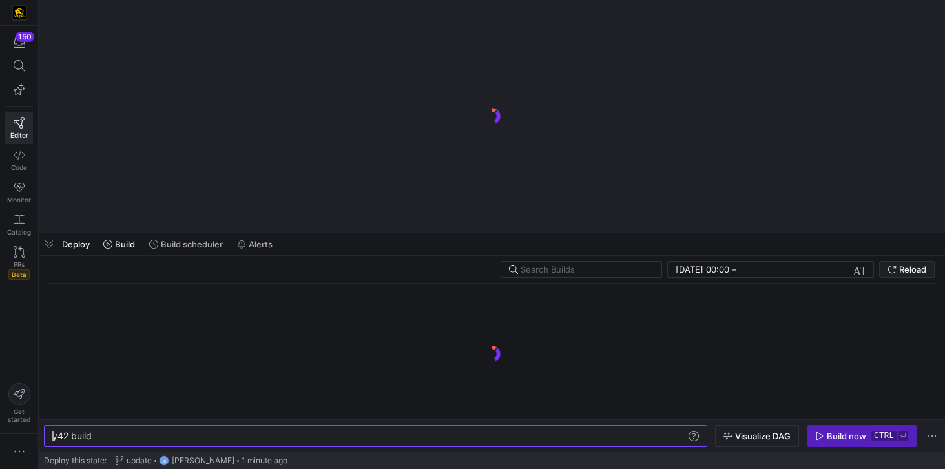
scroll to position [0, 39]
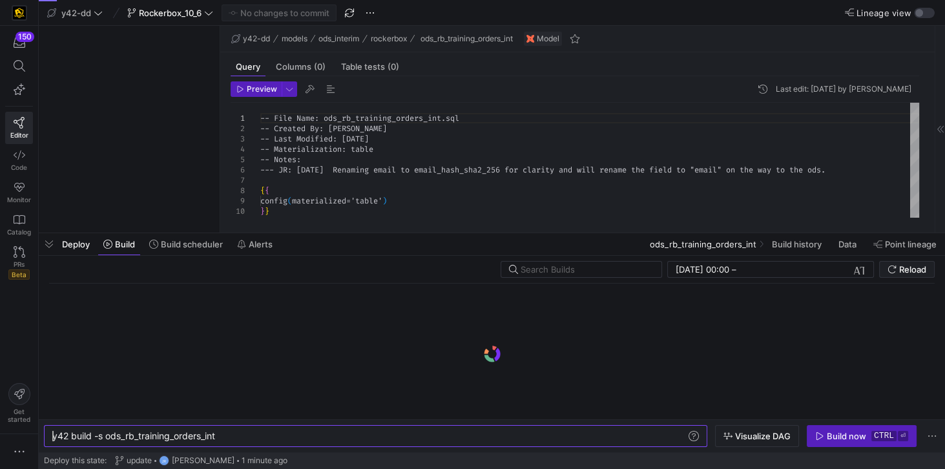
type textarea "y42 build -s ods_rb_training_orders_int"
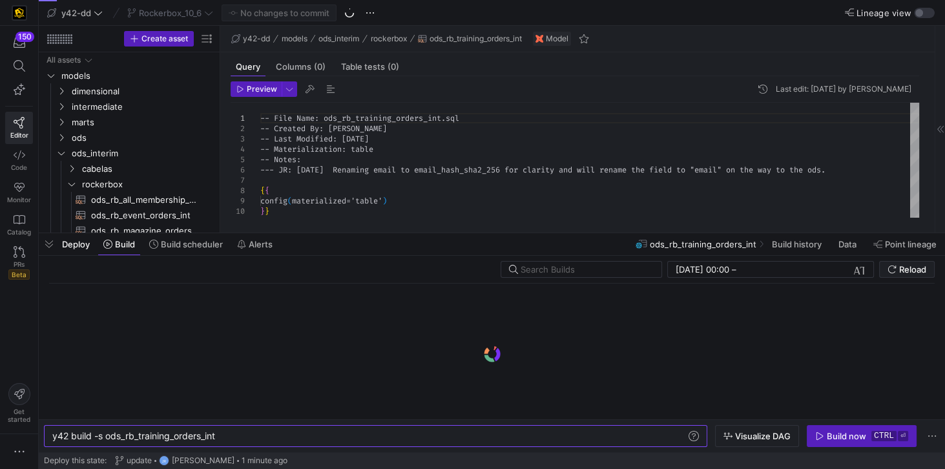
scroll to position [52, 0]
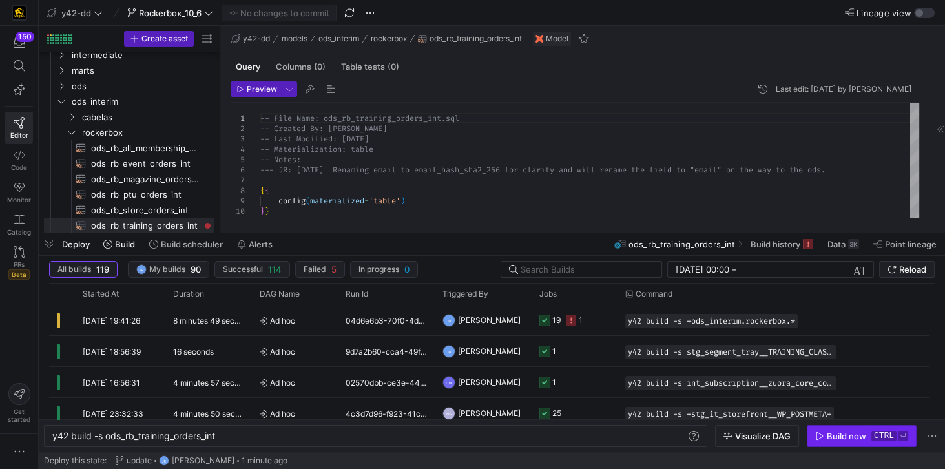
click at [848, 437] on div "Build now" at bounding box center [846, 436] width 39 height 10
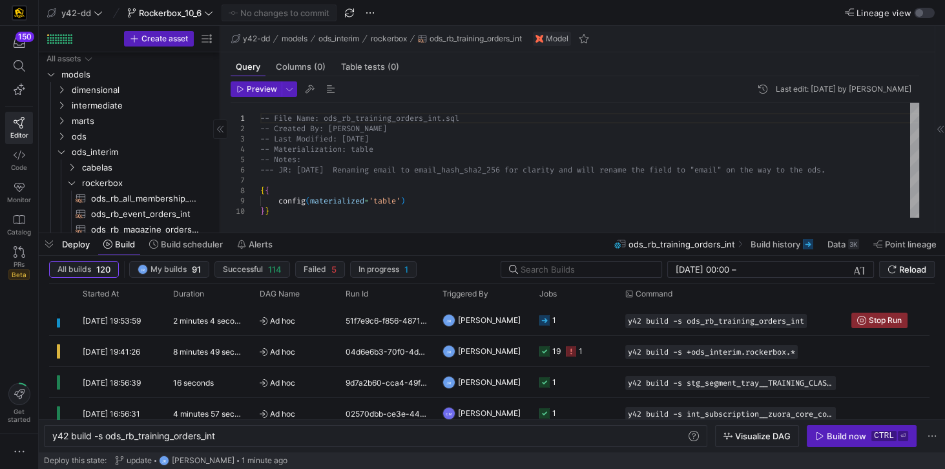
scroll to position [0, 0]
click at [68, 138] on span "ods" at bounding box center [134, 137] width 159 height 14
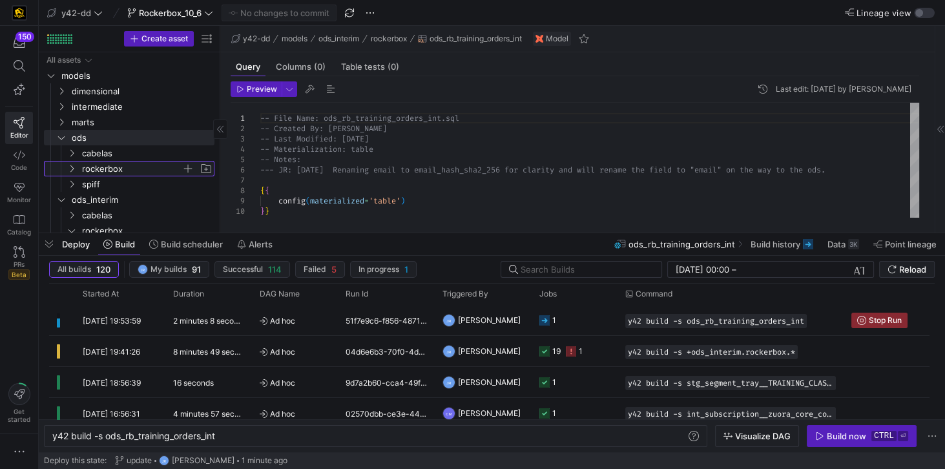
click at [94, 172] on span "rockerbox" at bounding box center [131, 168] width 99 height 15
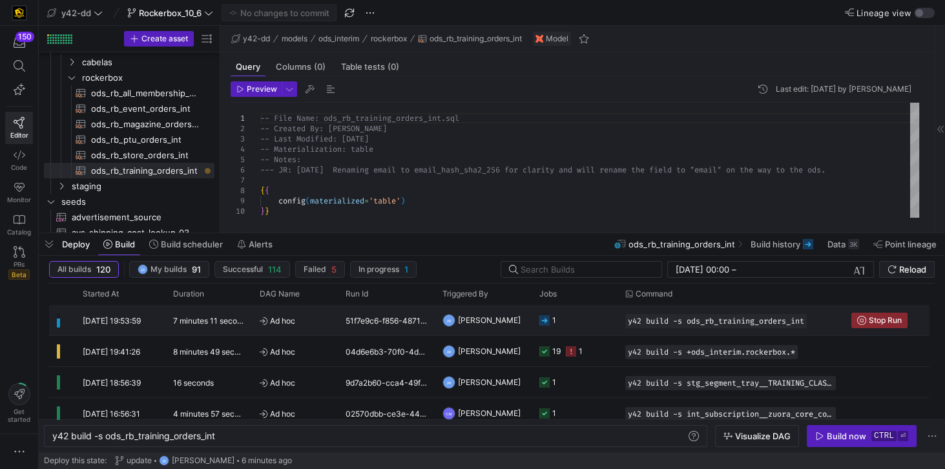
click at [157, 319] on div "[DATE] 19:53:59" at bounding box center [120, 320] width 90 height 30
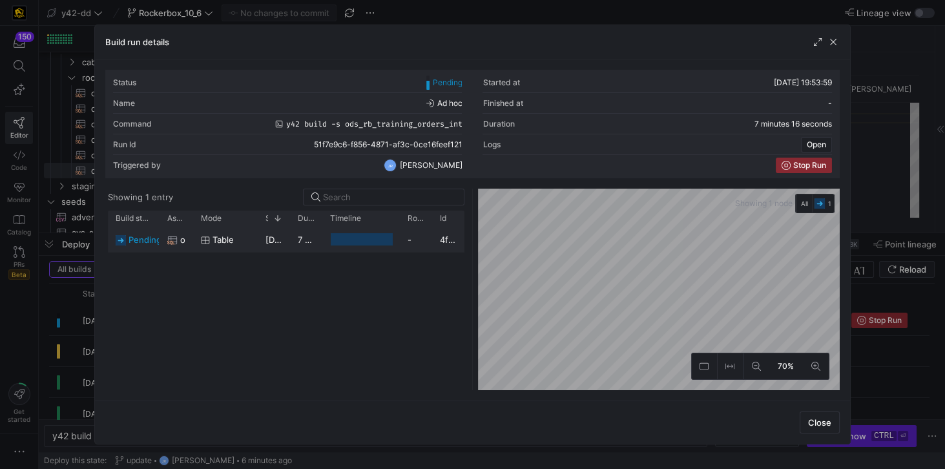
click at [149, 240] on span "pending" at bounding box center [145, 239] width 33 height 25
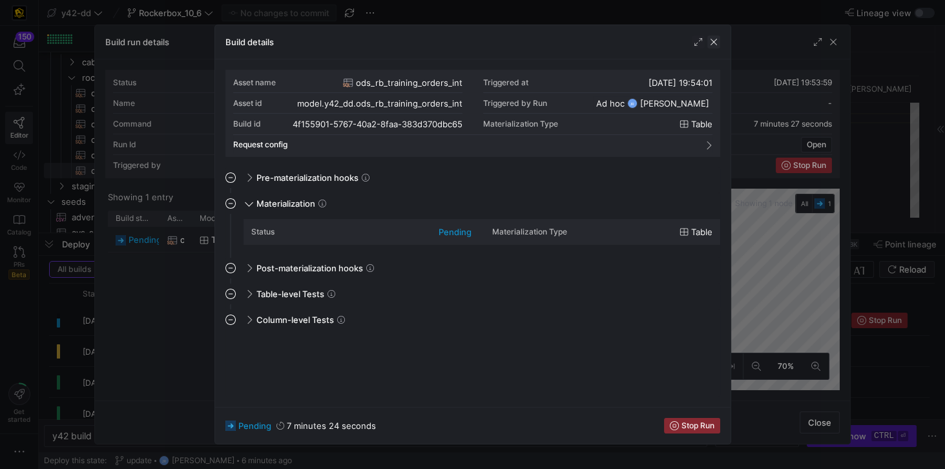
click at [713, 43] on span "button" at bounding box center [713, 42] width 13 height 13
click at [683, 424] on span "Stop Run" at bounding box center [697, 425] width 33 height 9
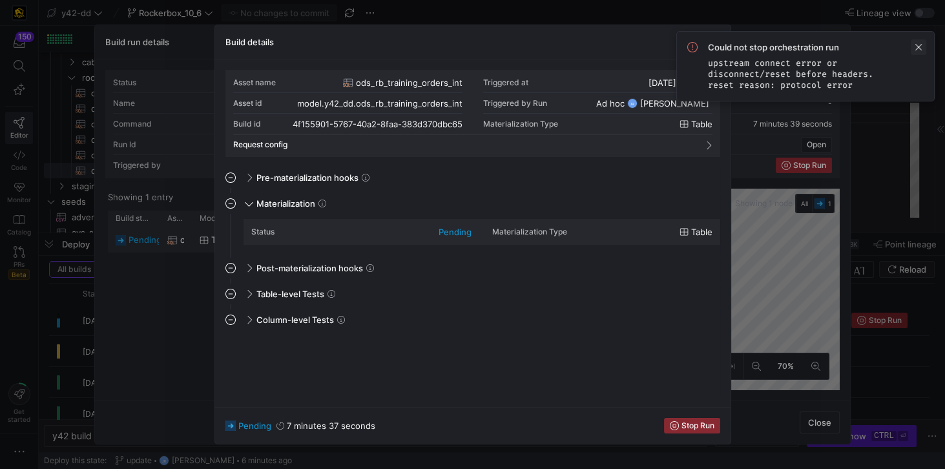
click at [920, 41] on span at bounding box center [919, 47] width 16 height 16
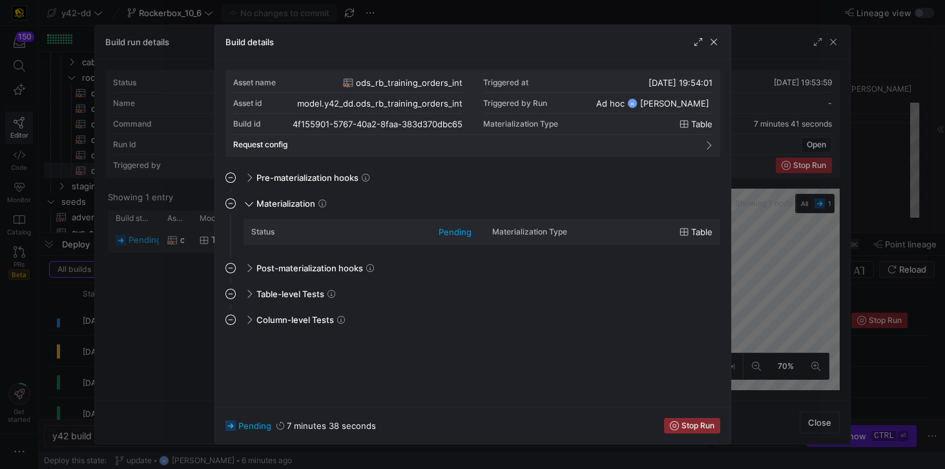
click at [720, 45] on div "Build details" at bounding box center [472, 42] width 515 height 34
click at [716, 39] on span "button" at bounding box center [713, 42] width 13 height 13
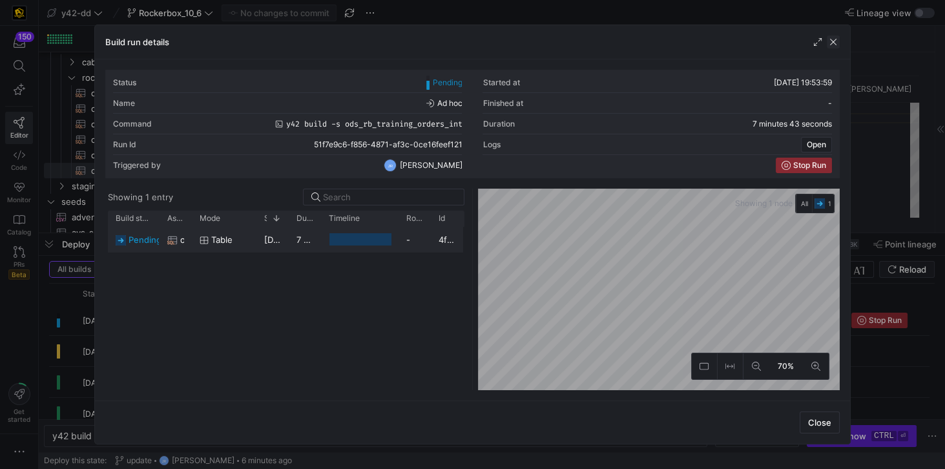
click at [833, 45] on span "button" at bounding box center [833, 42] width 13 height 13
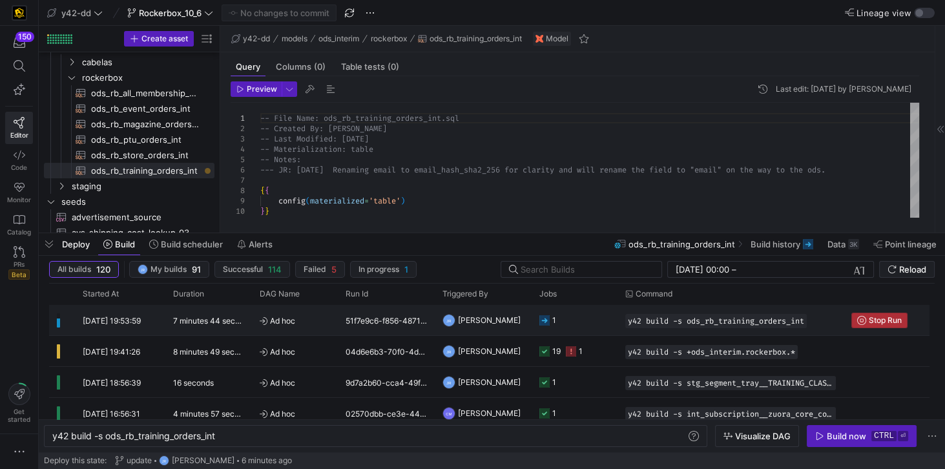
click at [866, 319] on span "Stop Run" at bounding box center [879, 320] width 45 height 9
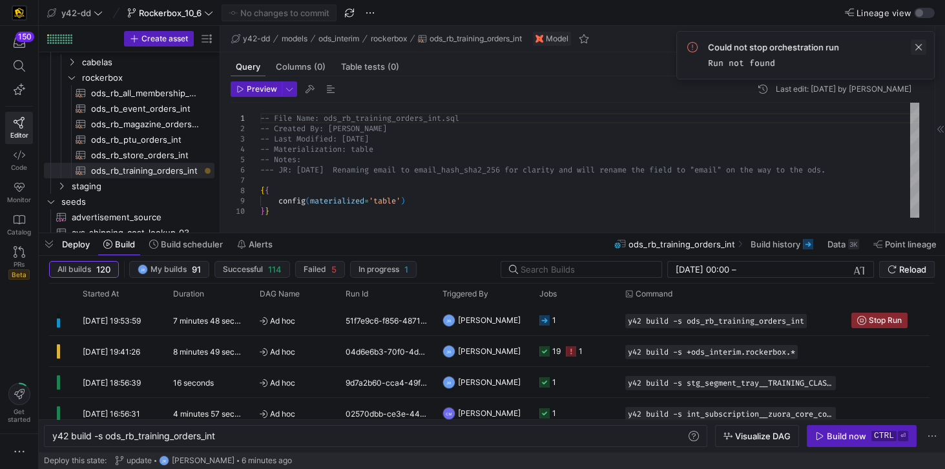
click at [914, 46] on span at bounding box center [919, 47] width 16 height 16
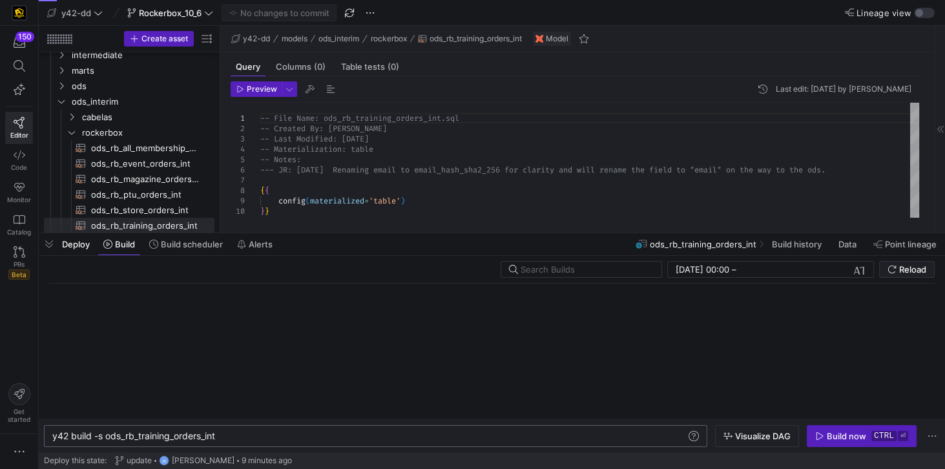
scroll to position [0, 165]
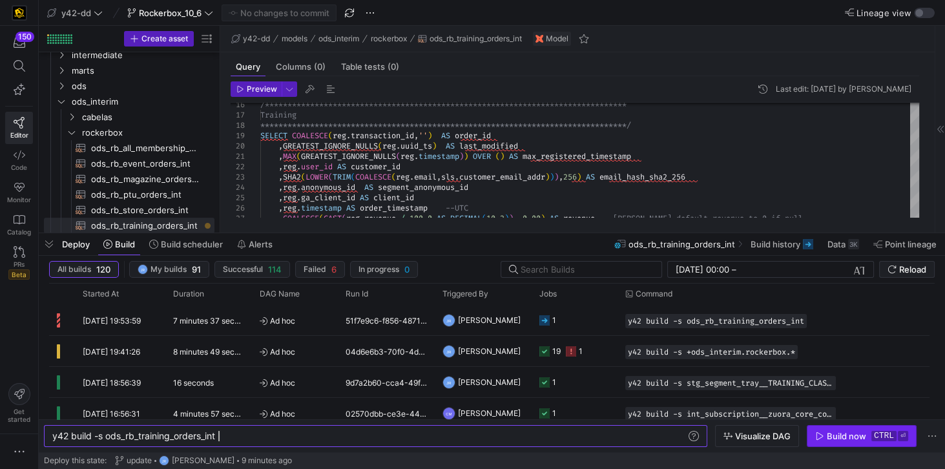
click at [833, 437] on div "Build now" at bounding box center [846, 436] width 39 height 10
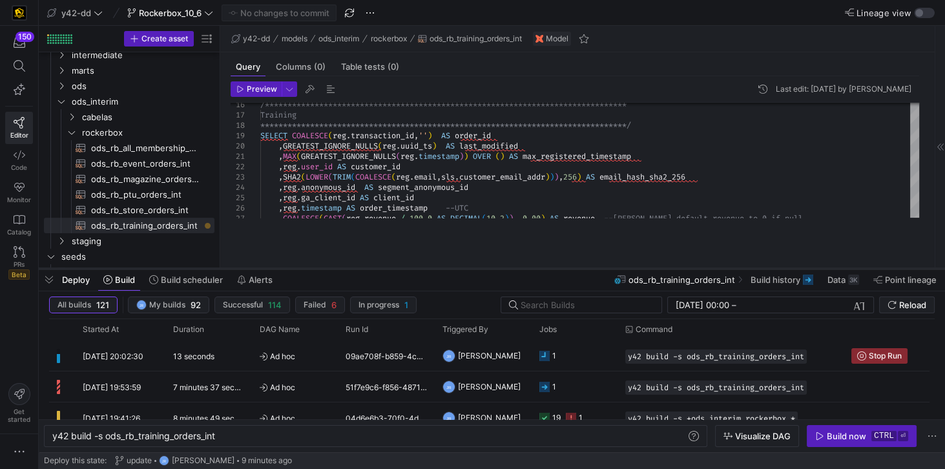
drag, startPoint x: 424, startPoint y: 233, endPoint x: 420, endPoint y: 269, distance: 35.8
click at [420, 269] on div at bounding box center [492, 268] width 906 height 5
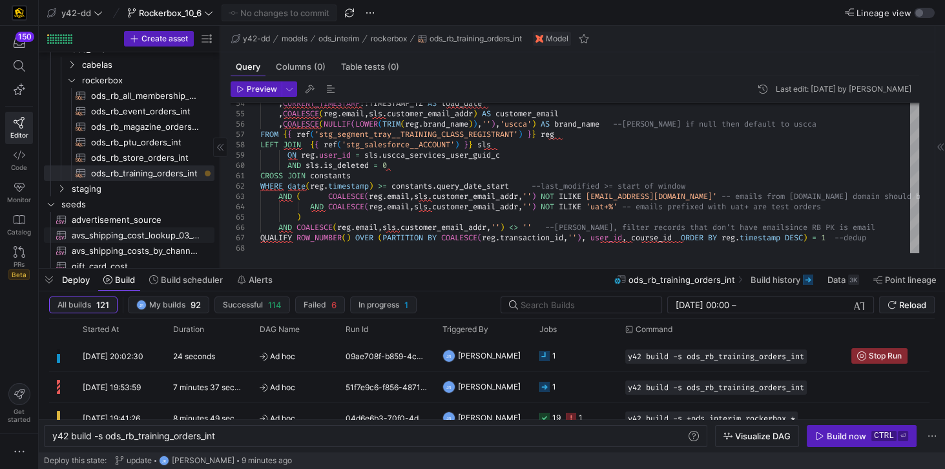
scroll to position [88, 0]
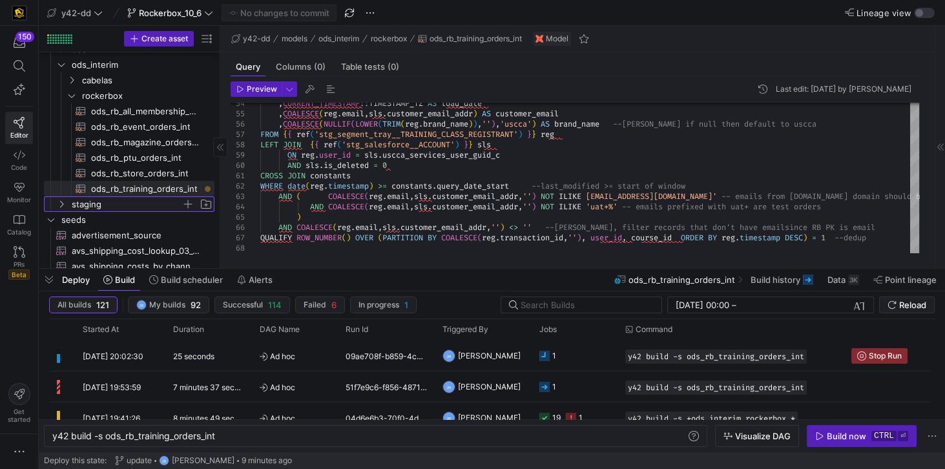
click at [64, 205] on icon "Press SPACE to select this row." at bounding box center [61, 204] width 9 height 8
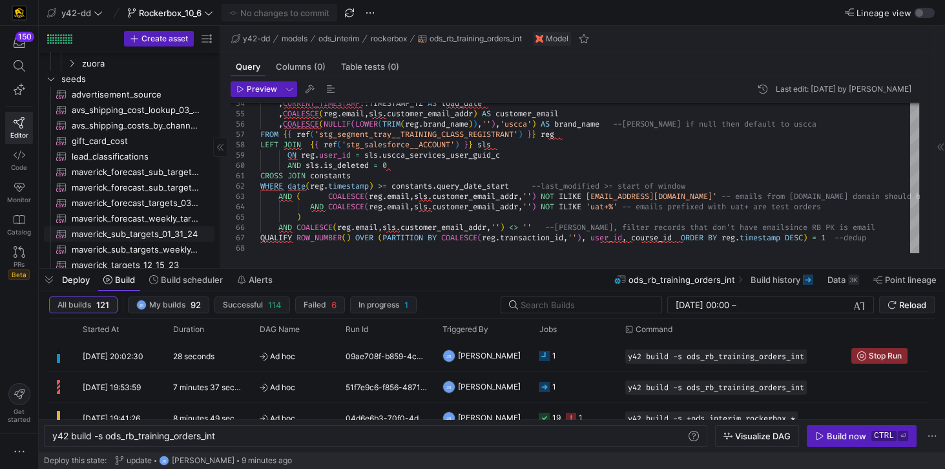
scroll to position [639, 0]
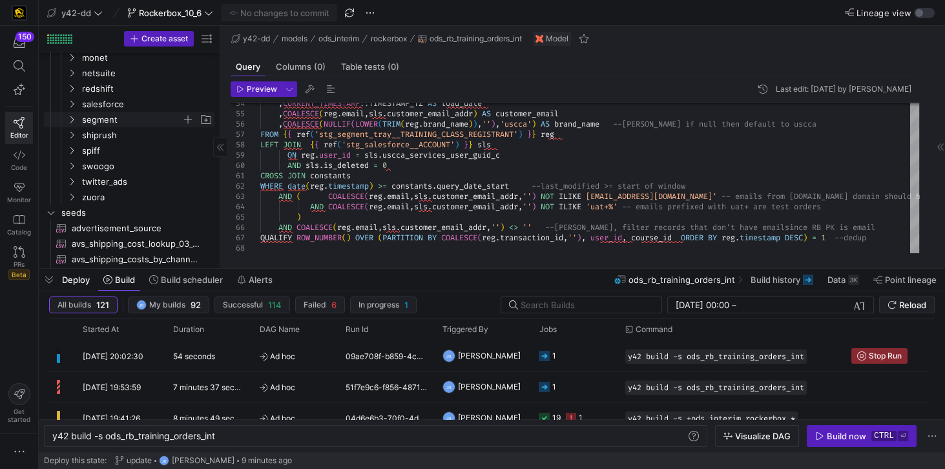
click at [74, 118] on icon "Press SPACE to select this row." at bounding box center [71, 120] width 9 height 8
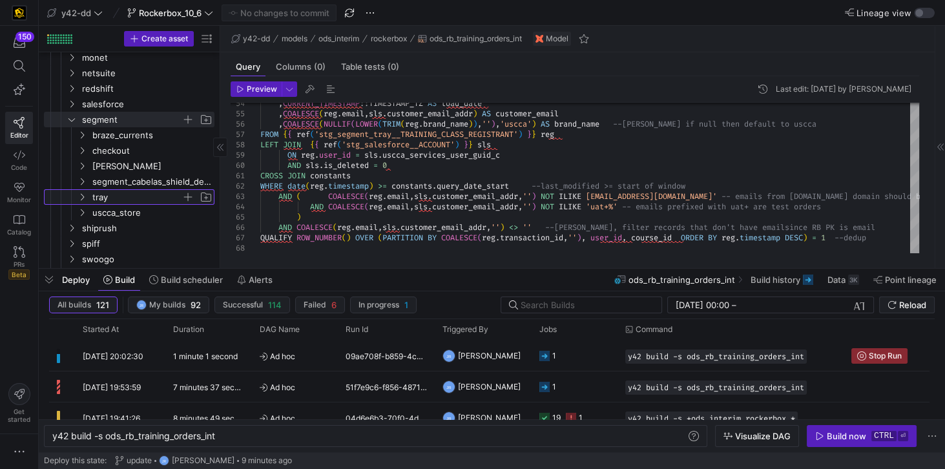
click at [80, 194] on icon "Press SPACE to select this row." at bounding box center [82, 197] width 9 height 8
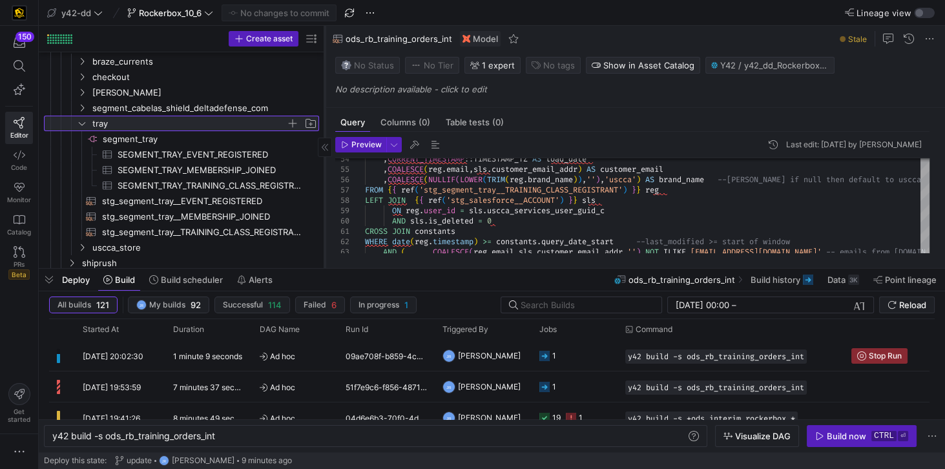
drag, startPoint x: 220, startPoint y: 211, endPoint x: 324, endPoint y: 216, distance: 104.7
click at [324, 216] on div at bounding box center [324, 147] width 1 height 242
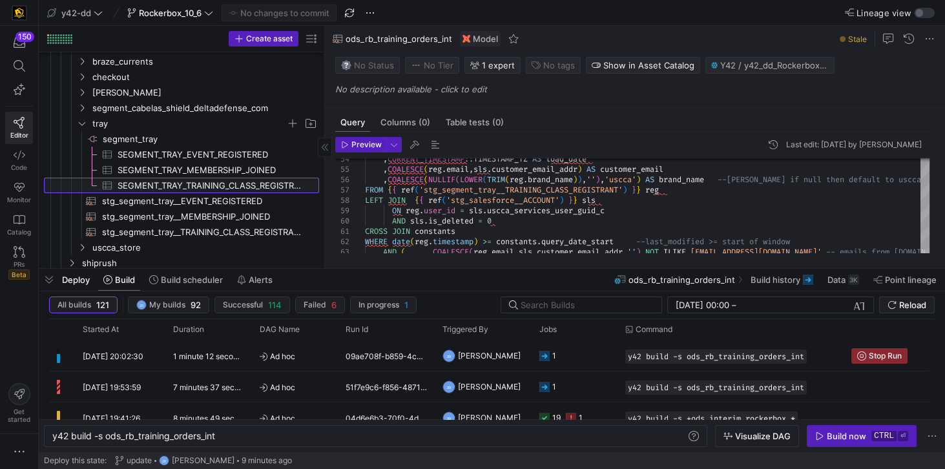
click at [259, 184] on span "SEGMENT_TRAY_TRAINING_CLASS_REGISTRANT​​​​​​​​​" at bounding box center [211, 185] width 187 height 15
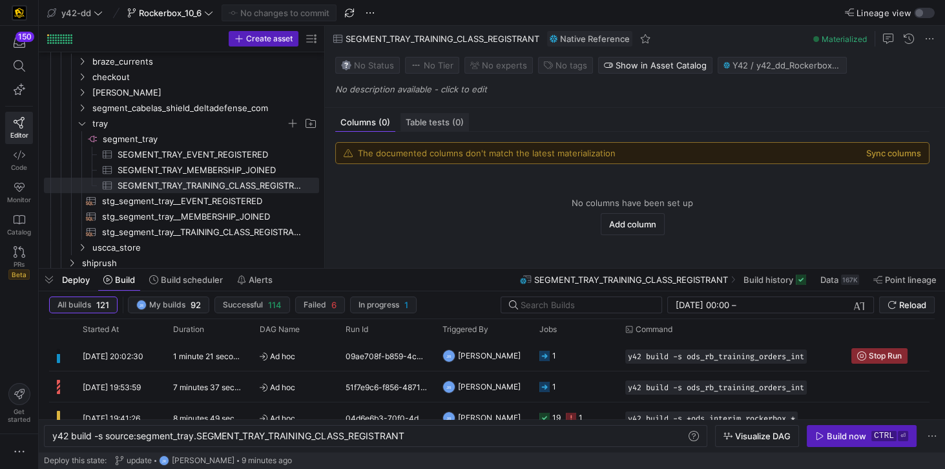
click at [435, 122] on span "Table tests (0)" at bounding box center [435, 122] width 58 height 8
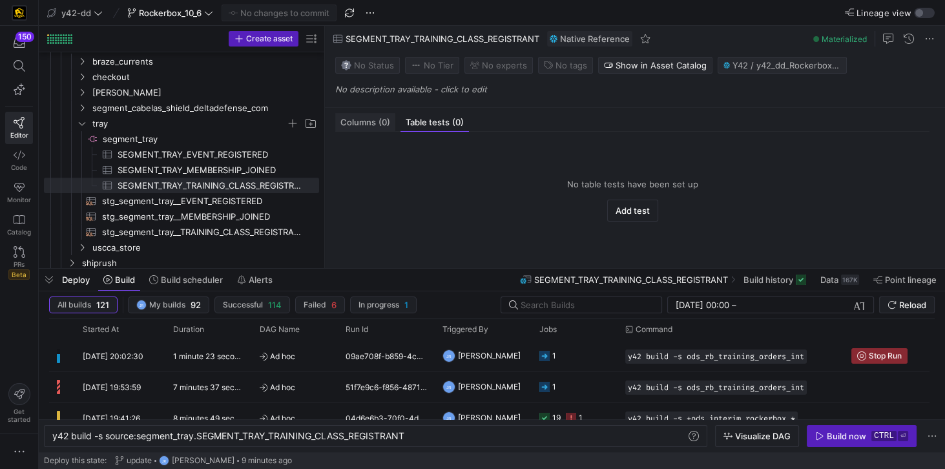
click at [383, 123] on span "(0)" at bounding box center [385, 122] width 12 height 8
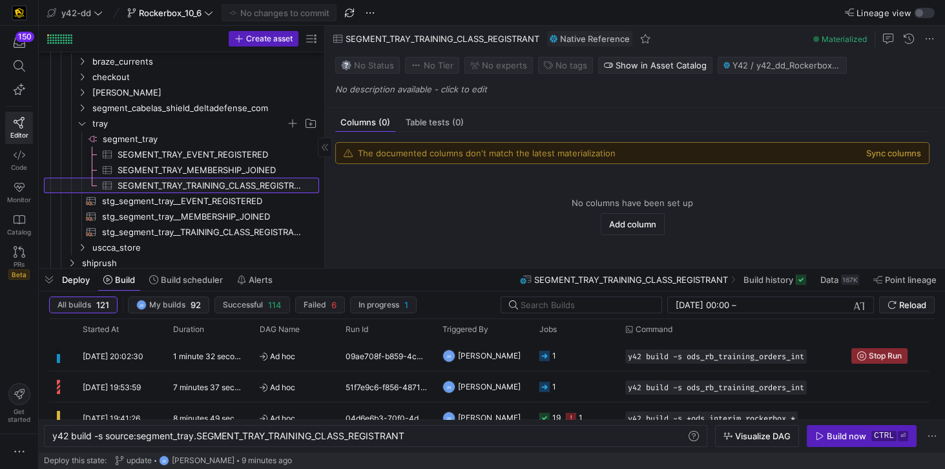
click at [190, 183] on span "SEGMENT_TRAY_TRAINING_CLASS_REGISTRANT​​​​​​​​​" at bounding box center [211, 185] width 187 height 15
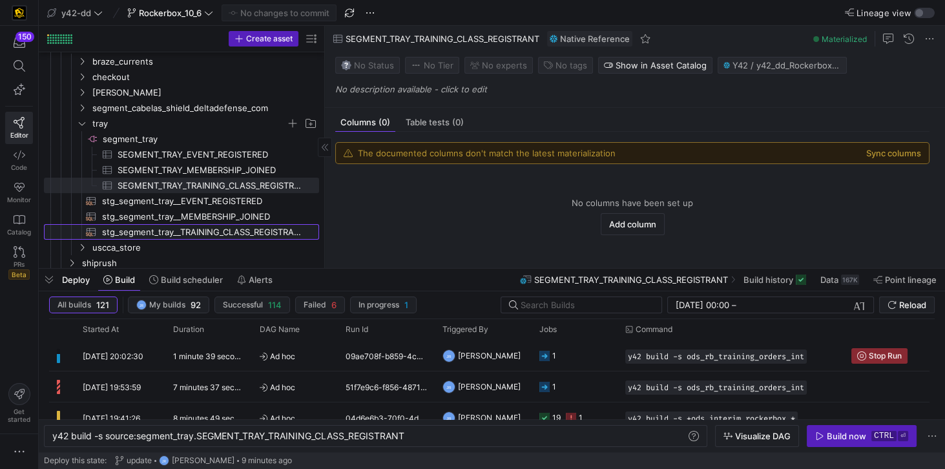
click at [249, 234] on span "stg_segment_tray__TRAINING_CLASS_REGISTRANT​​​​​​​​​​" at bounding box center [203, 232] width 202 height 15
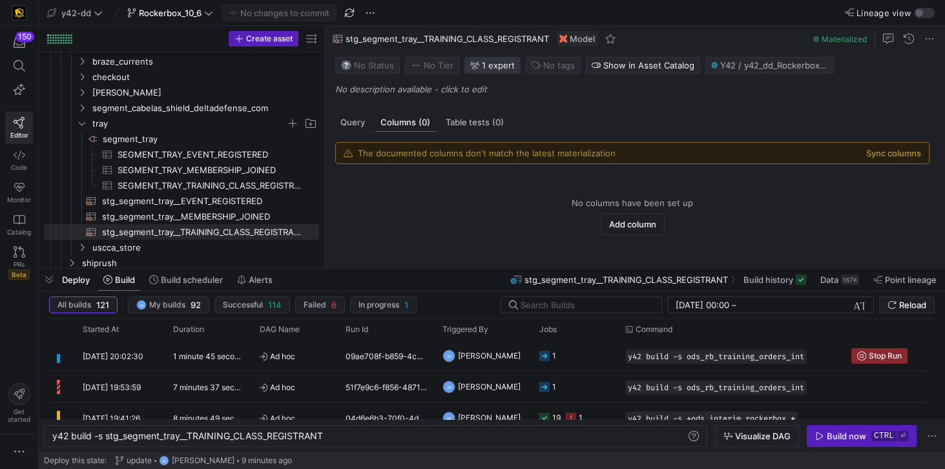
click at [487, 61] on span "1 expert" at bounding box center [498, 65] width 33 height 10
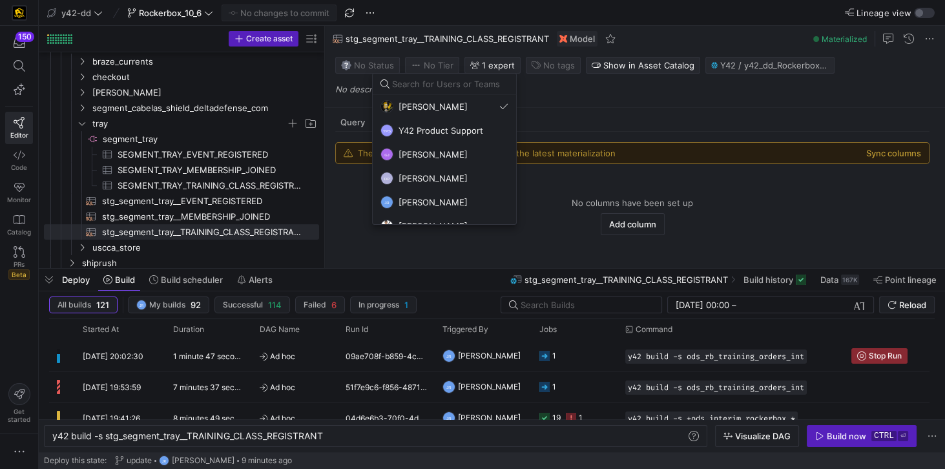
click at [593, 101] on div at bounding box center [472, 234] width 945 height 469
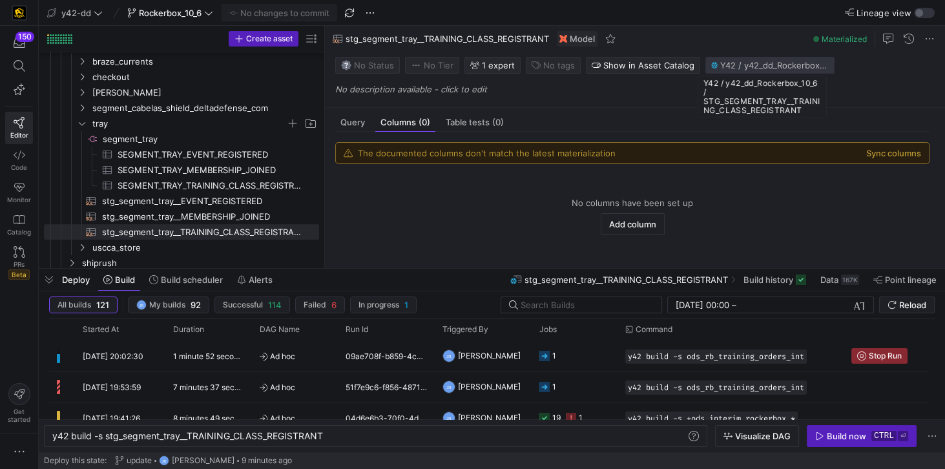
click at [742, 68] on span "Y42 / y42_dd_Rockerbox_10_6 / STG_SEGMENT_TRAY__TRAINING_CLASS_REGISTRANT" at bounding box center [774, 65] width 109 height 10
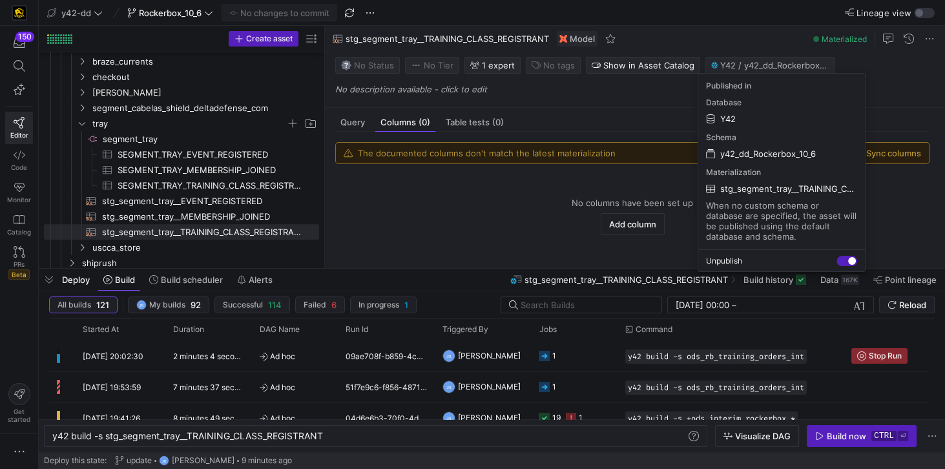
drag, startPoint x: 720, startPoint y: 189, endPoint x: 852, endPoint y: 192, distance: 131.8
click at [852, 192] on span "stg_segment_tray__TRAINING_CLASS_REGISTRANT" at bounding box center [788, 188] width 137 height 10
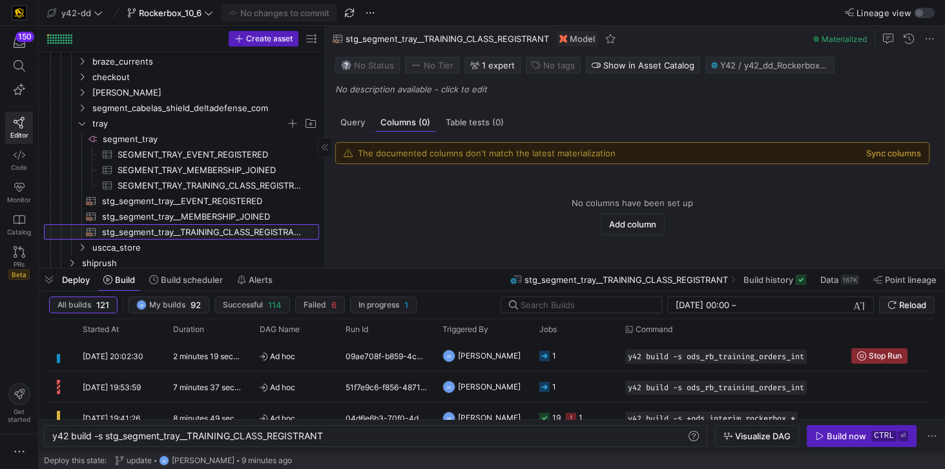
click at [265, 230] on span "stg_segment_tray__TRAINING_CLASS_REGISTRANT​​​​​​​​​​" at bounding box center [203, 232] width 202 height 15
click at [218, 213] on span "stg_segment_tray__MEMBERSHIP_JOINED​​​​​​​​​​" at bounding box center [203, 216] width 202 height 15
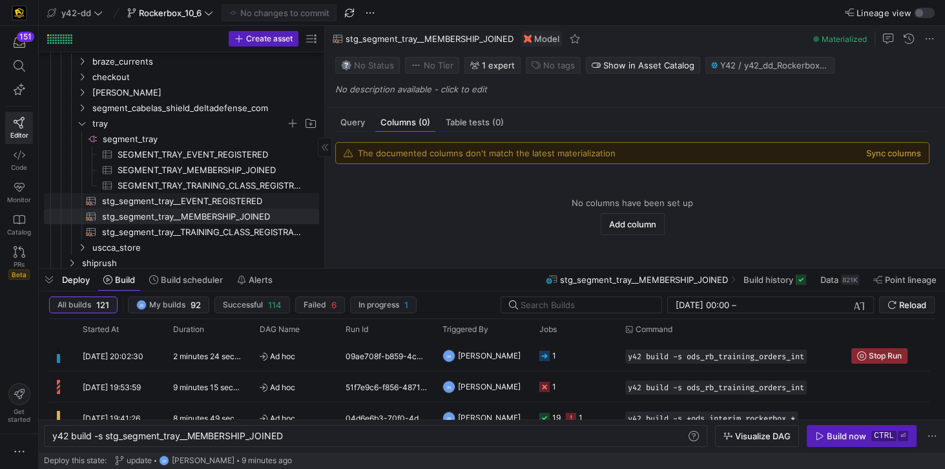
click at [222, 203] on span "stg_segment_tray__EVENT_REGISTERED​​​​​​​​​​" at bounding box center [203, 201] width 202 height 15
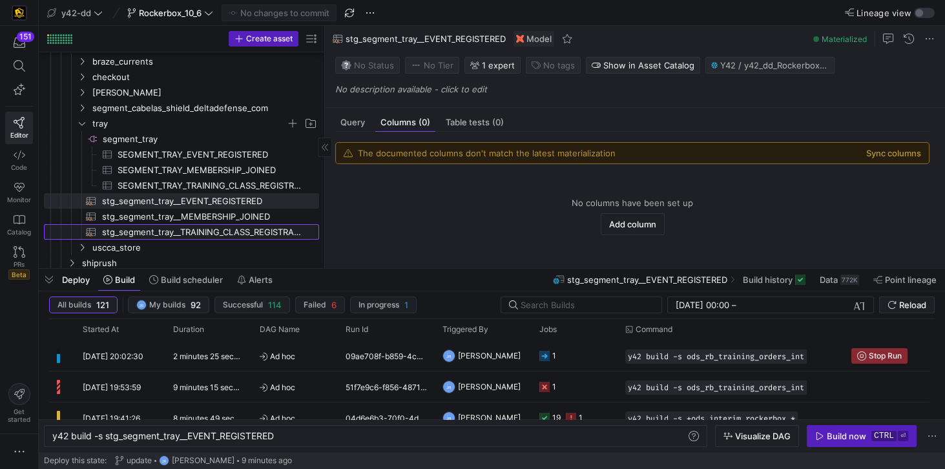
click at [218, 225] on span "stg_segment_tray__TRAINING_CLASS_REGISTRANT​​​​​​​​​​" at bounding box center [203, 232] width 202 height 15
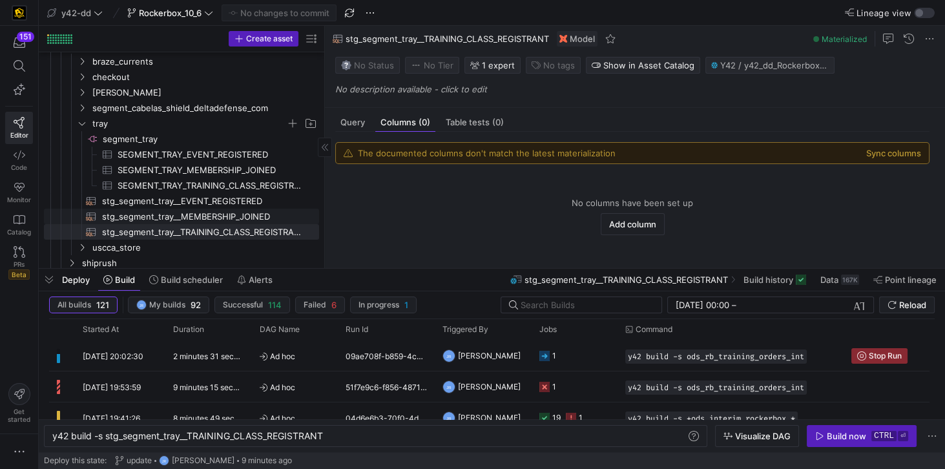
click at [181, 213] on span "stg_segment_tray__MEMBERSHIP_JOINED​​​​​​​​​​" at bounding box center [203, 216] width 202 height 15
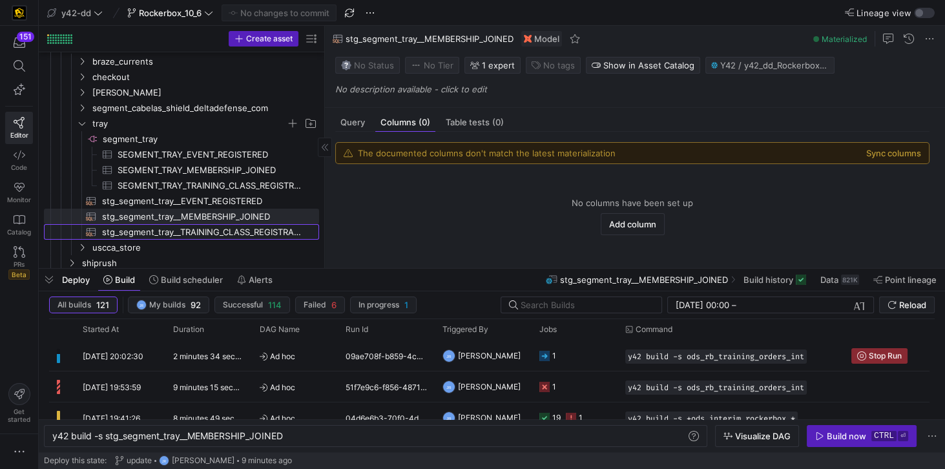
click at [181, 228] on span "stg_segment_tray__TRAINING_CLASS_REGISTRANT​​​​​​​​​​" at bounding box center [203, 232] width 202 height 15
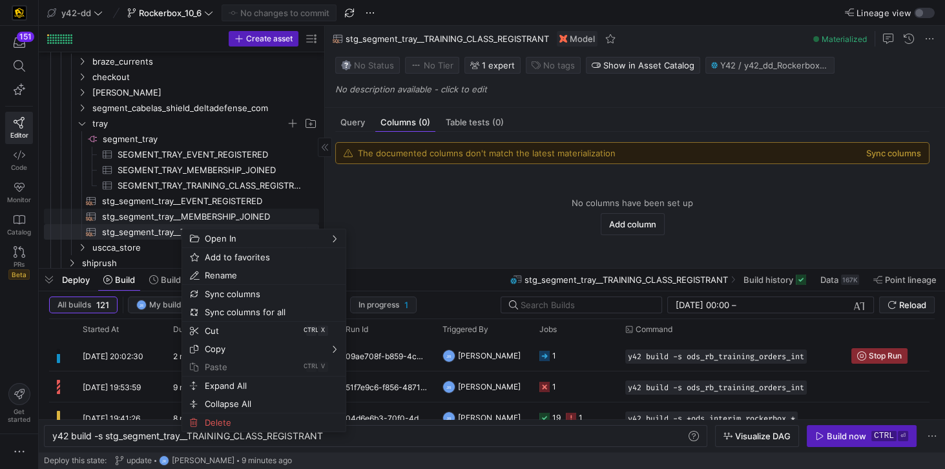
click at [159, 216] on span "stg_segment_tray__MEMBERSHIP_JOINED​​​​​​​​​​" at bounding box center [203, 216] width 202 height 15
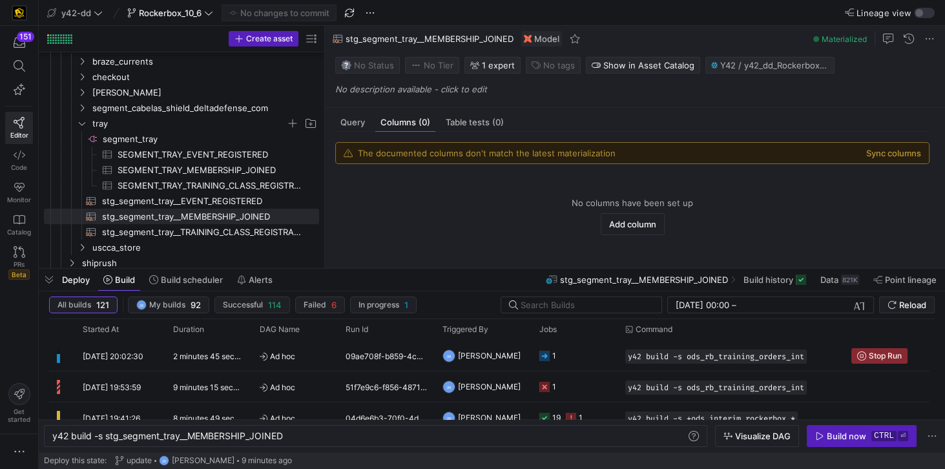
click at [663, 282] on span "stg_segment_tray__MEMBERSHIP_JOINED" at bounding box center [644, 280] width 168 height 10
click at [258, 233] on span "stg_segment_tray__TRAINING_CLASS_REGISTRANT​​​​​​​​​​" at bounding box center [203, 232] width 202 height 15
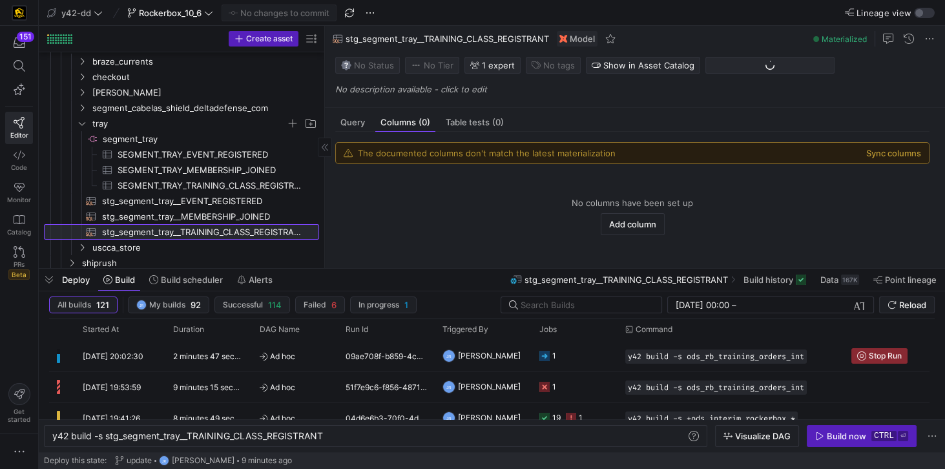
type textarea "y42 build -s stg_segment_tray__TRAINING_CLASS_REGISTRANT"
click at [725, 279] on span "stg_segment_tray__TRAINING_CLASS_REGISTRANT" at bounding box center [625, 280] width 203 height 10
click at [718, 279] on span "stg_segment_tray__TRAINING_CLASS_REGISTRANT" at bounding box center [625, 280] width 203 height 10
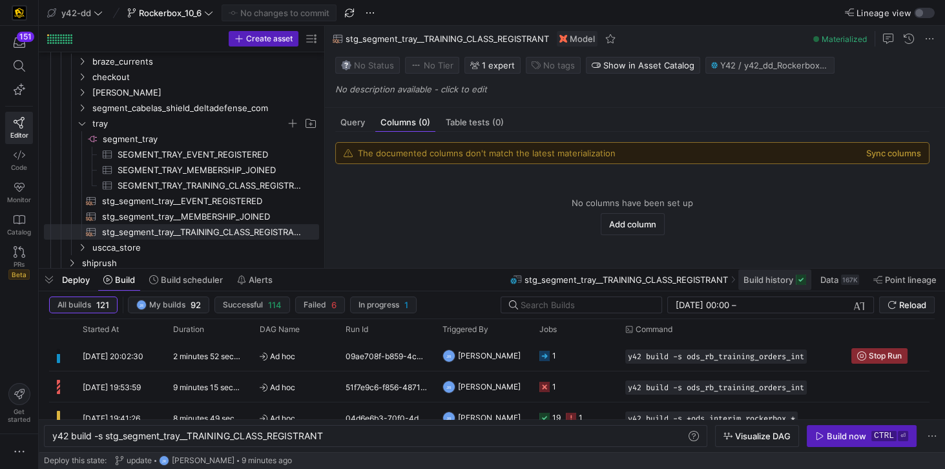
click at [769, 279] on span "Build history" at bounding box center [768, 280] width 50 height 10
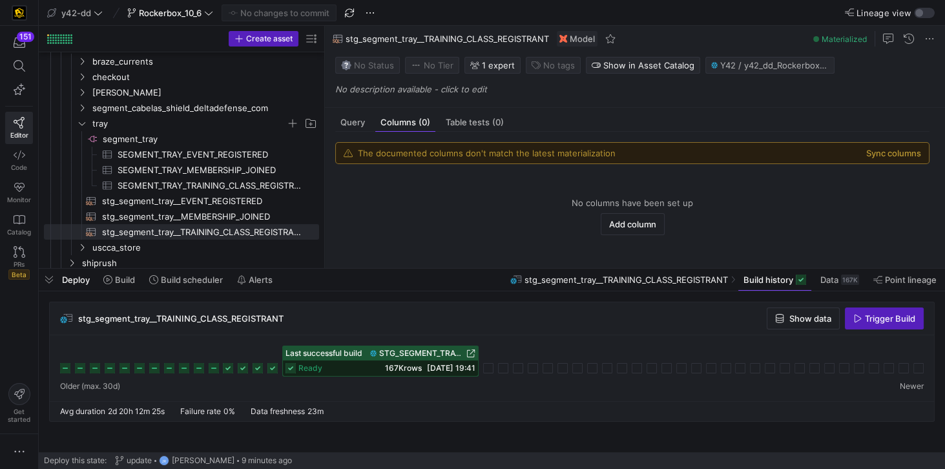
click at [413, 351] on span "STG_SEGMENT_TRAY__TRAINING_CLASS_REGISTRANT" at bounding box center [421, 353] width 85 height 9
click at [403, 316] on div "stg_segment_tray__TRAINING_CLASS_REGISTRANT Show data Trigger Build" at bounding box center [492, 318] width 884 height 33
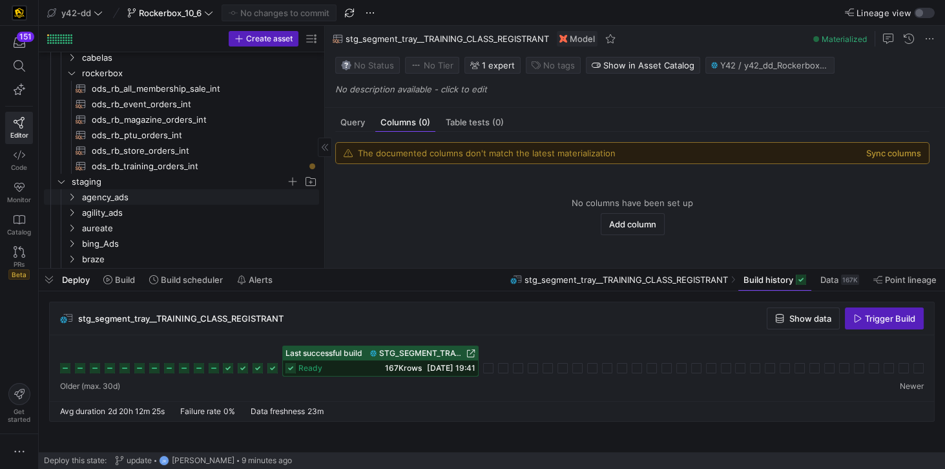
scroll to position [102, 0]
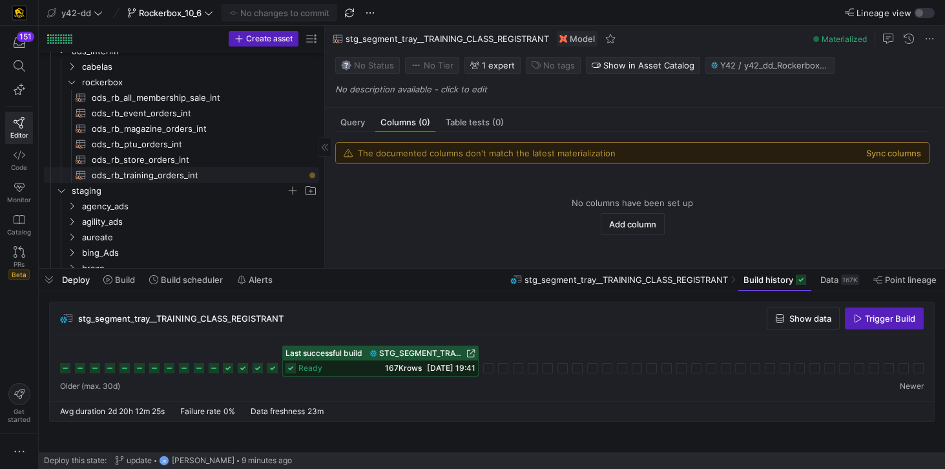
click at [205, 172] on span "ods_rb_training_orders_int​​​​​​​​​​" at bounding box center [198, 175] width 213 height 15
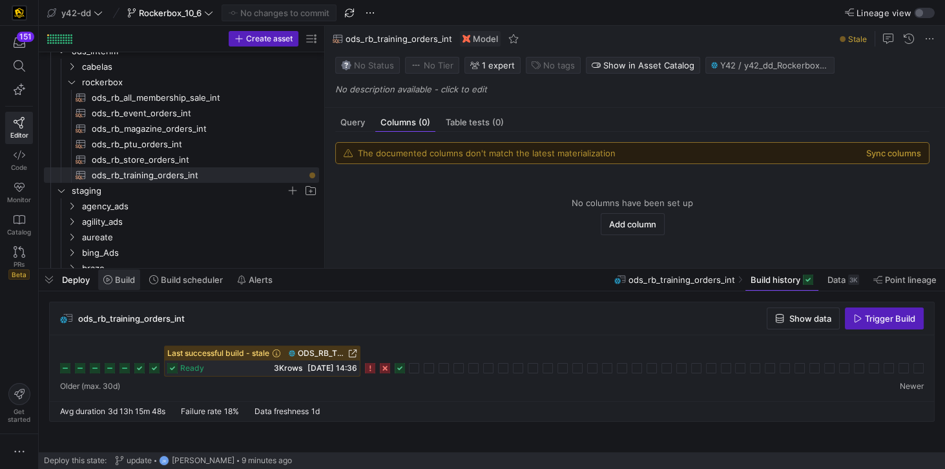
click at [116, 280] on span "Build" at bounding box center [125, 280] width 20 height 10
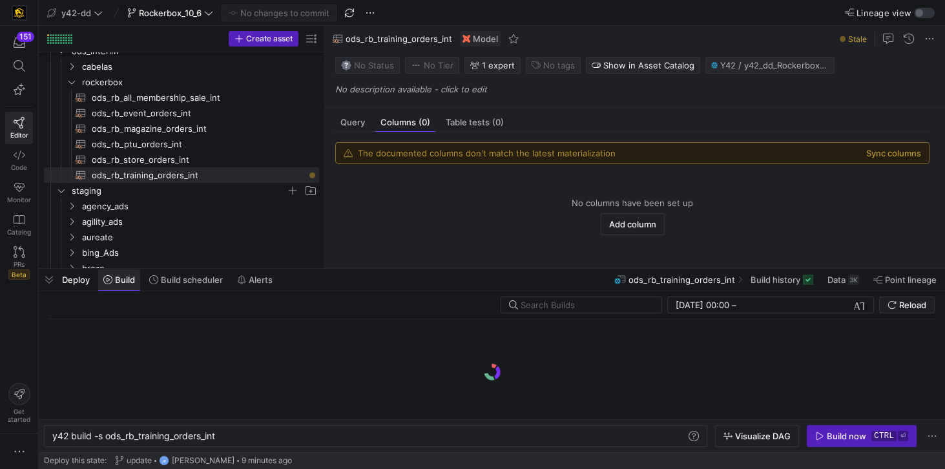
scroll to position [0, 165]
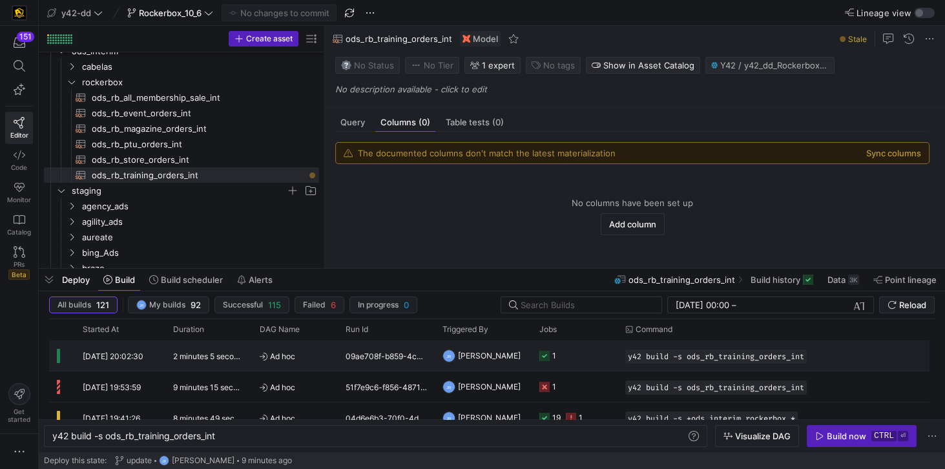
click at [127, 354] on span "[DATE] 20:02:30" at bounding box center [113, 356] width 61 height 10
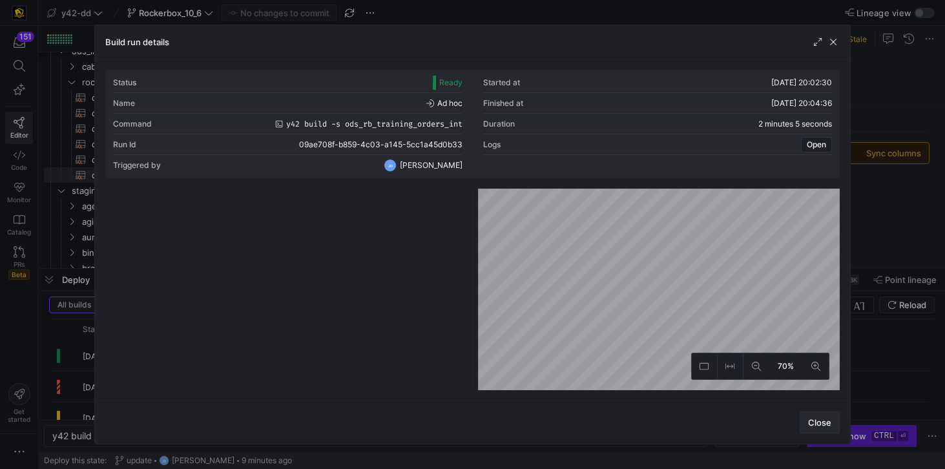
click at [830, 422] on span "Close" at bounding box center [819, 422] width 23 height 10
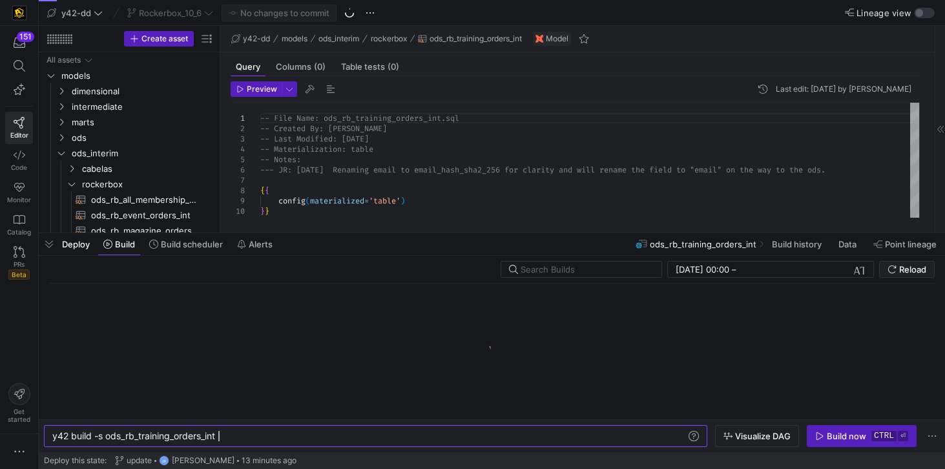
scroll to position [0, 165]
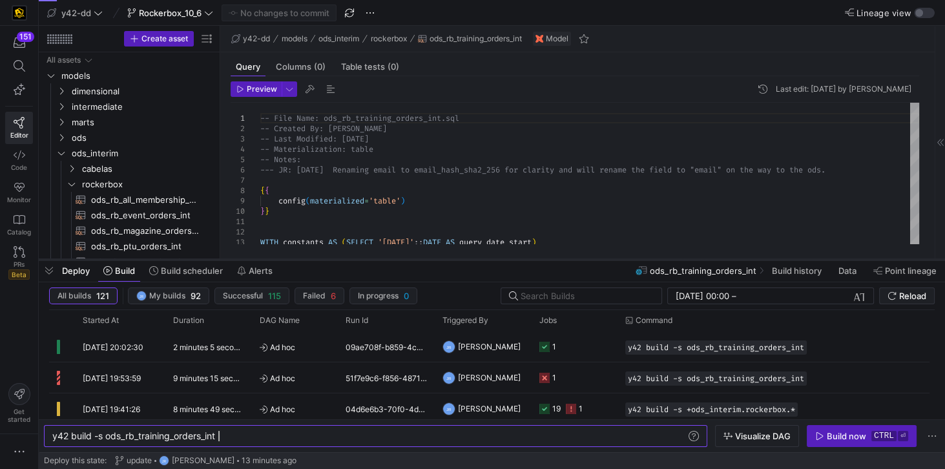
drag, startPoint x: 318, startPoint y: 234, endPoint x: 330, endPoint y: 261, distance: 28.9
click at [330, 261] on div at bounding box center [492, 259] width 906 height 5
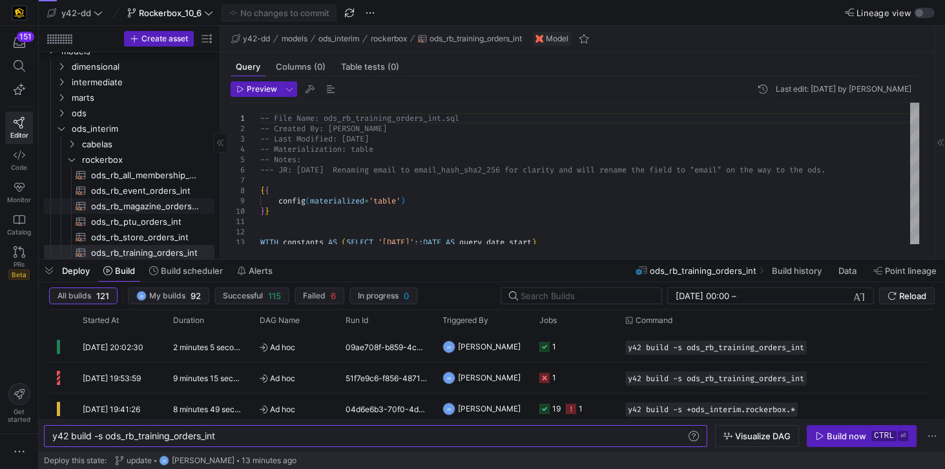
scroll to position [74, 0]
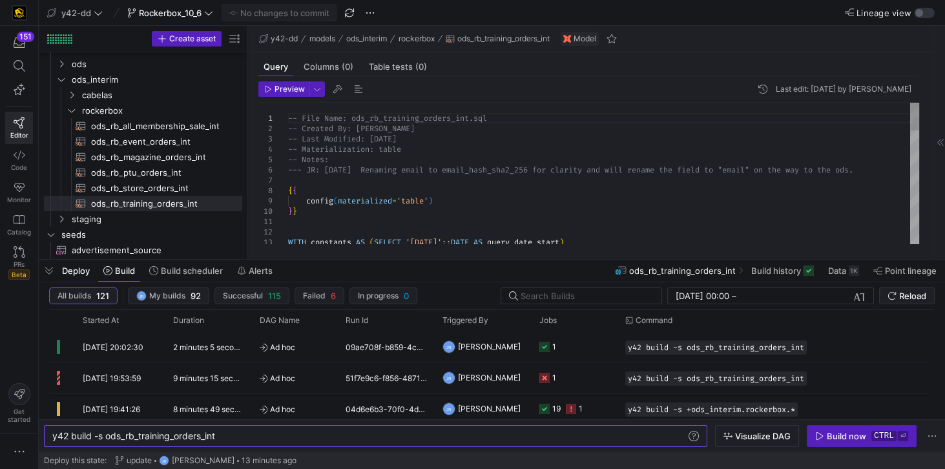
drag, startPoint x: 221, startPoint y: 175, endPoint x: 249, endPoint y: 175, distance: 27.8
click at [249, 175] on as-split "Create asset Drag here to set row groups Drag here to set column labels Group 1…" at bounding box center [492, 142] width 906 height 233
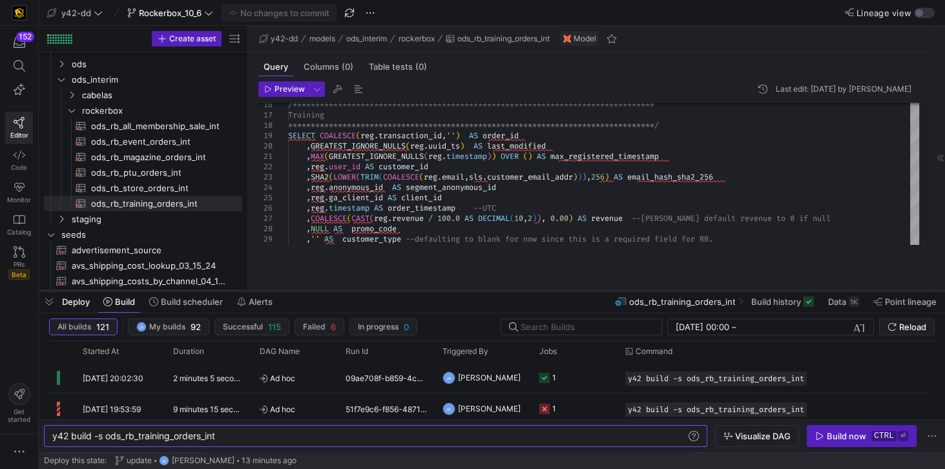
drag, startPoint x: 550, startPoint y: 258, endPoint x: 533, endPoint y: 289, distance: 35.6
click at [533, 289] on div at bounding box center [492, 290] width 906 height 5
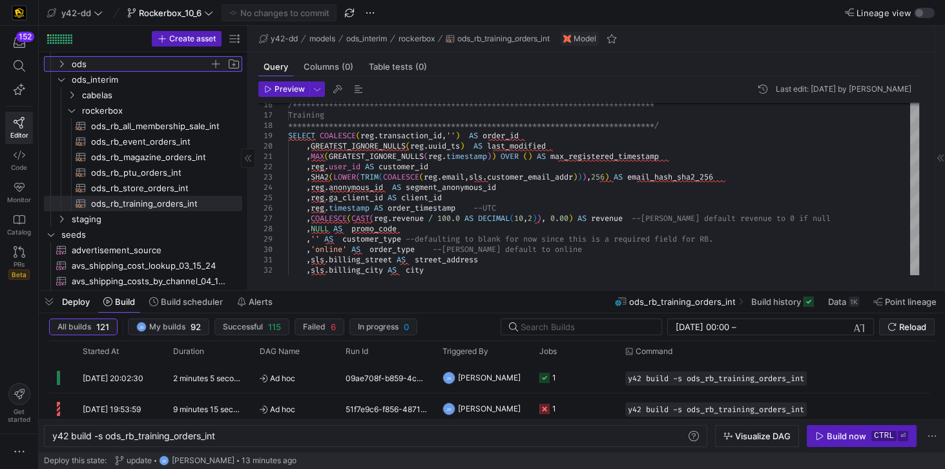
click at [85, 67] on span "ods" at bounding box center [141, 64] width 138 height 15
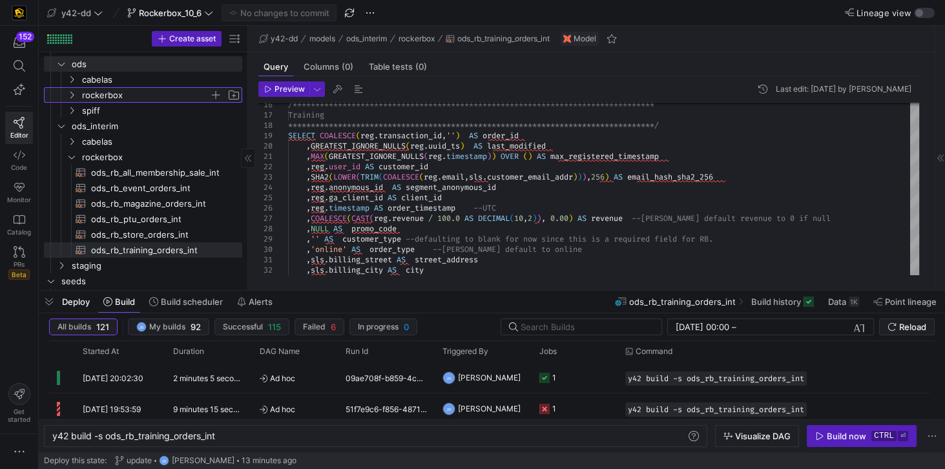
click at [96, 91] on span "rockerbox" at bounding box center [145, 95] width 127 height 15
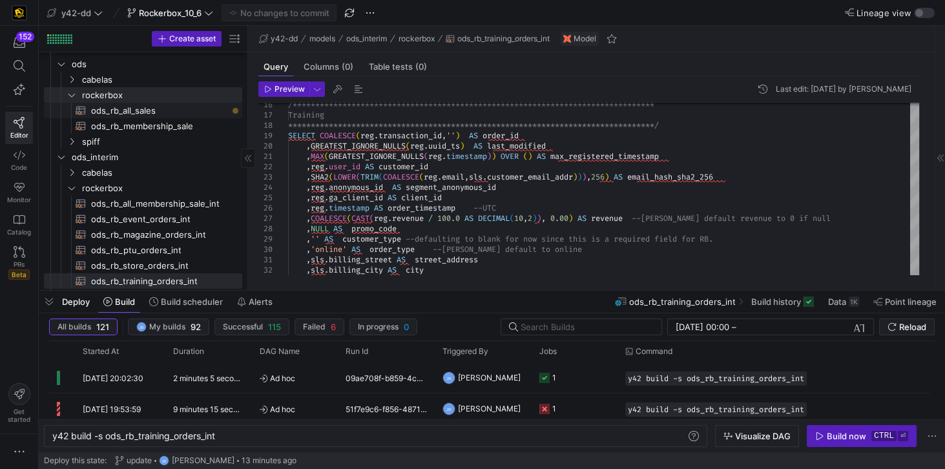
click at [129, 110] on span "ods_rb_all_sales​​​​​​​​​​" at bounding box center [159, 110] width 136 height 15
type textarea "y42 build -s ods_rb_all_sales"
type textarea "**********"
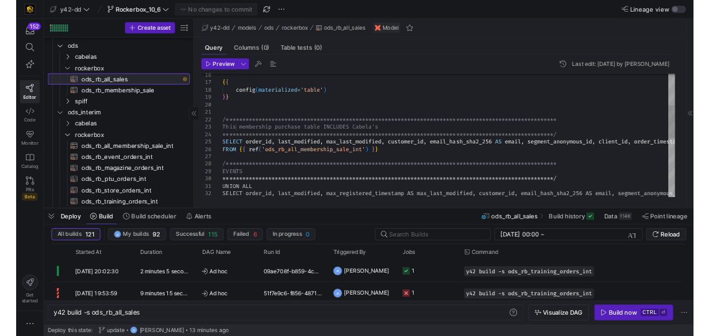
scroll to position [0, 121]
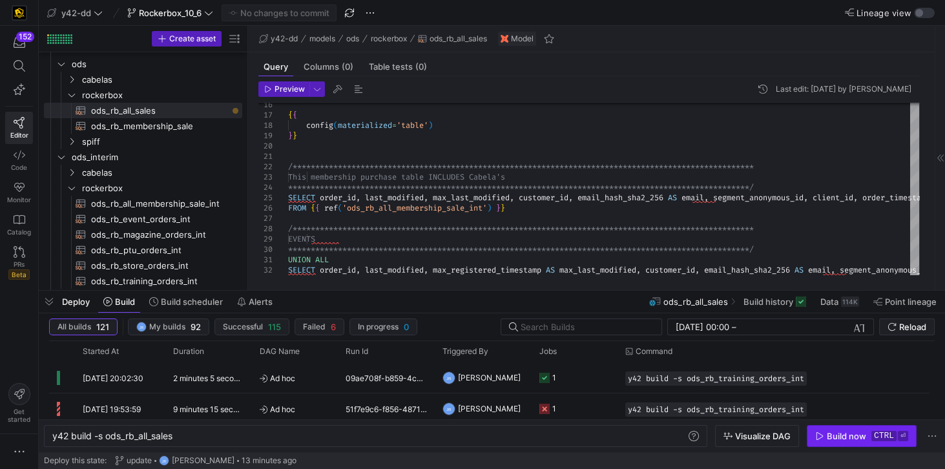
click at [847, 437] on div "Build now" at bounding box center [846, 436] width 39 height 10
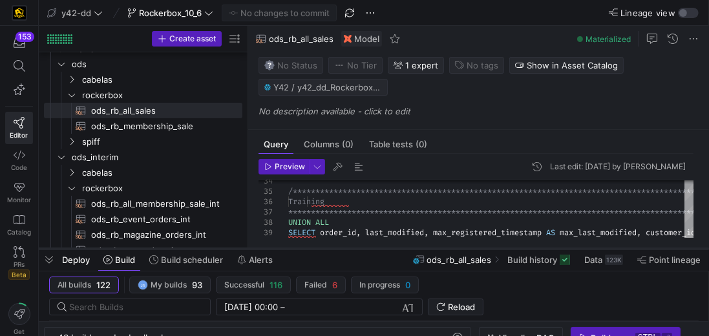
drag, startPoint x: 496, startPoint y: 156, endPoint x: 485, endPoint y: 247, distance: 91.7
click at [485, 247] on div at bounding box center [374, 248] width 670 height 5
